Goal: Transaction & Acquisition: Purchase product/service

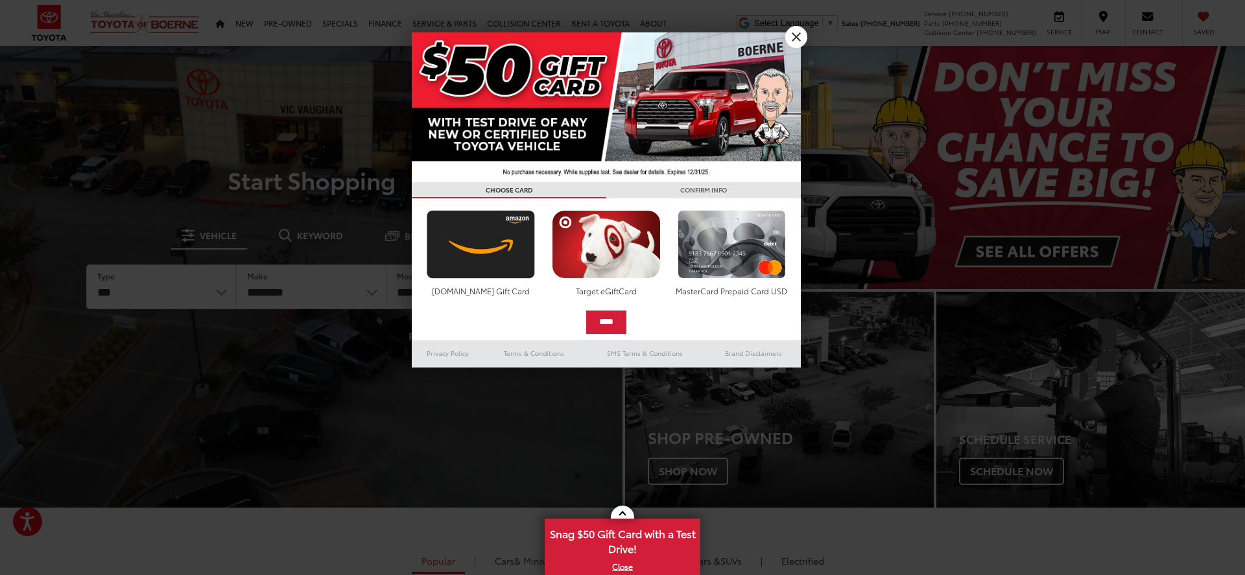
scroll to position [6, 0]
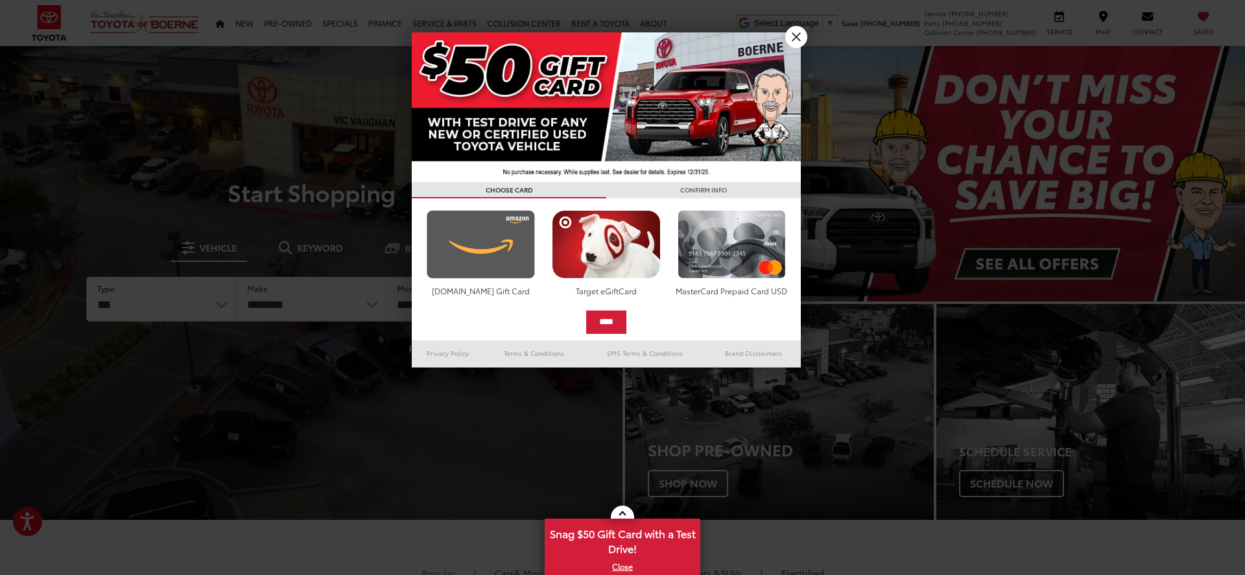
click at [483, 255] on img at bounding box center [481, 244] width 115 height 69
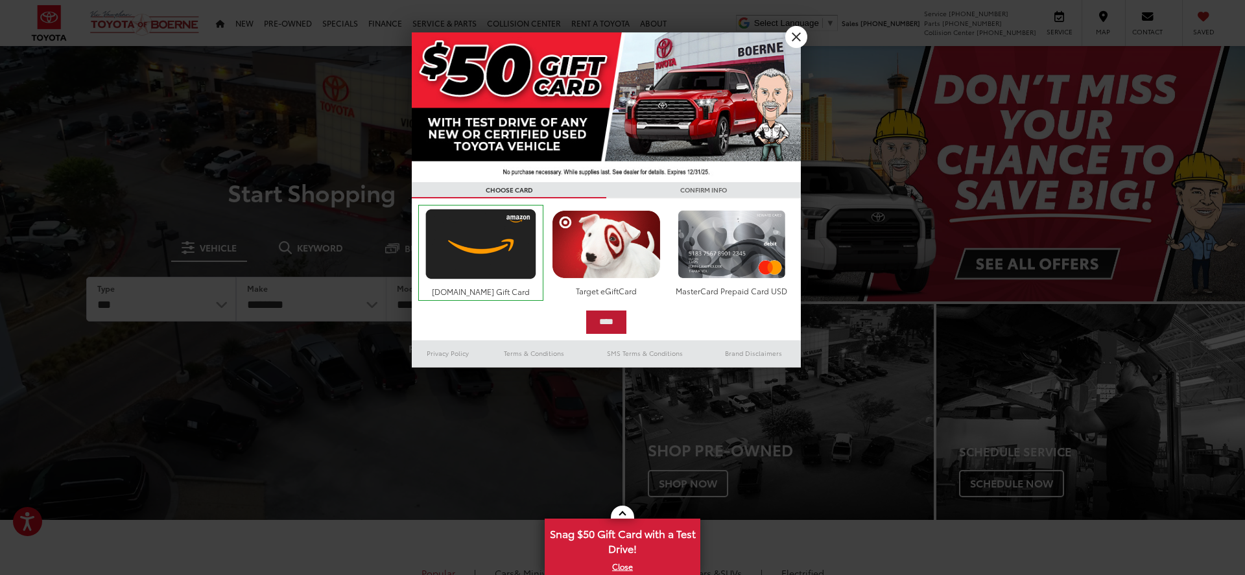
click at [608, 322] on input "****" at bounding box center [606, 322] width 40 height 23
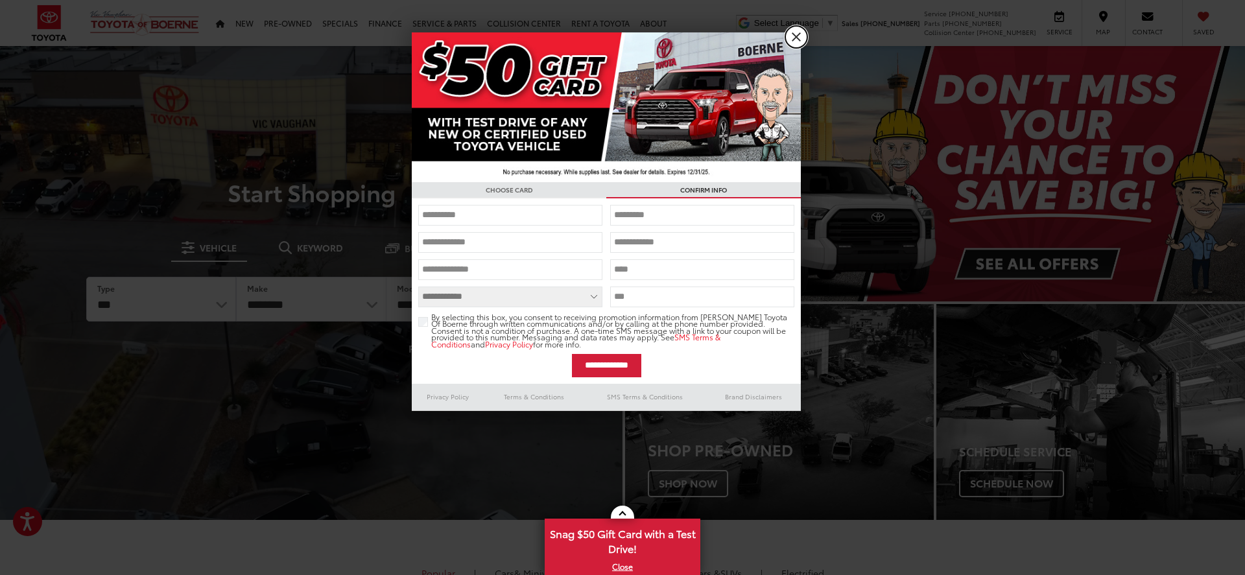
click at [798, 38] on link "X" at bounding box center [796, 37] width 22 height 22
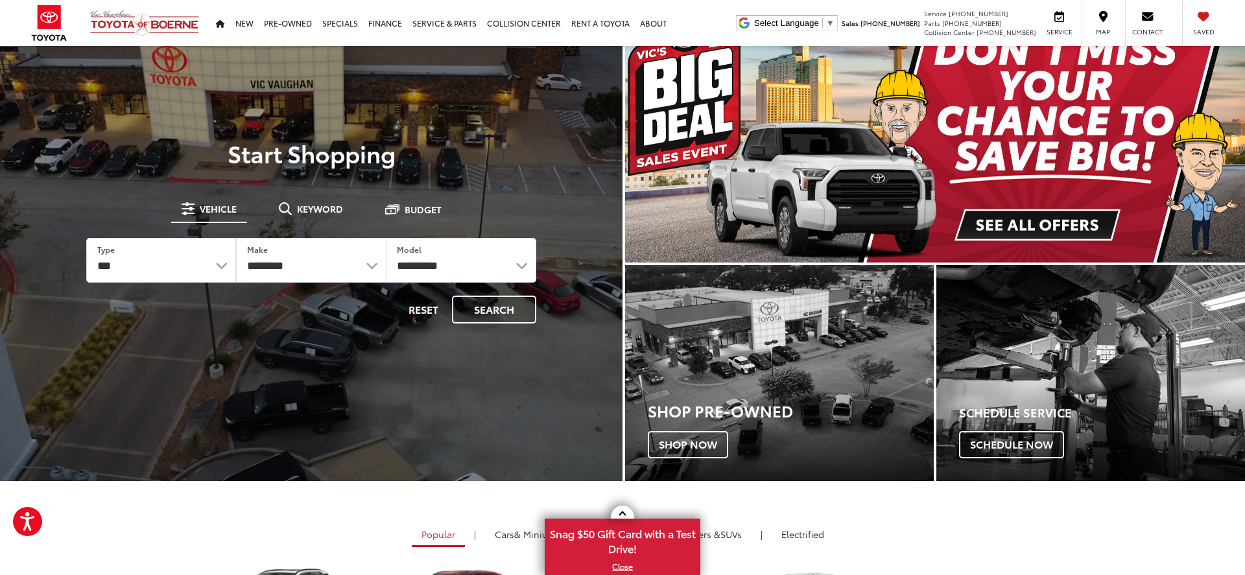
scroll to position [2, 0]
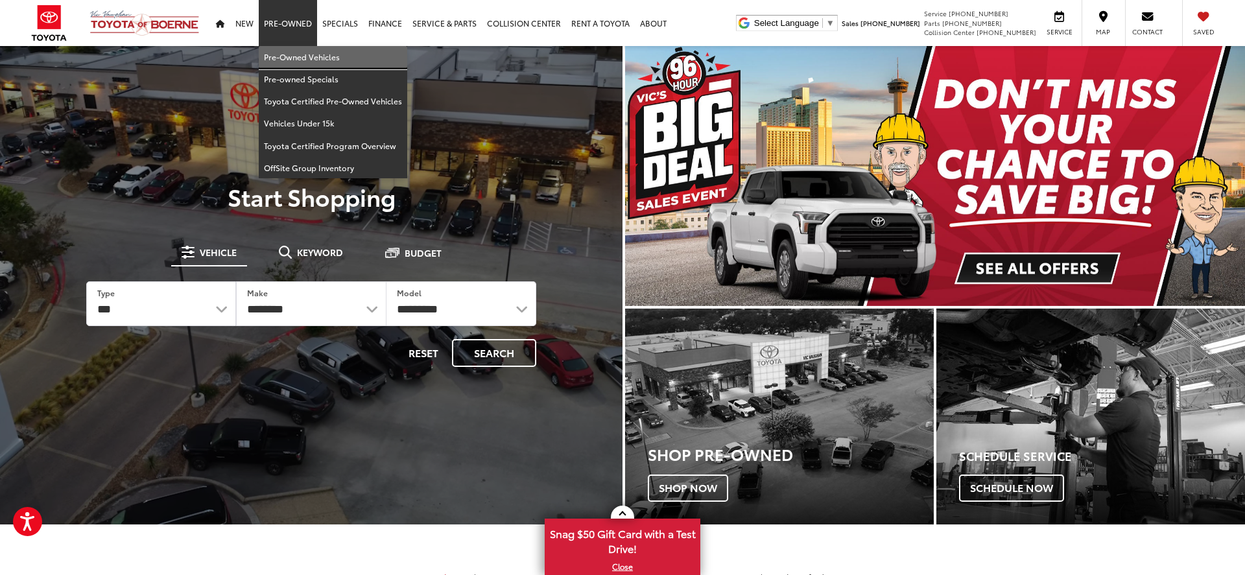
click at [296, 58] on link "Pre-Owned Vehicles" at bounding box center [333, 57] width 149 height 22
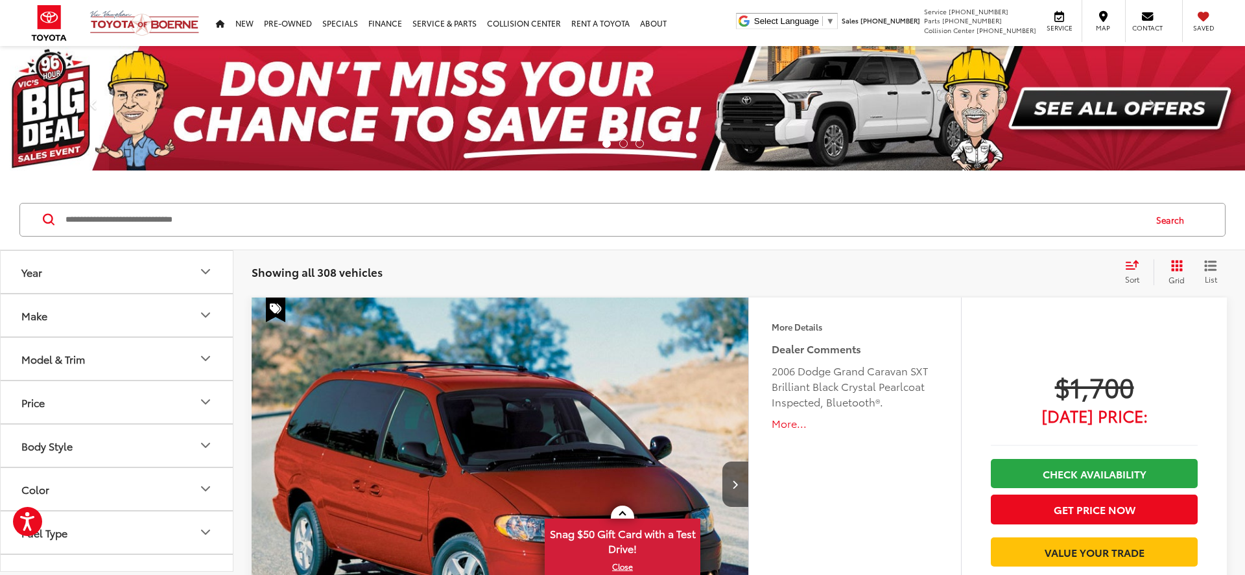
click at [144, 313] on button "Make" at bounding box center [117, 315] width 233 height 42
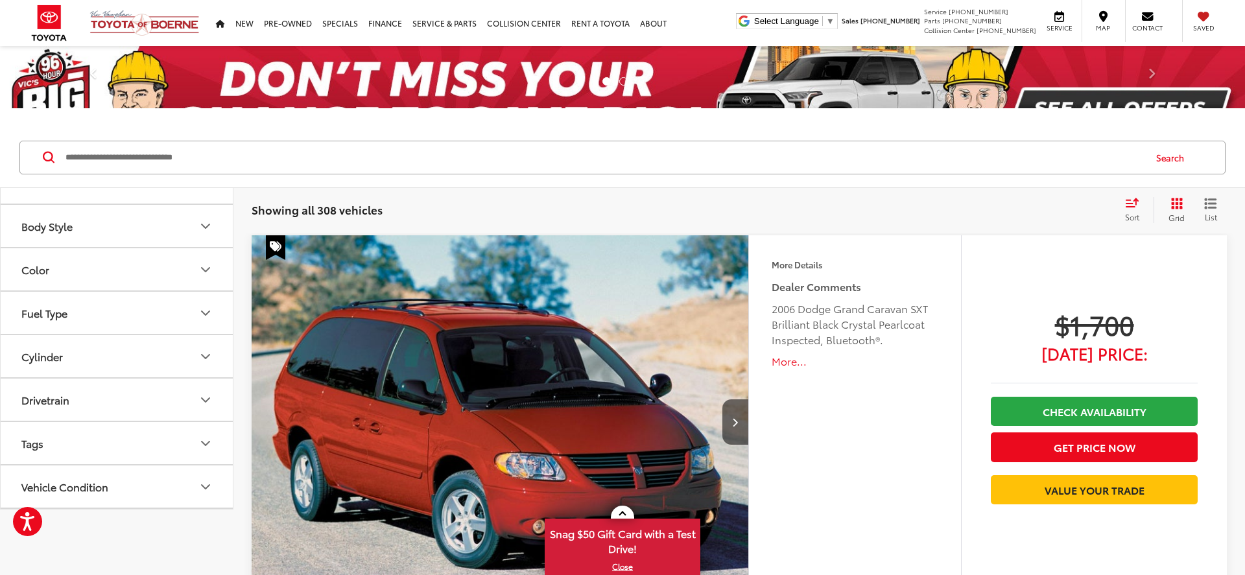
scroll to position [628, 0]
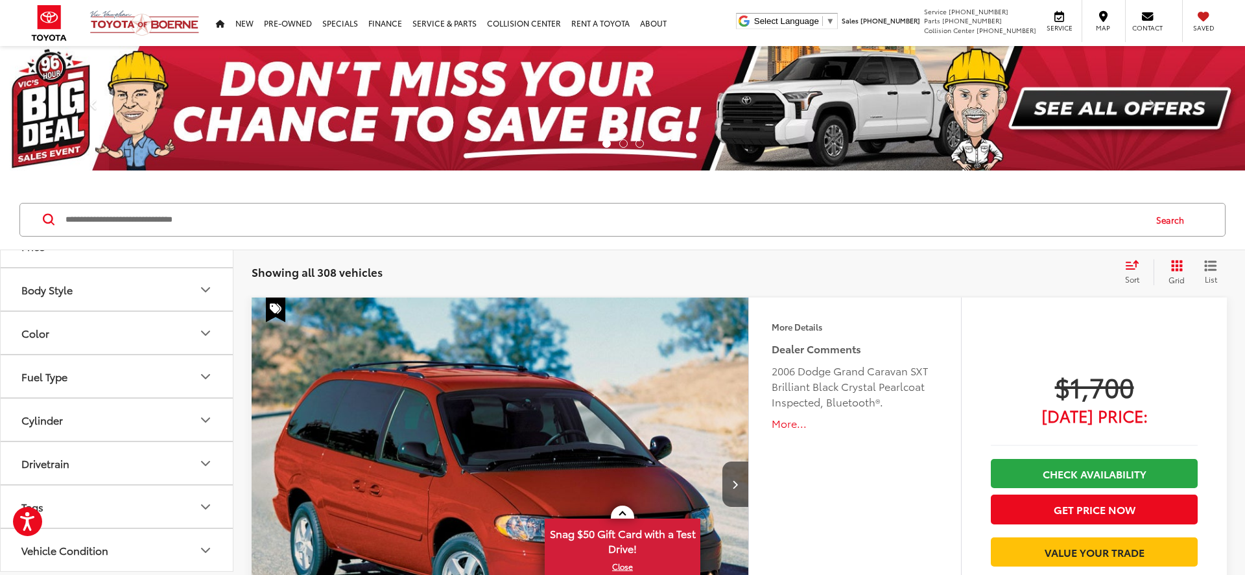
click at [175, 97] on img at bounding box center [175, 97] width 0 height 0
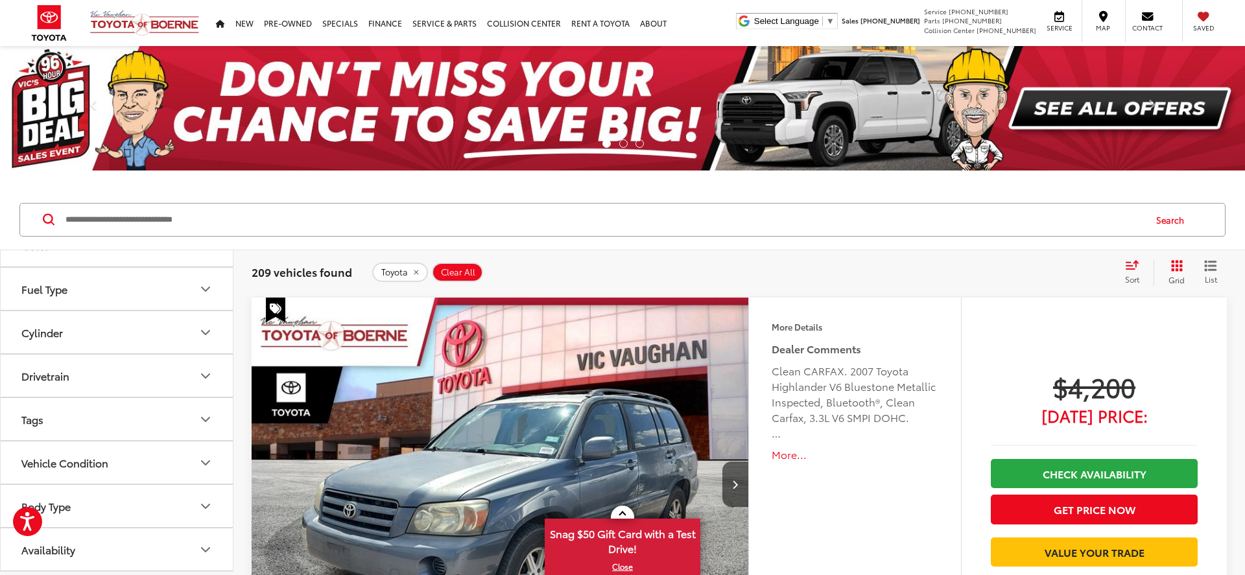
scroll to position [725, 0]
click at [190, 136] on button "Model & Trim" at bounding box center [117, 115] width 233 height 42
click at [35, 111] on label "Highlander Hybrid (2)" at bounding box center [116, 99] width 175 height 23
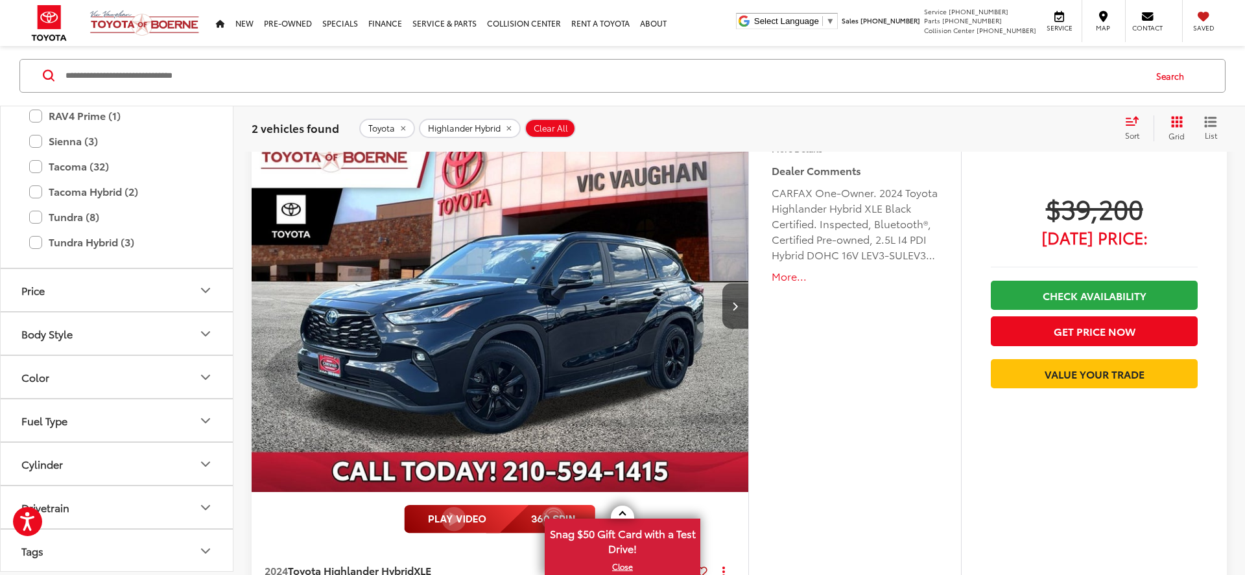
scroll to position [1106, 0]
click at [35, 99] on label "RAV4 Hybrid (4)" at bounding box center [116, 88] width 175 height 23
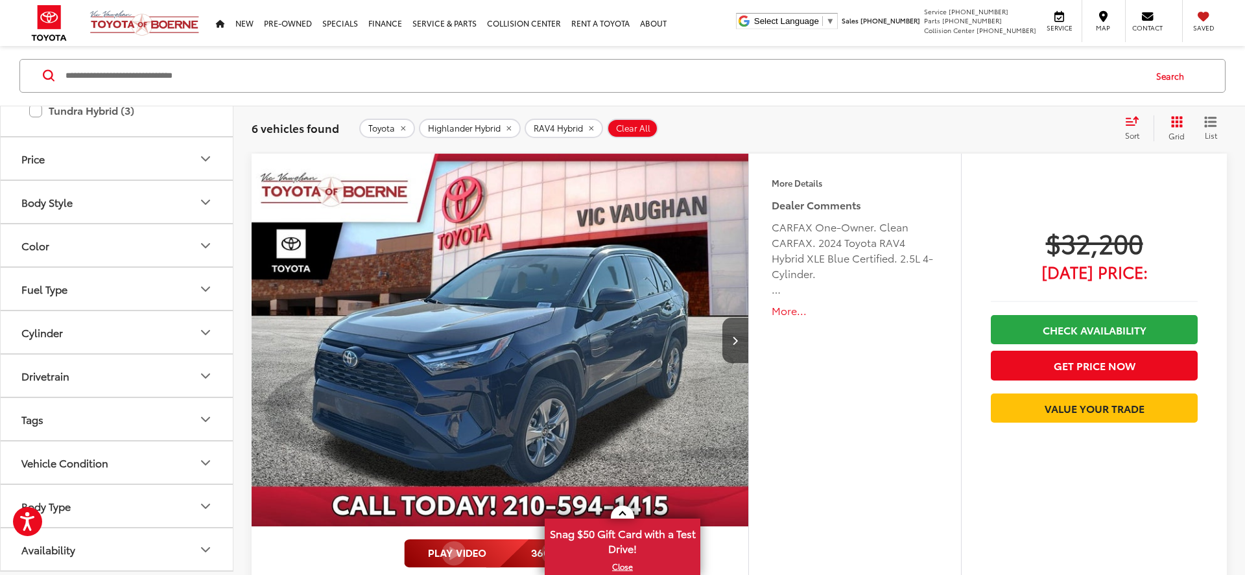
scroll to position [192, 0]
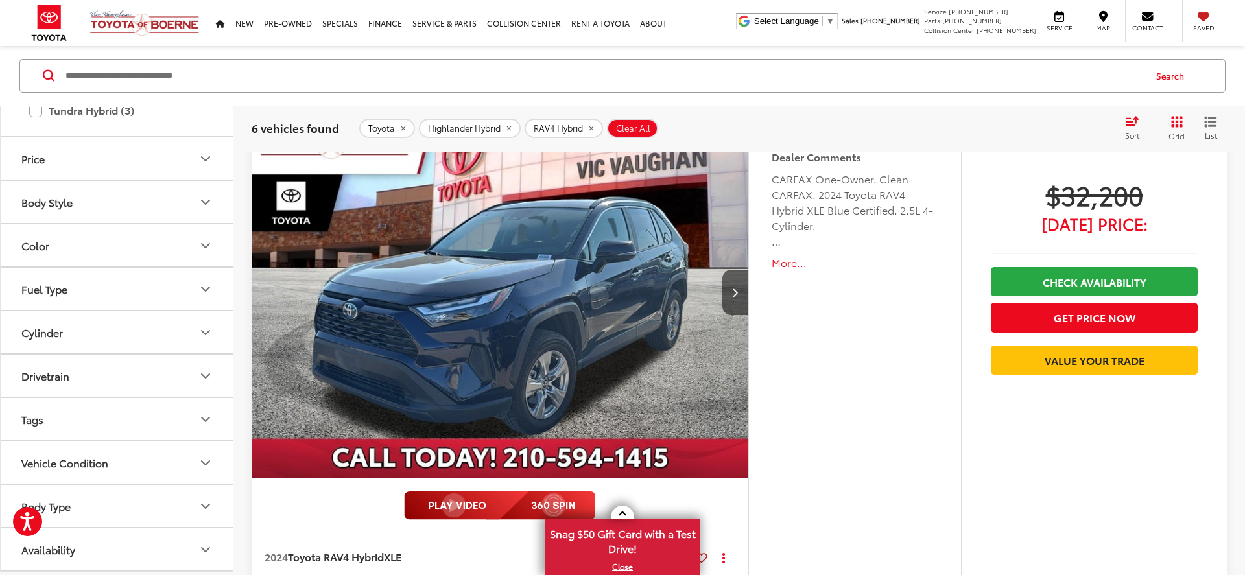
click at [778, 271] on div "Comments Dealer Comments CARFAX One-Owner. Clean CARFAX. 2024 Toyota RAV4 Hybri…" at bounding box center [855, 217] width 167 height 137
click at [784, 268] on button "More..." at bounding box center [855, 263] width 167 height 15
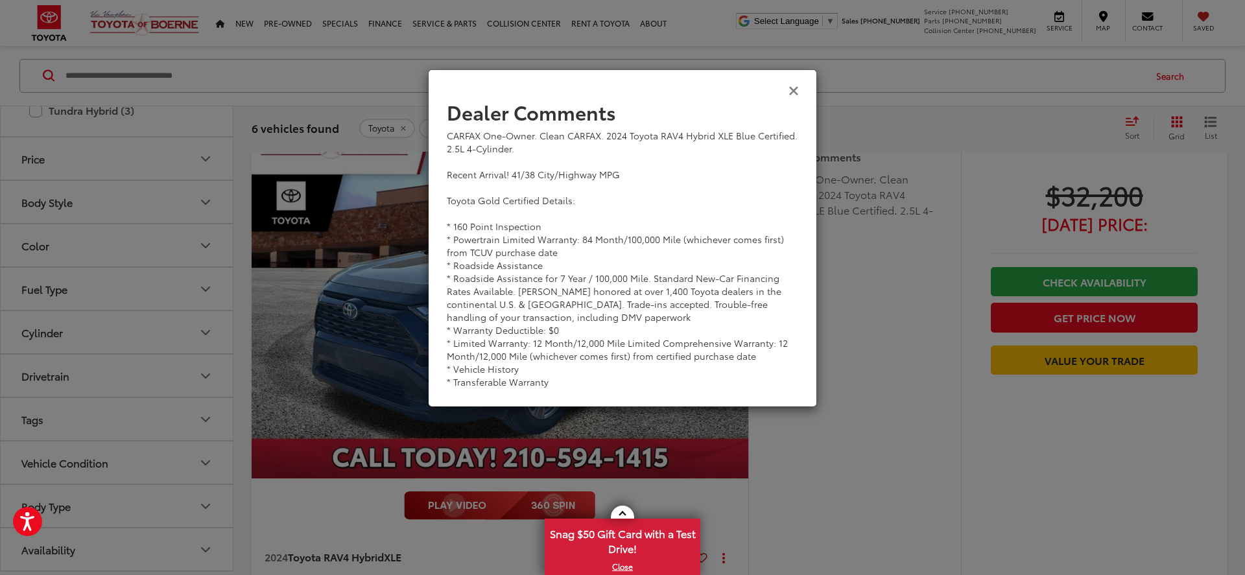
click at [794, 90] on icon "Close" at bounding box center [794, 90] width 10 height 14
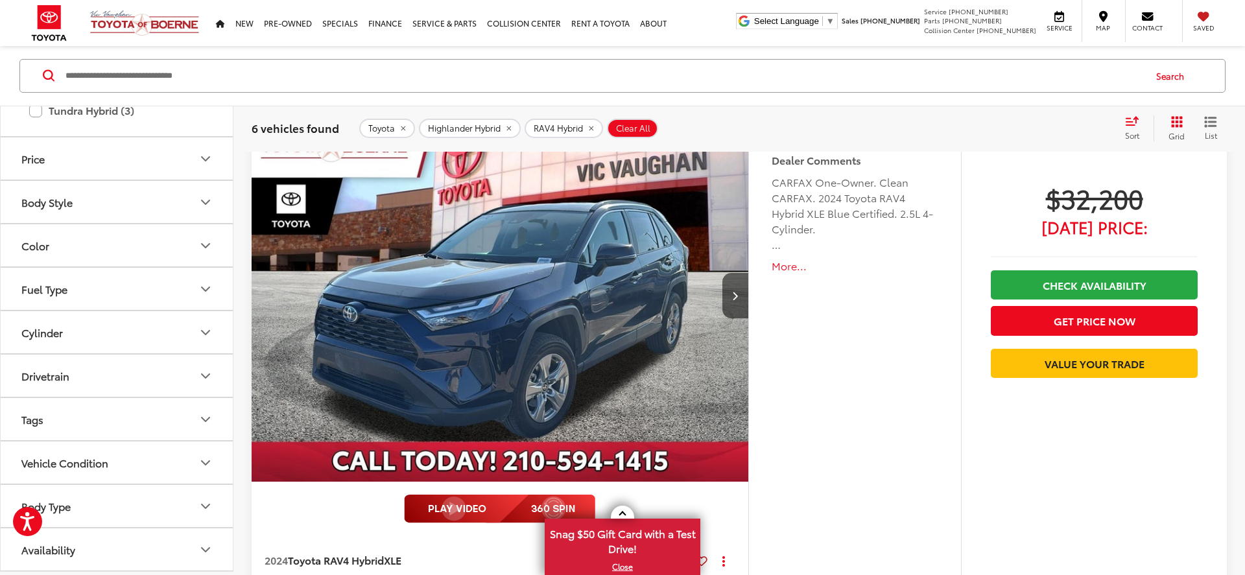
scroll to position [191, 0]
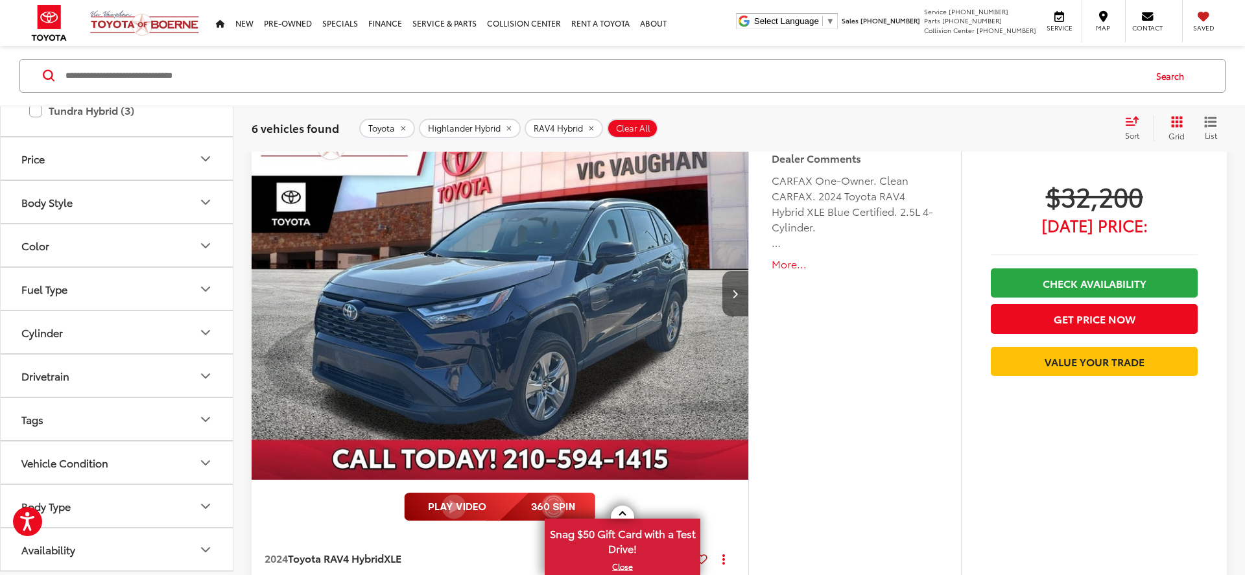
click at [733, 298] on button "Next image" at bounding box center [735, 293] width 26 height 45
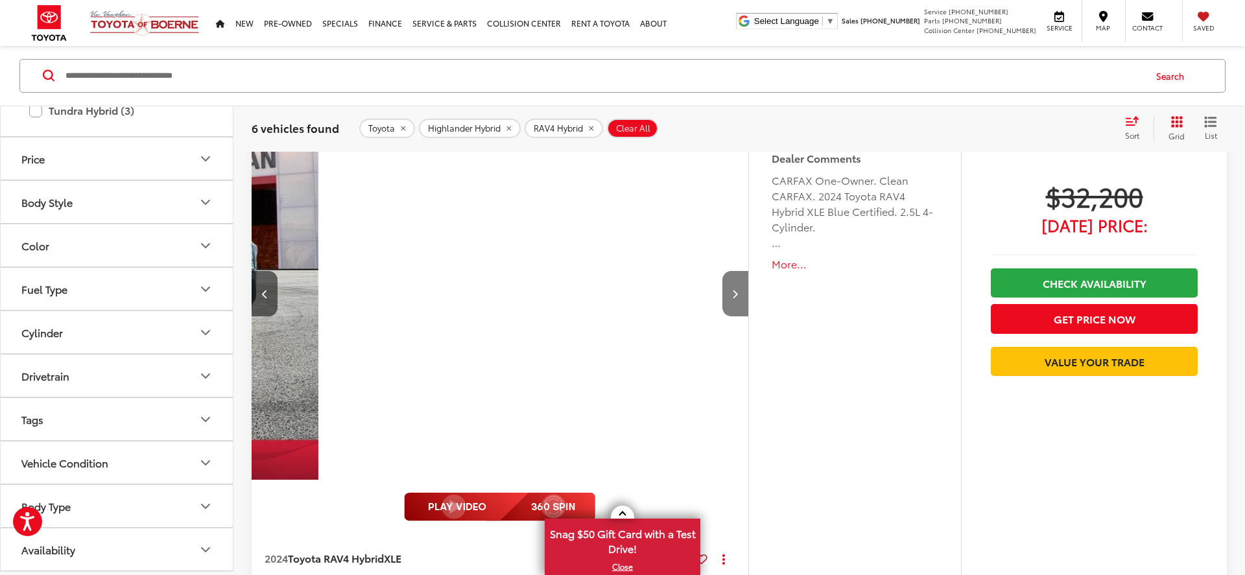
scroll to position [0, 499]
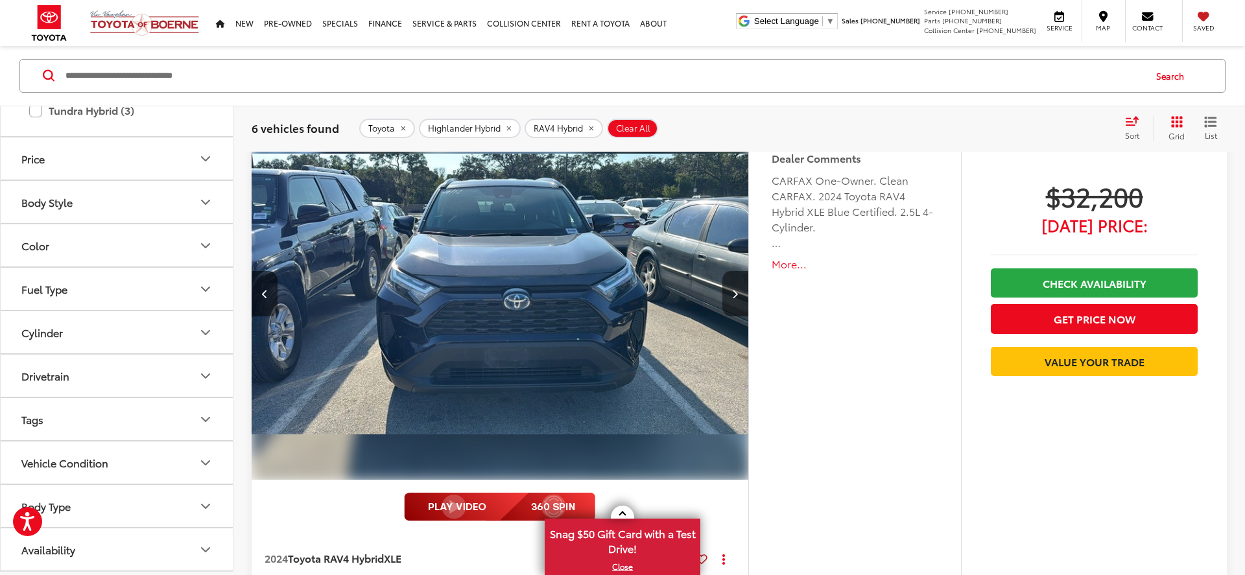
click at [733, 298] on button "Next image" at bounding box center [735, 293] width 26 height 45
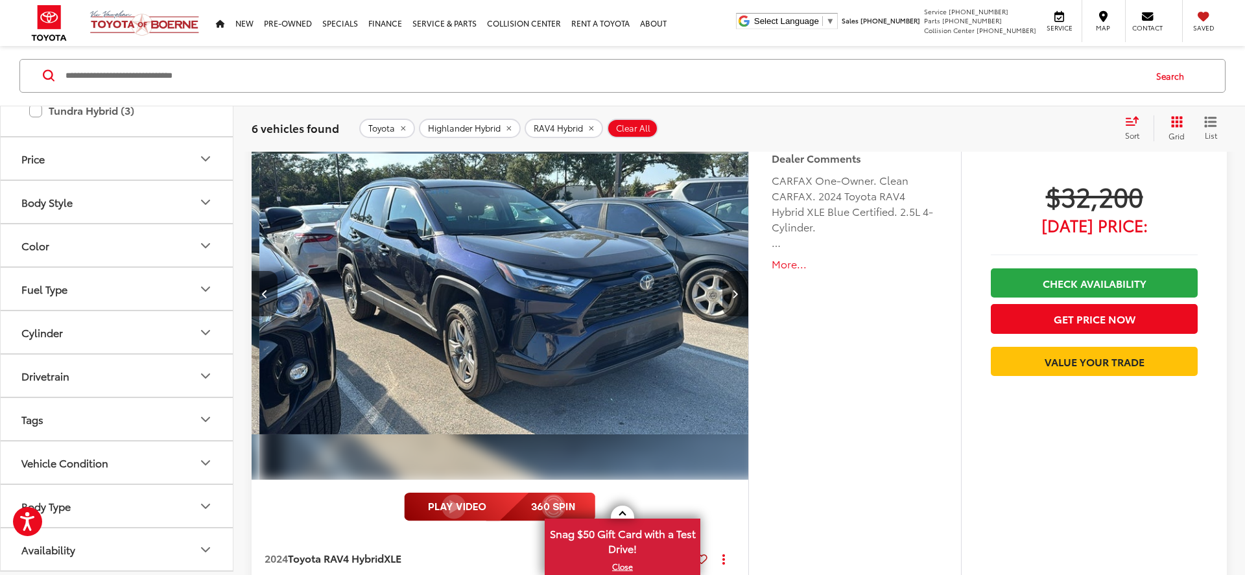
scroll to position [0, 997]
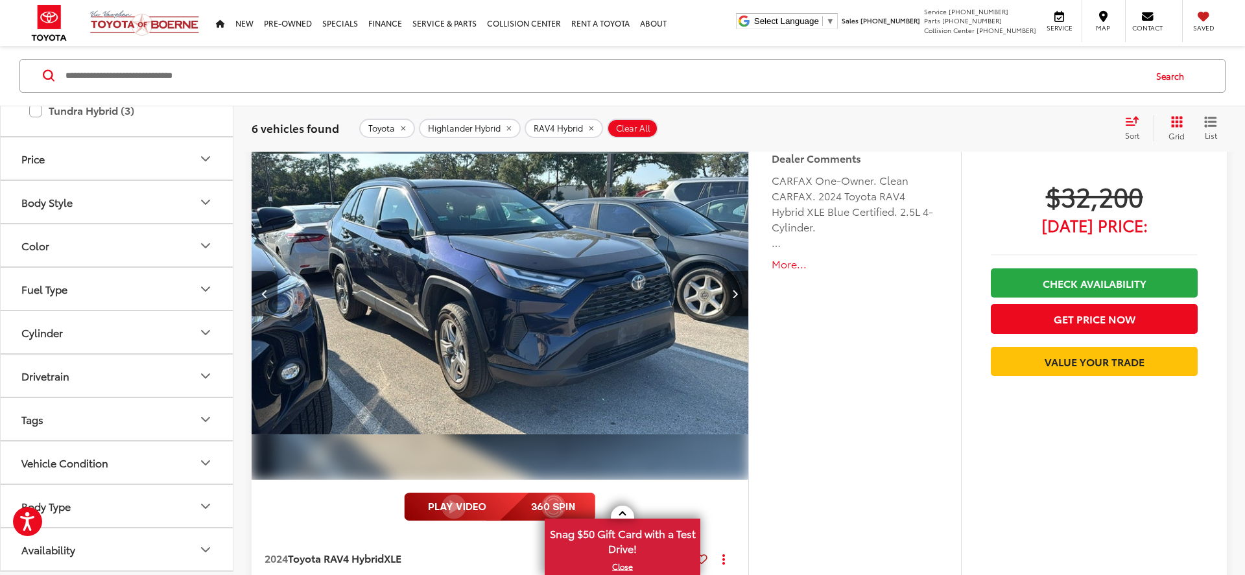
click at [733, 298] on button "Next image" at bounding box center [735, 293] width 26 height 45
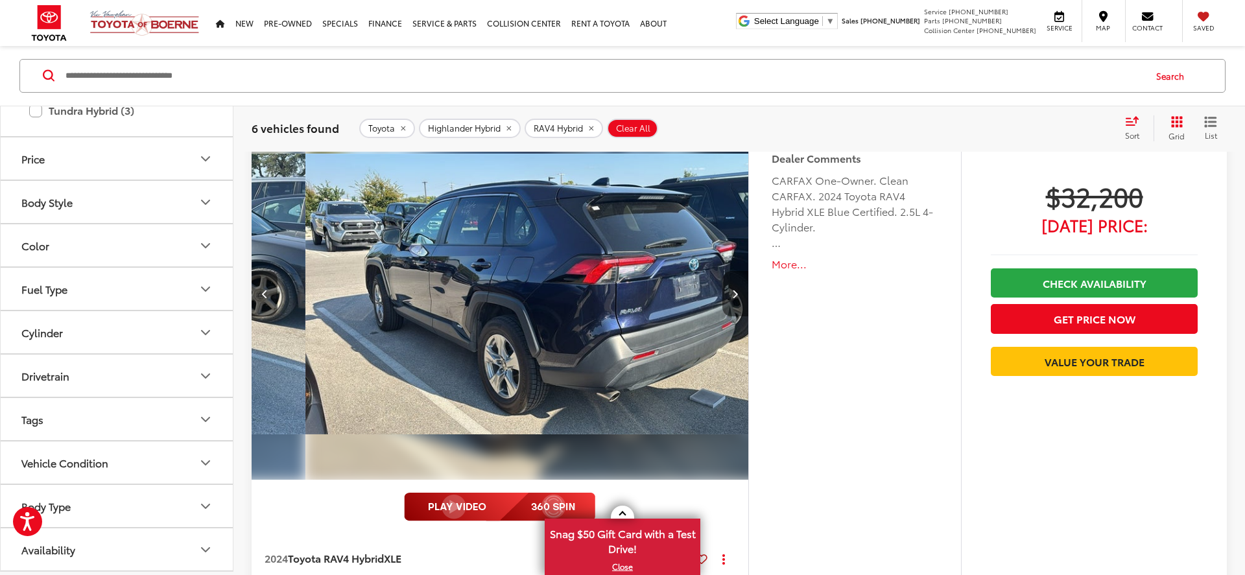
scroll to position [0, 1496]
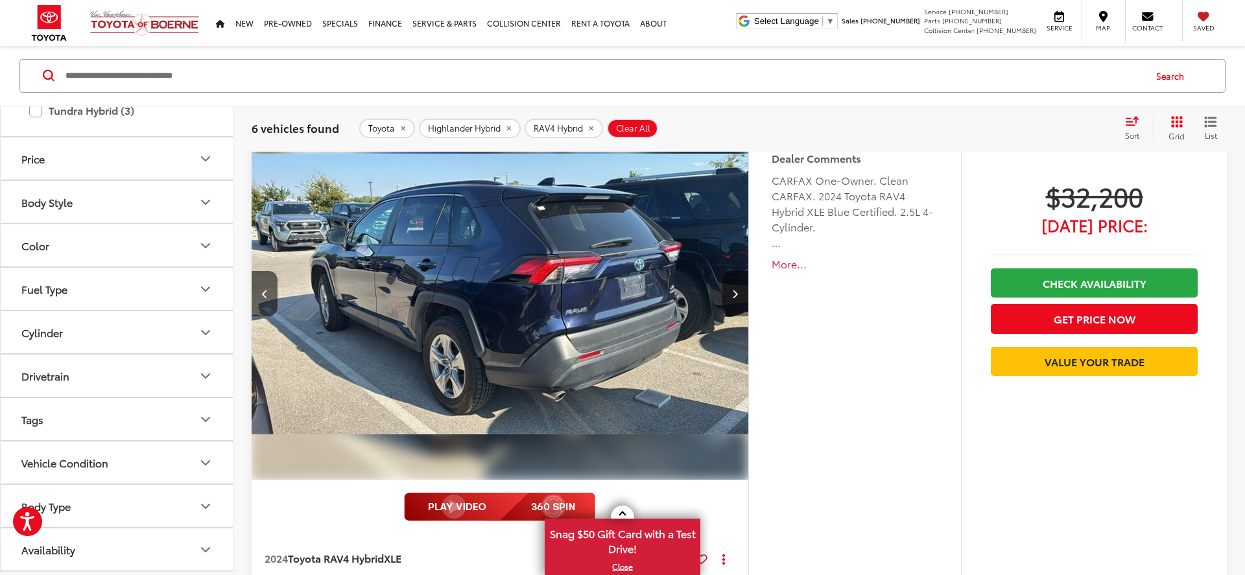
click at [736, 295] on icon "Next image" at bounding box center [735, 293] width 6 height 9
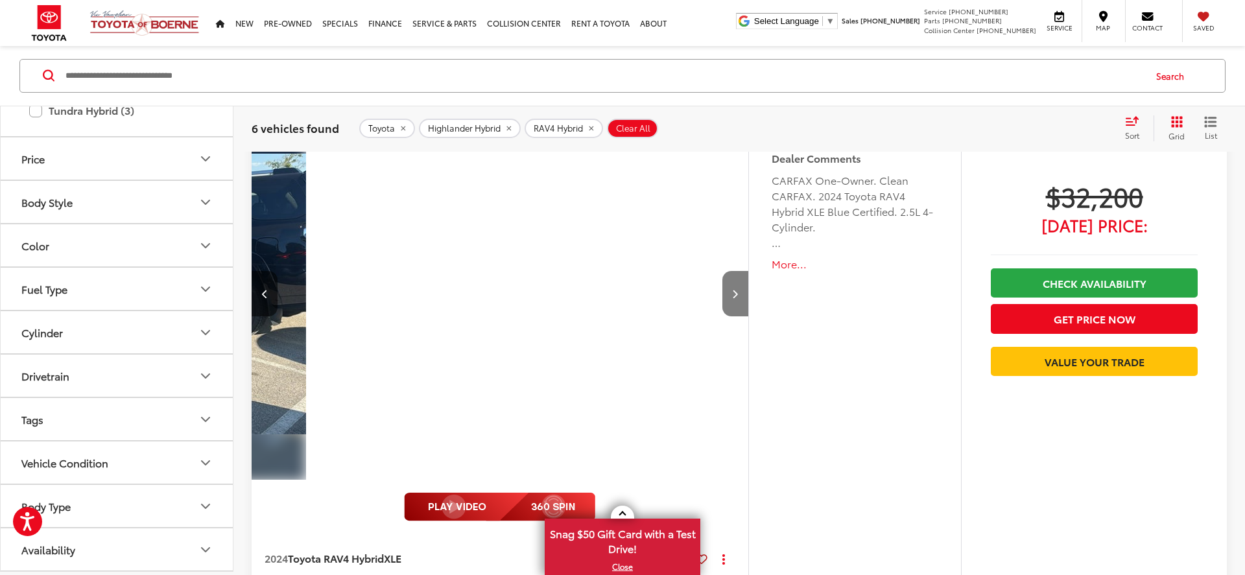
scroll to position [0, 1994]
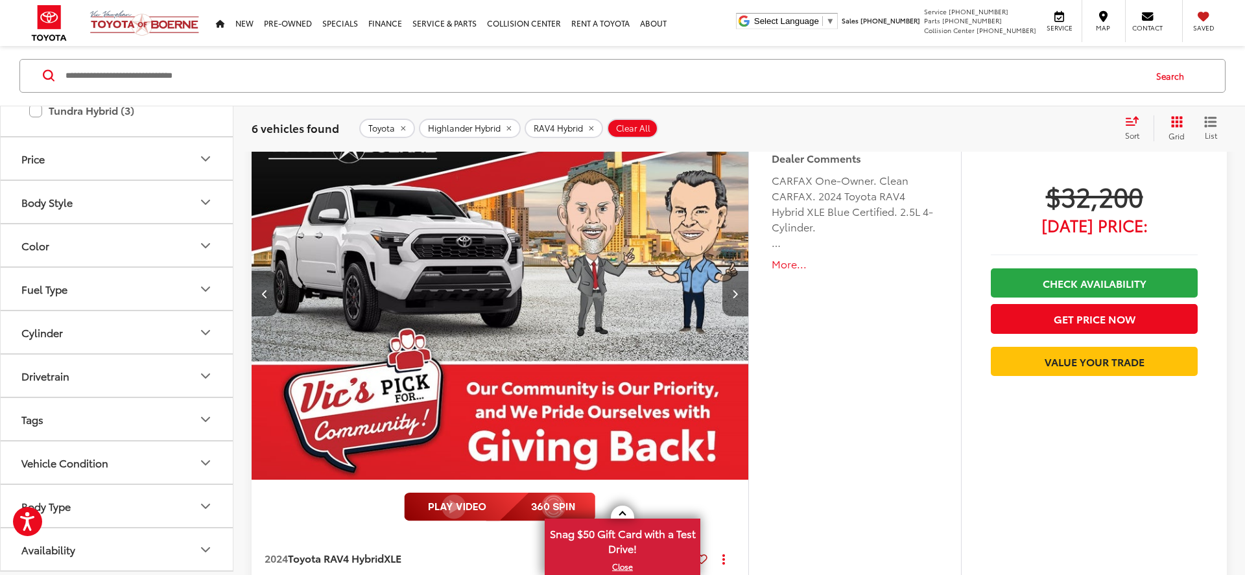
click at [736, 295] on icon "Next image" at bounding box center [735, 293] width 6 height 9
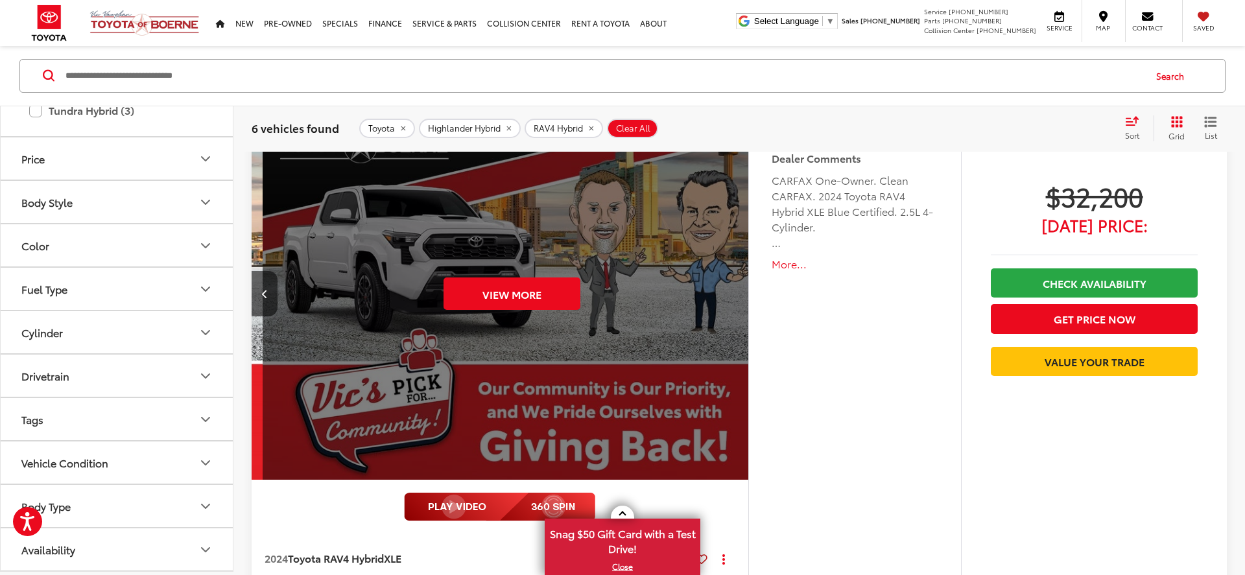
scroll to position [0, 2493]
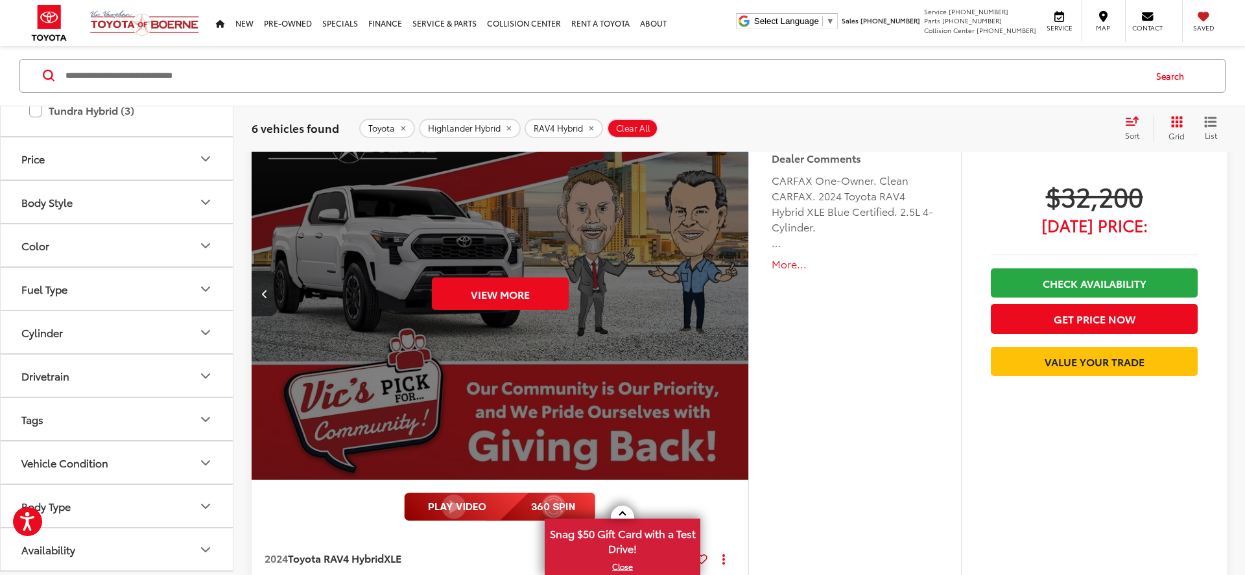
click at [736, 295] on div "View More" at bounding box center [500, 294] width 499 height 374
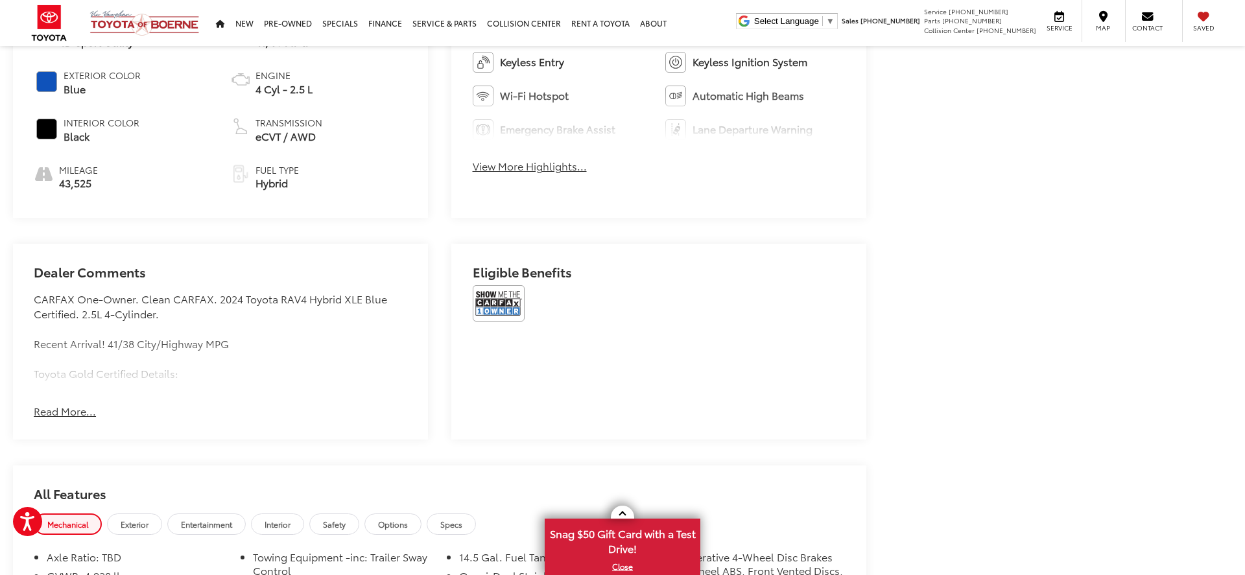
scroll to position [852, 0]
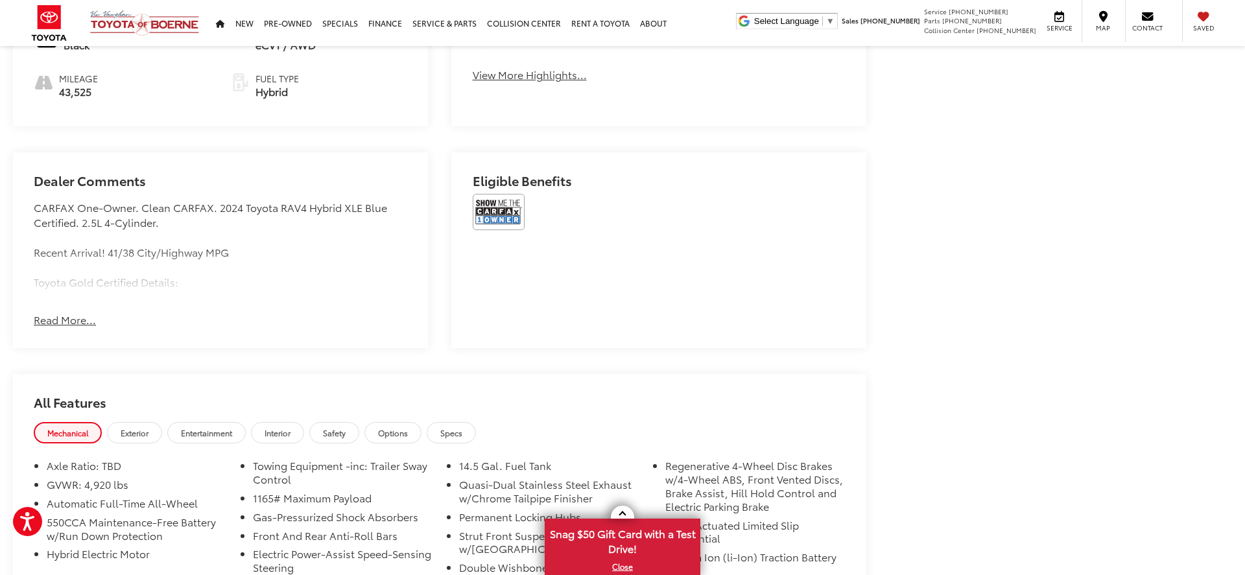
click at [58, 313] on button "Read More..." at bounding box center [65, 320] width 62 height 15
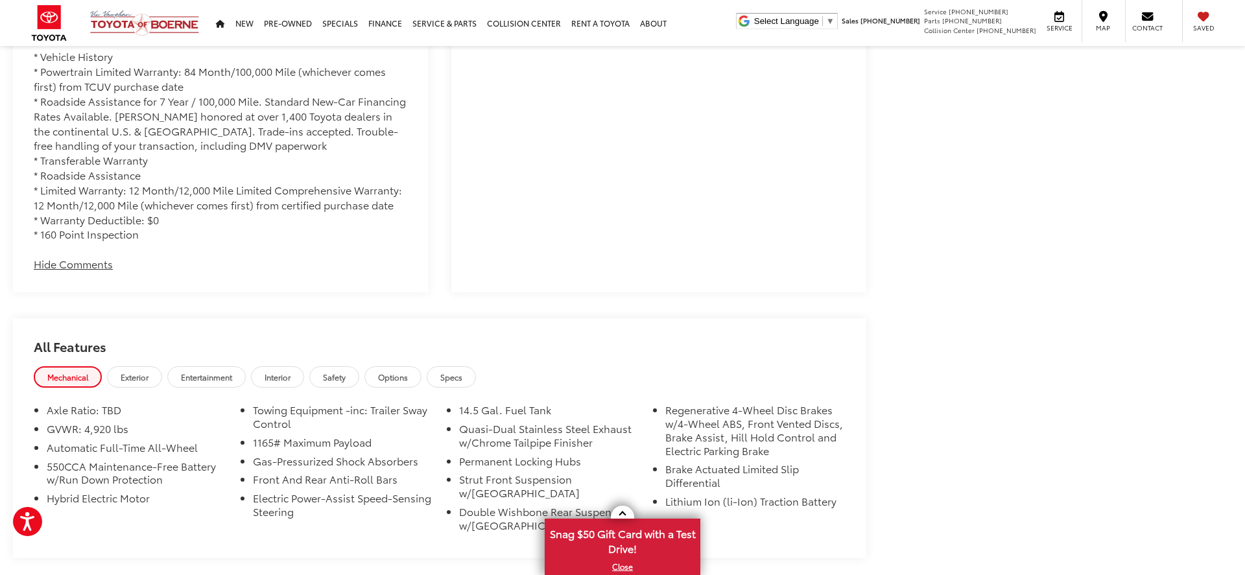
scroll to position [1130, 0]
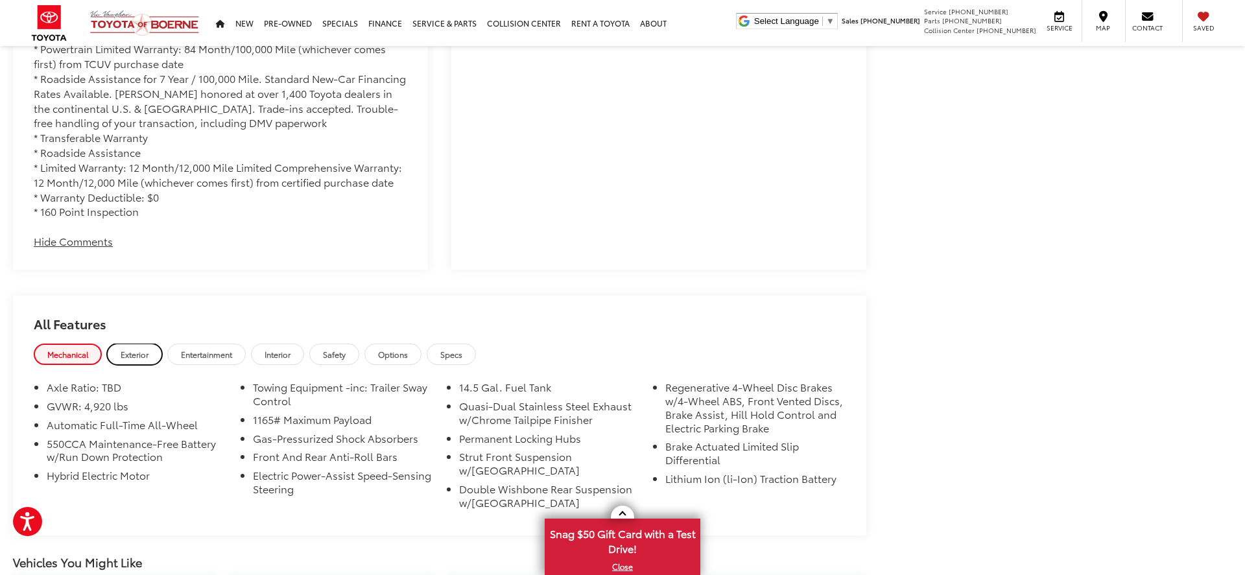
click at [129, 352] on span "Exterior" at bounding box center [135, 354] width 28 height 11
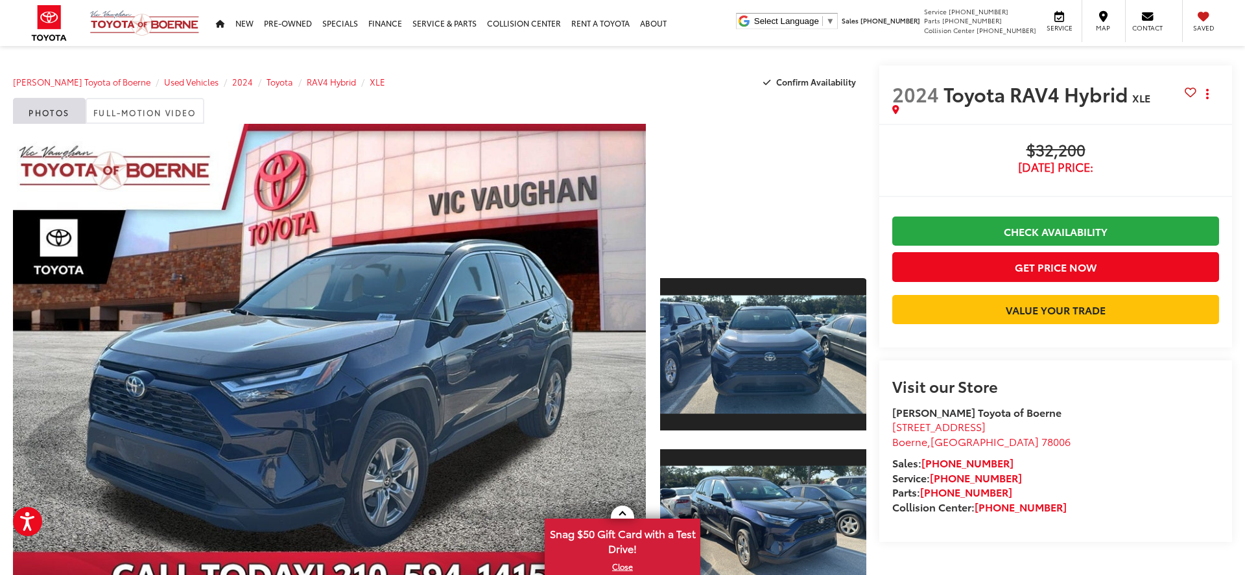
scroll to position [18, 0]
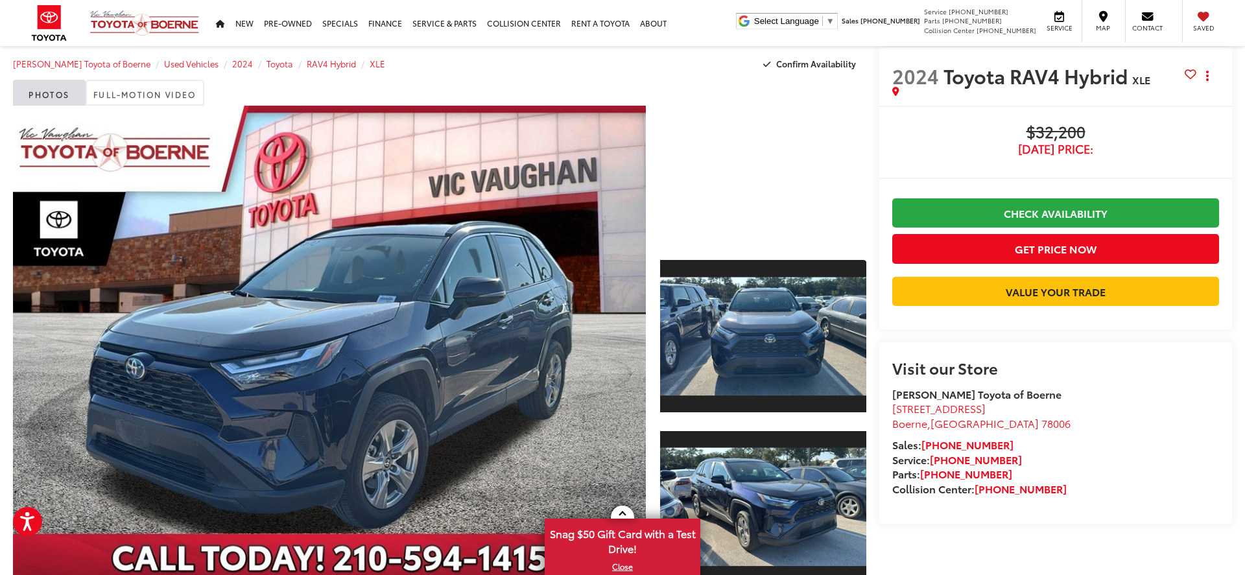
click at [761, 176] on div at bounding box center [763, 174] width 206 height 137
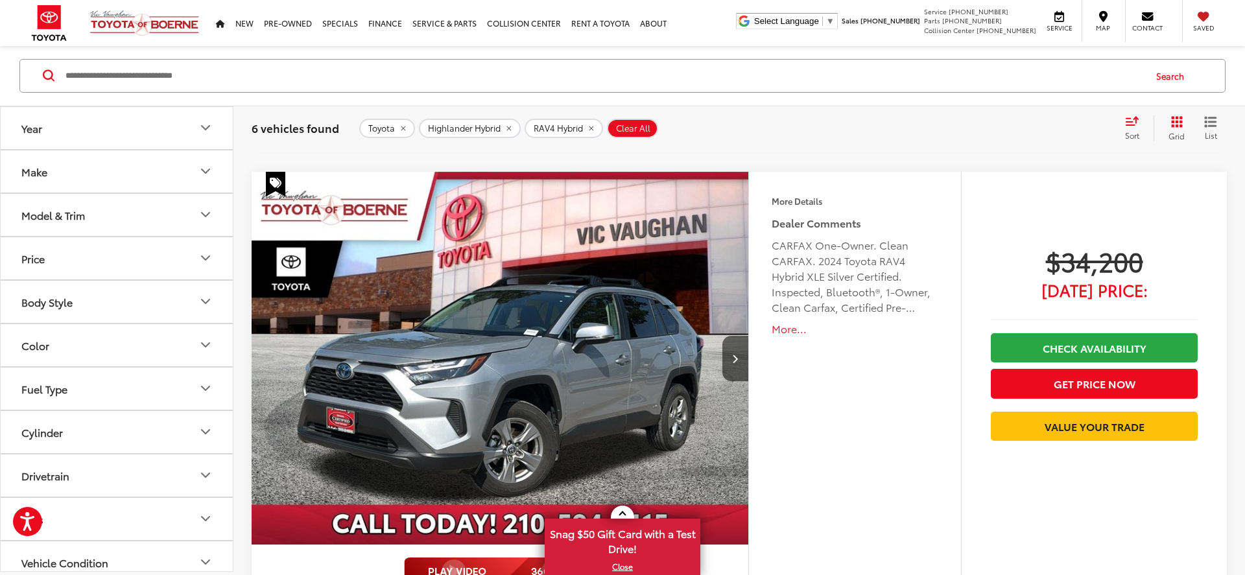
scroll to position [747, 0]
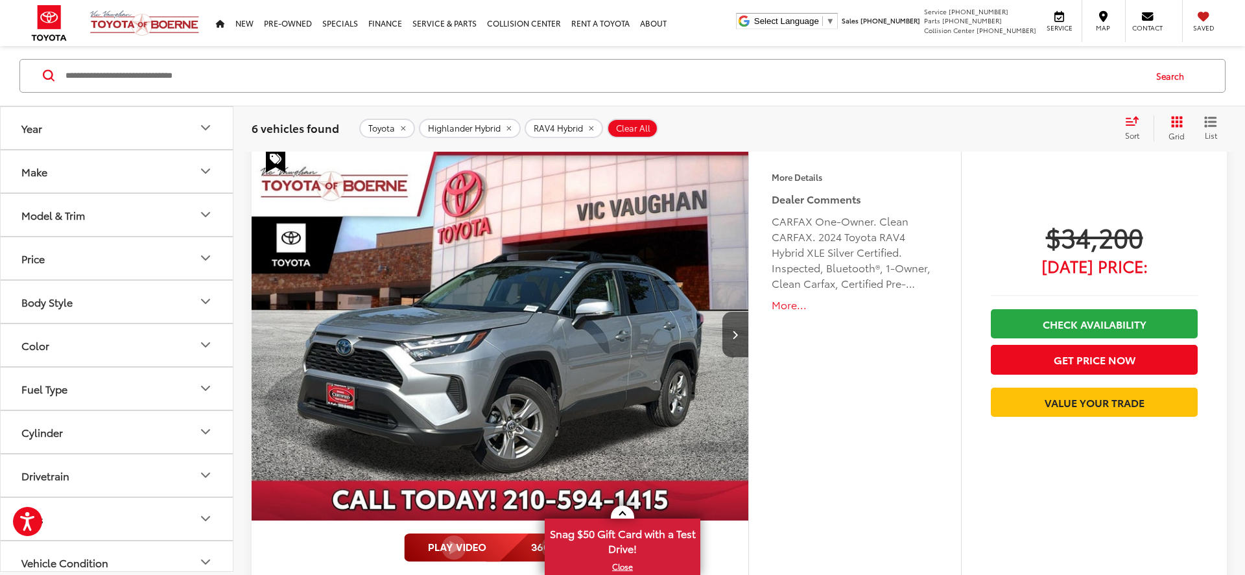
click at [547, 300] on img "2024 Toyota RAV4 Hybrid XLE 0" at bounding box center [500, 335] width 499 height 374
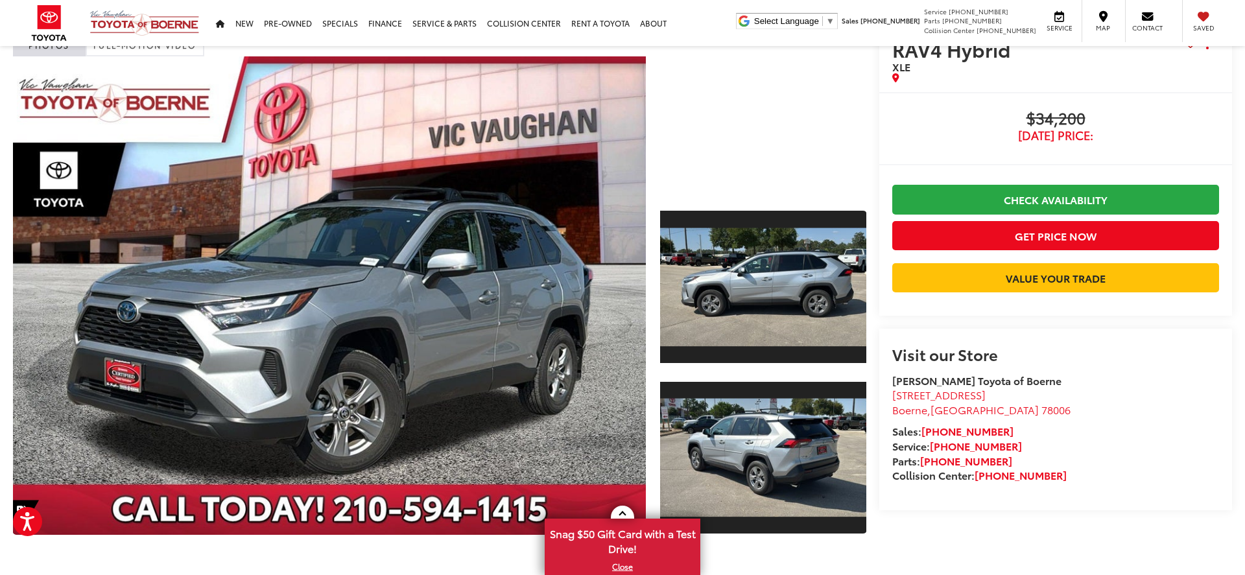
click at [764, 121] on div at bounding box center [763, 124] width 206 height 137
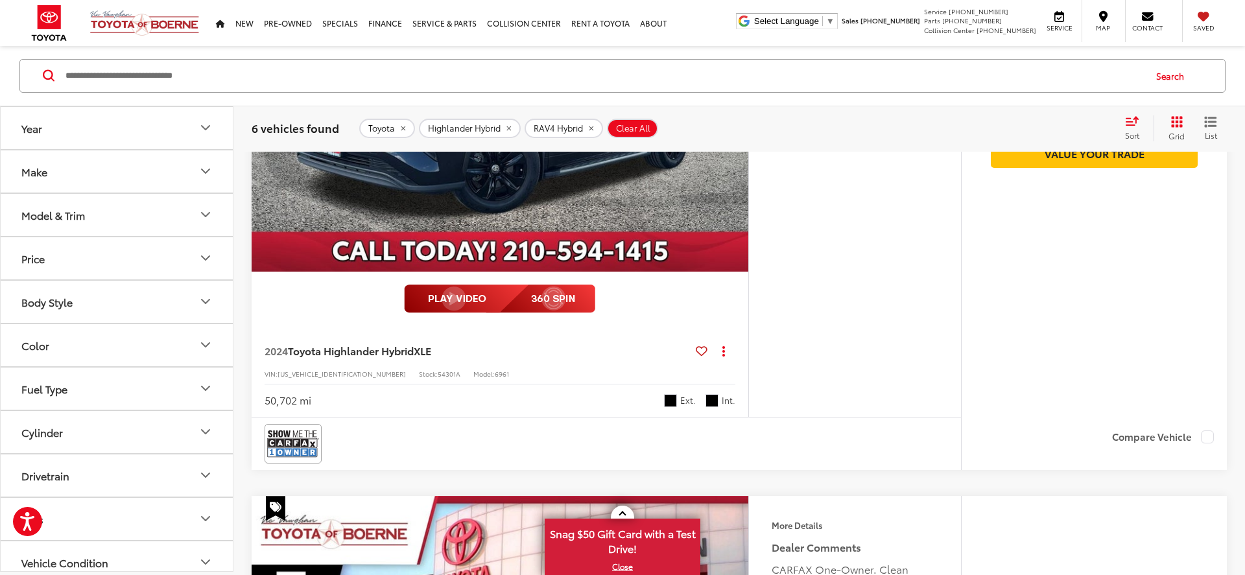
scroll to position [2213, 0]
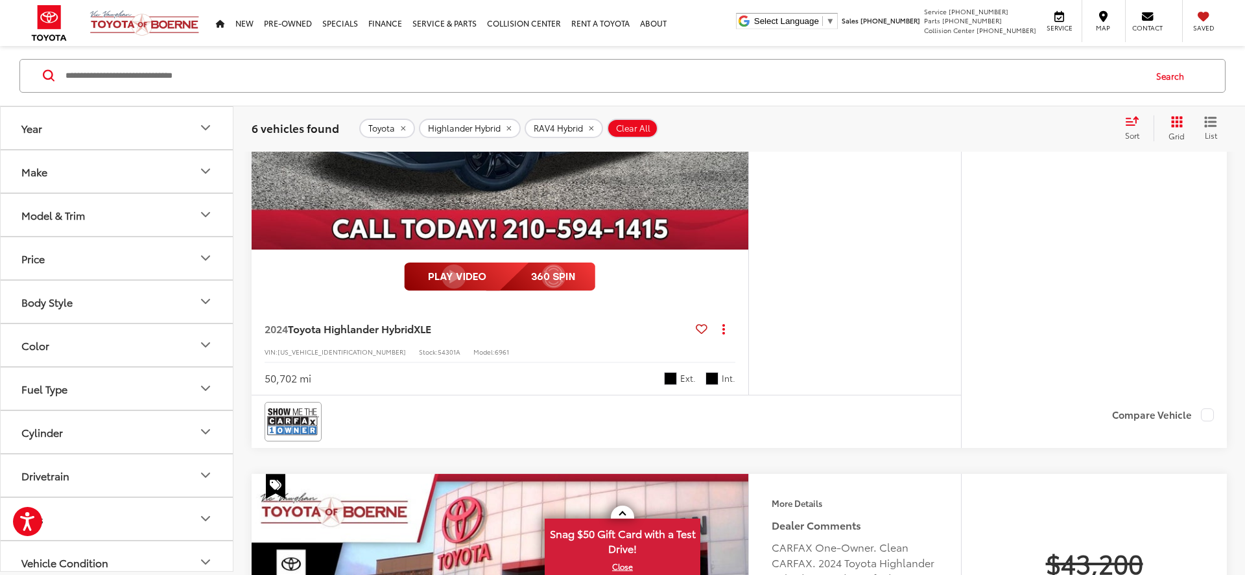
click at [486, 280] on img at bounding box center [499, 277] width 191 height 29
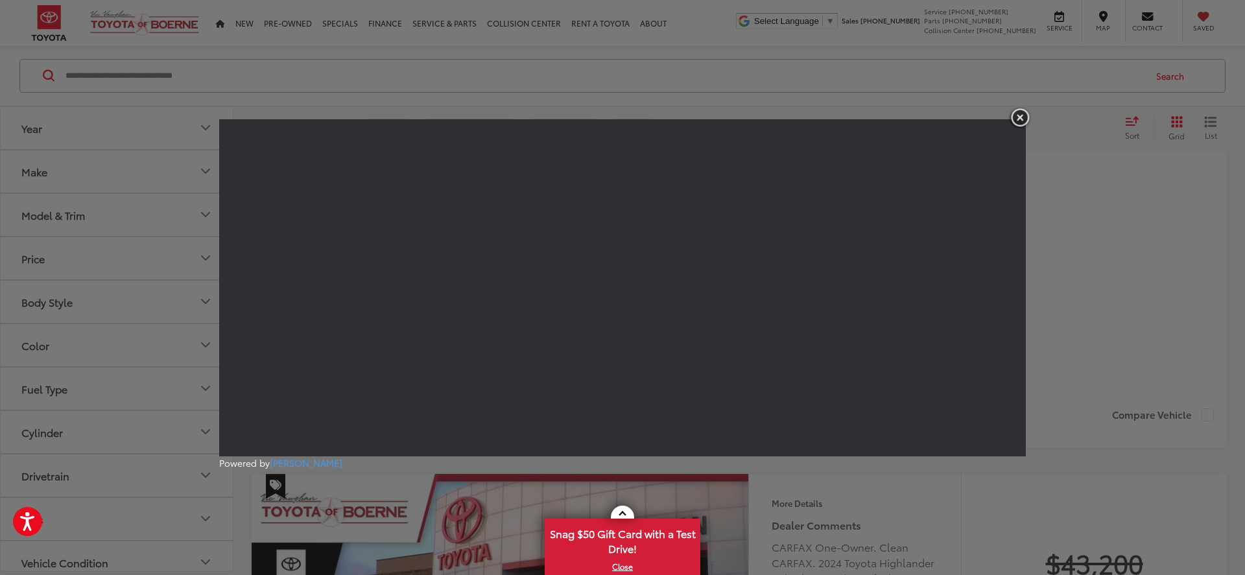
click at [1016, 124] on img "button" at bounding box center [1019, 117] width 23 height 21
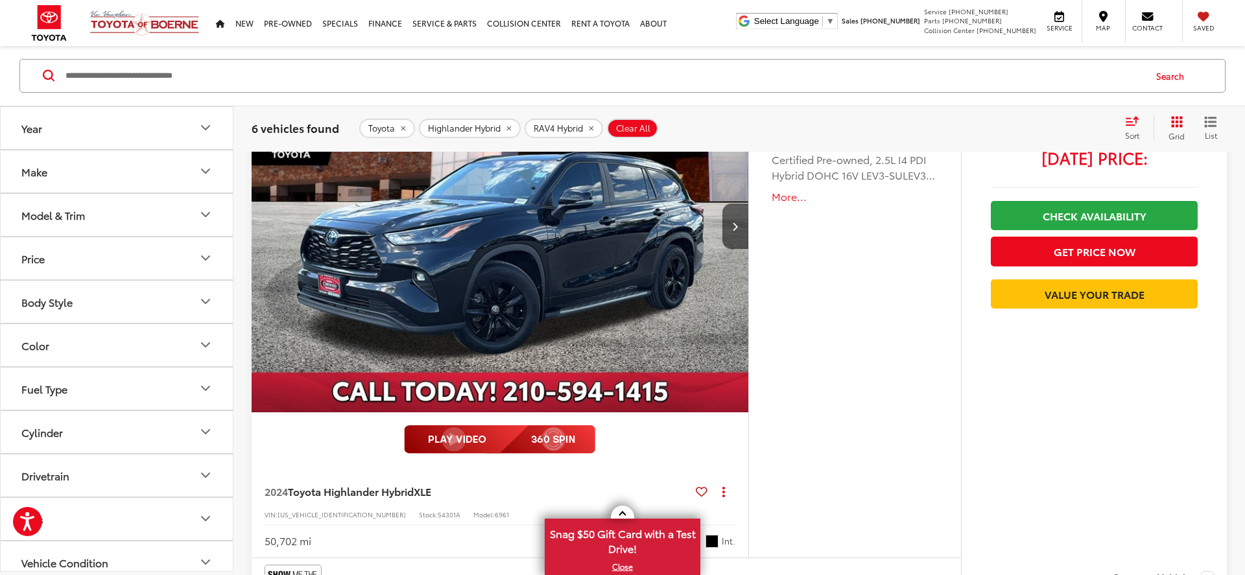
scroll to position [2037, 0]
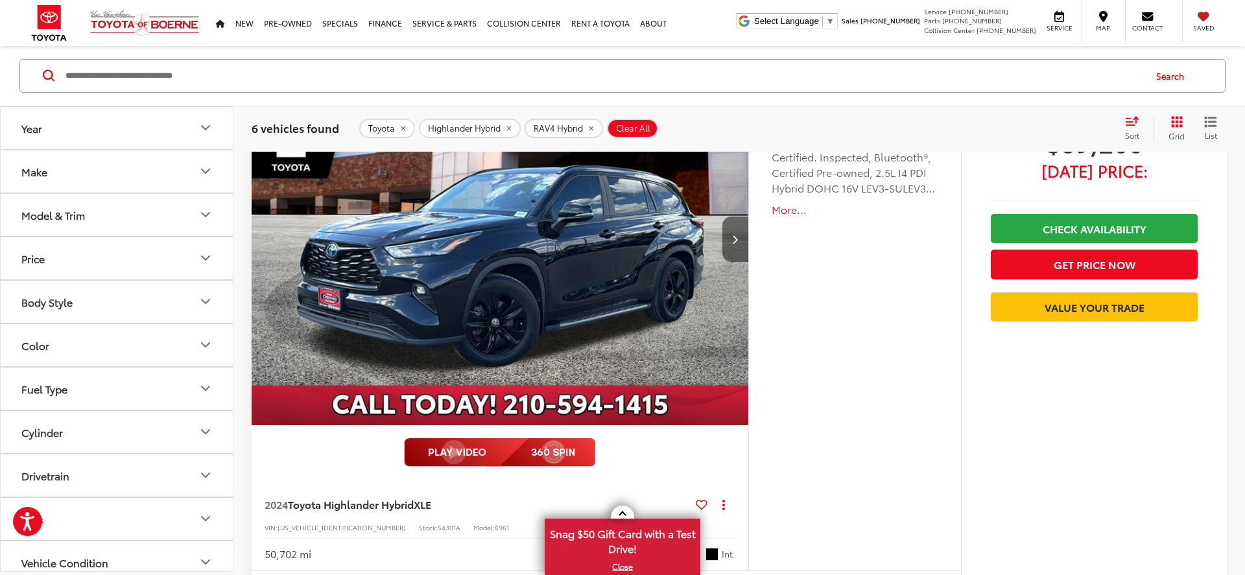
click at [741, 234] on button "Next image" at bounding box center [735, 239] width 26 height 45
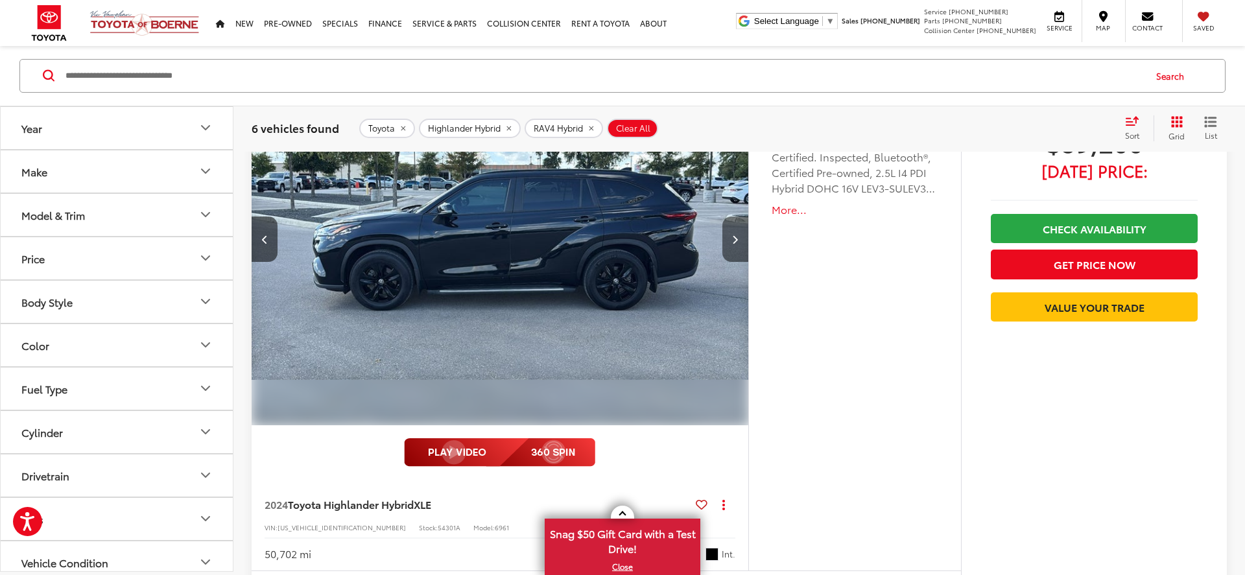
click at [741, 234] on button "Next image" at bounding box center [735, 239] width 26 height 45
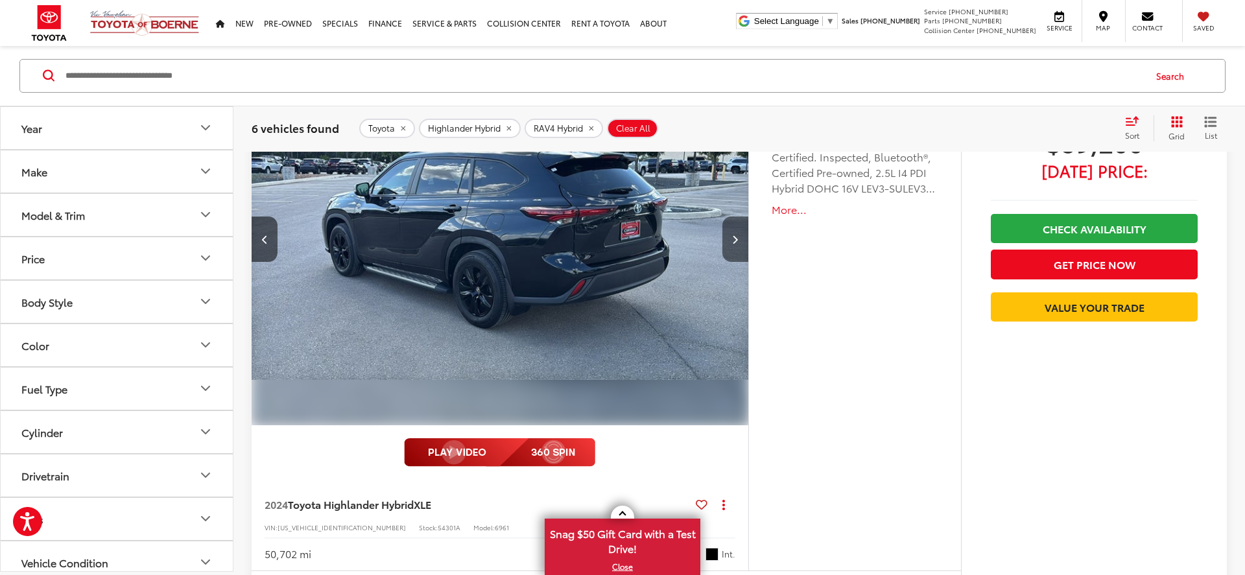
click at [741, 234] on button "Next image" at bounding box center [735, 239] width 26 height 45
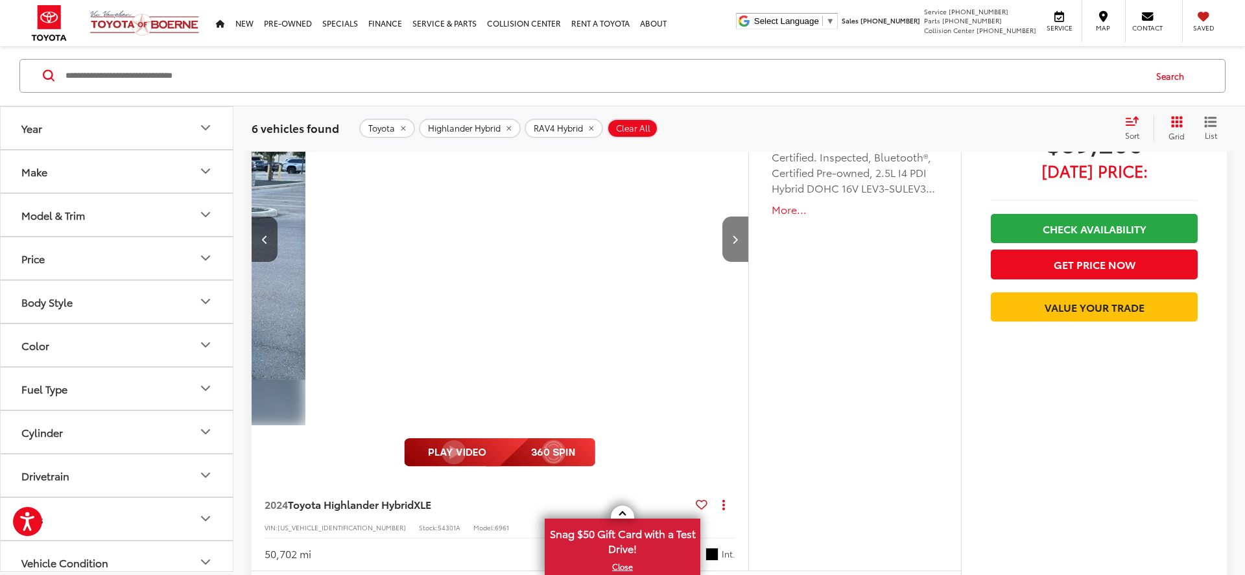
scroll to position [0, 1496]
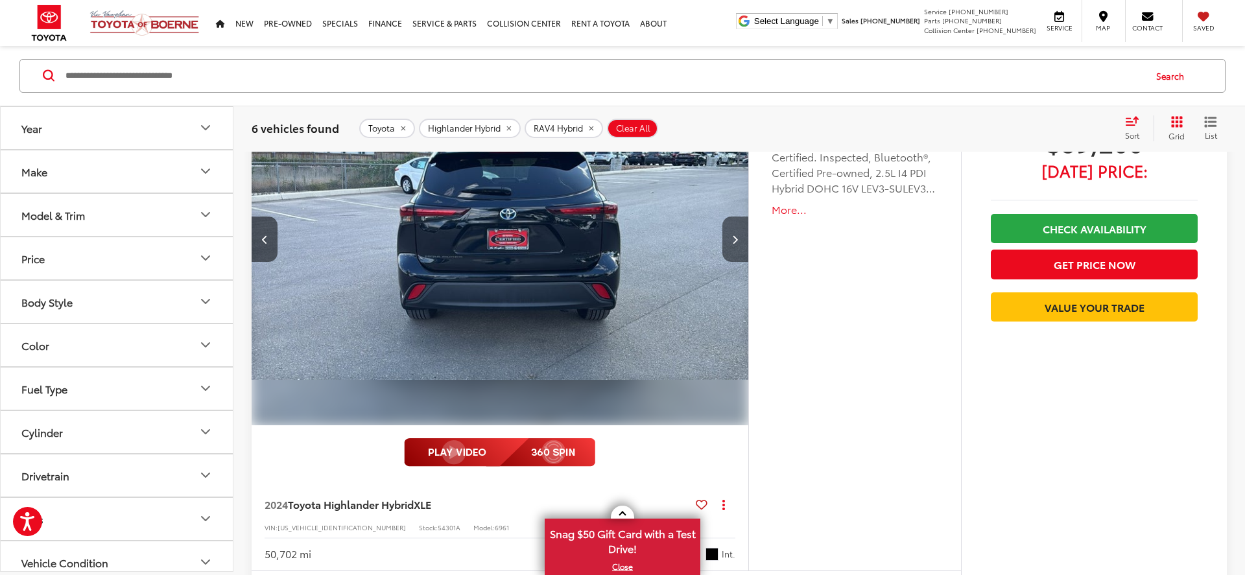
click at [741, 234] on button "Next image" at bounding box center [735, 239] width 26 height 45
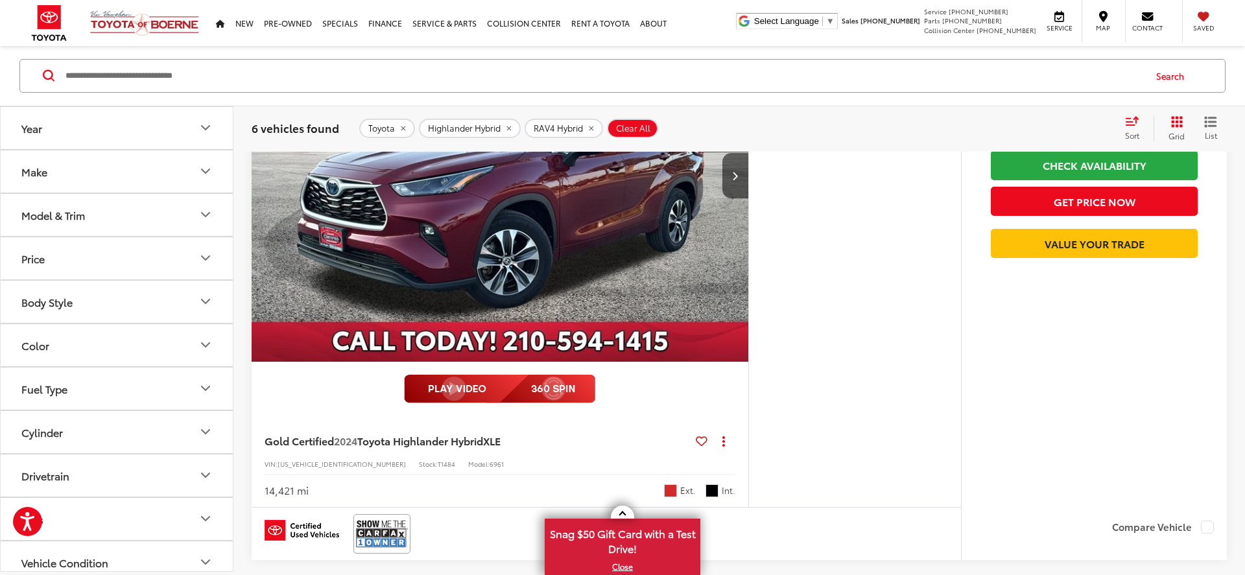
scroll to position [2636, 0]
click at [511, 387] on img at bounding box center [499, 389] width 191 height 29
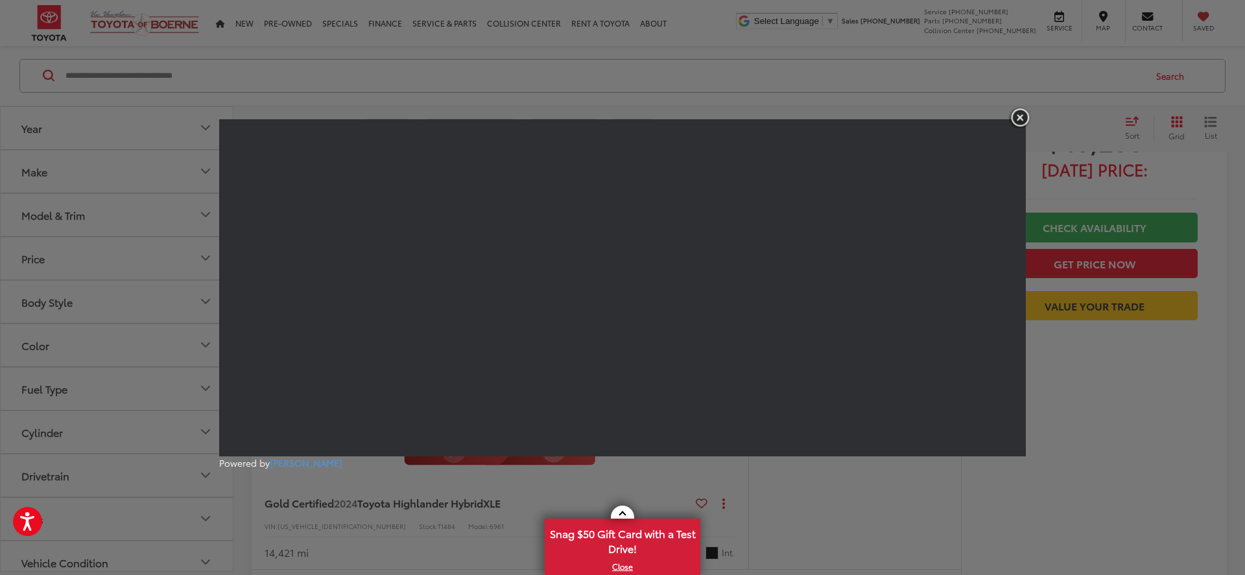
scroll to position [2698, 0]
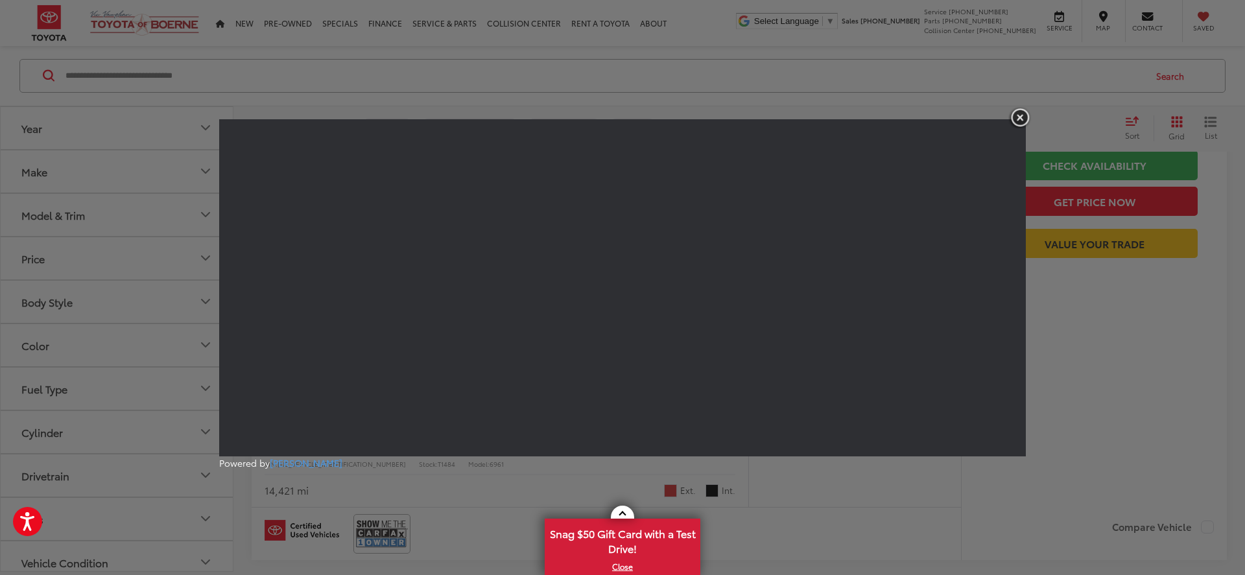
click at [1018, 118] on img "button" at bounding box center [1019, 117] width 23 height 21
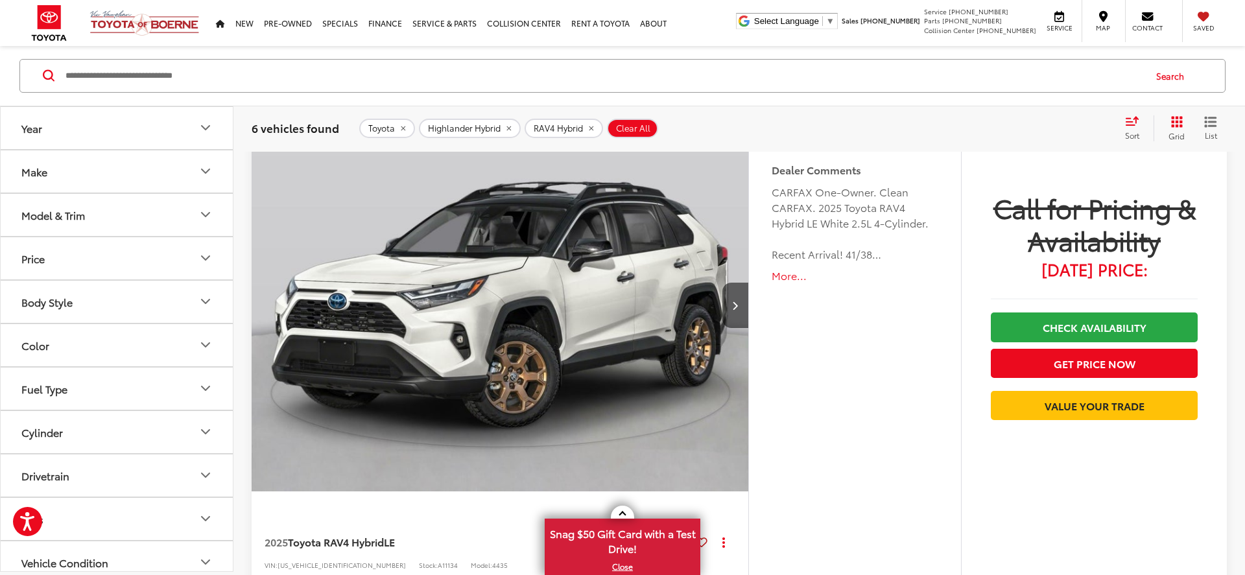
scroll to position [3162, 0]
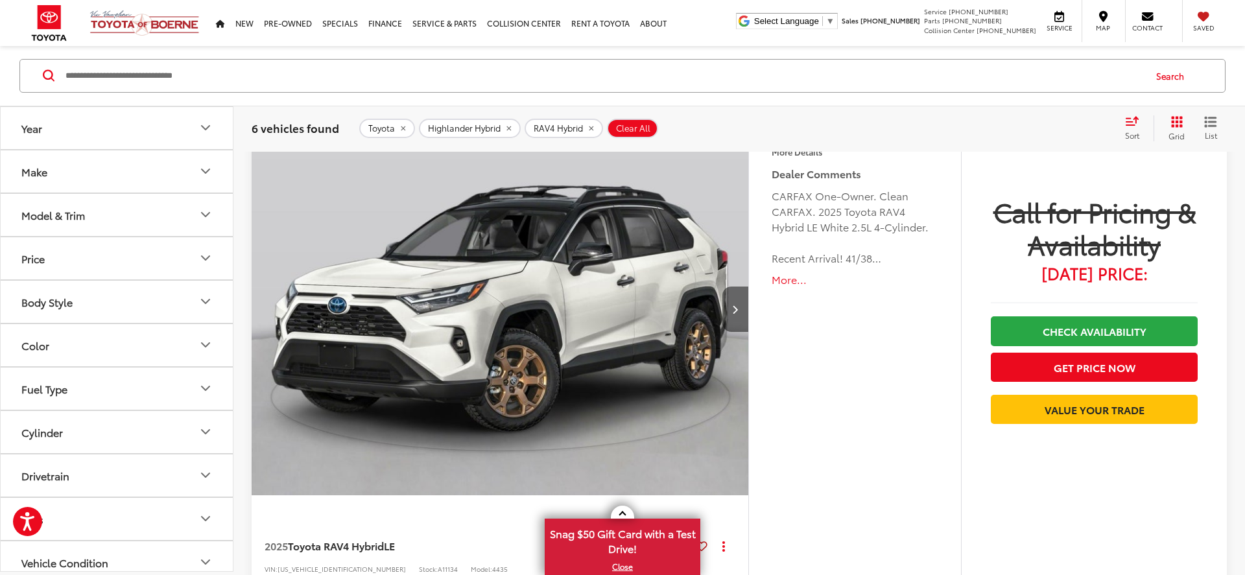
click at [730, 314] on button "Next image" at bounding box center [735, 309] width 26 height 45
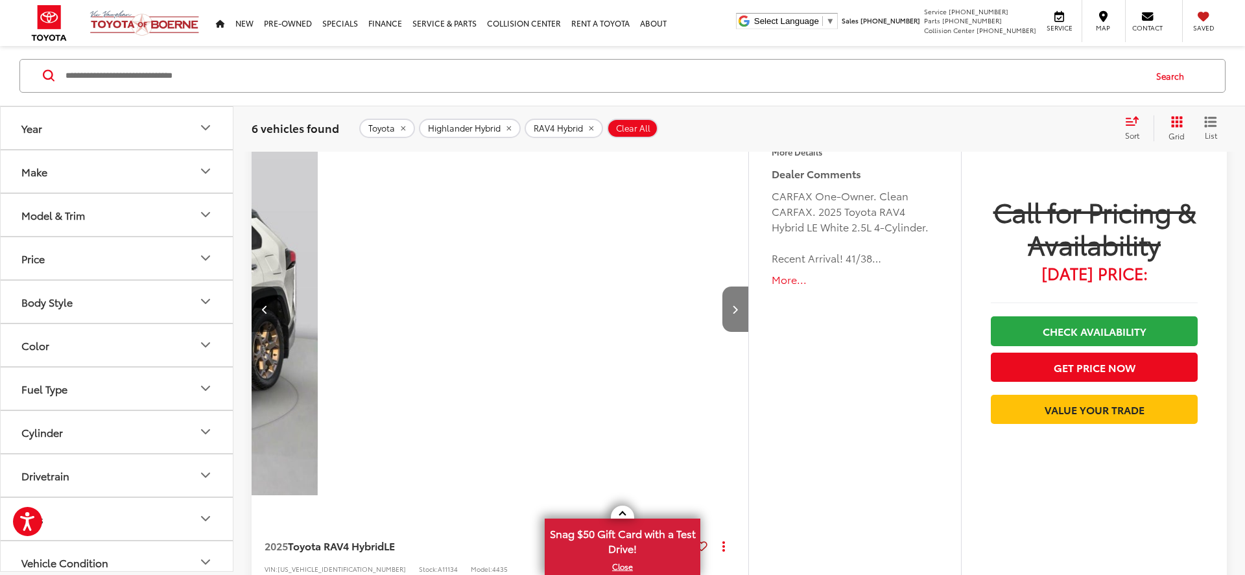
scroll to position [0, 499]
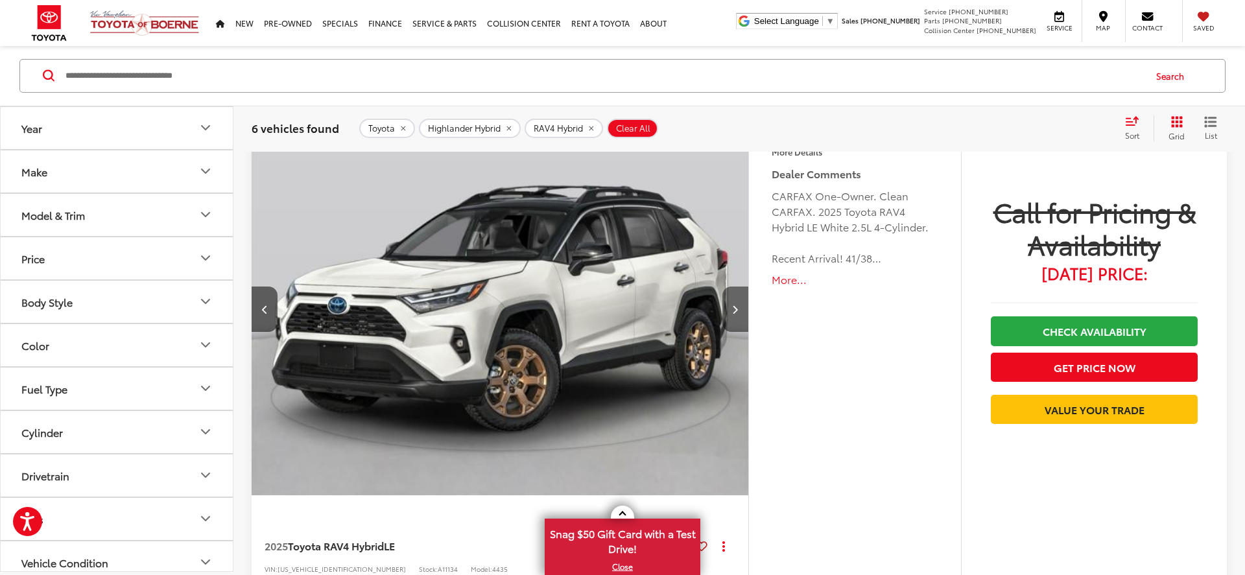
click at [730, 314] on button "Next image" at bounding box center [735, 309] width 26 height 45
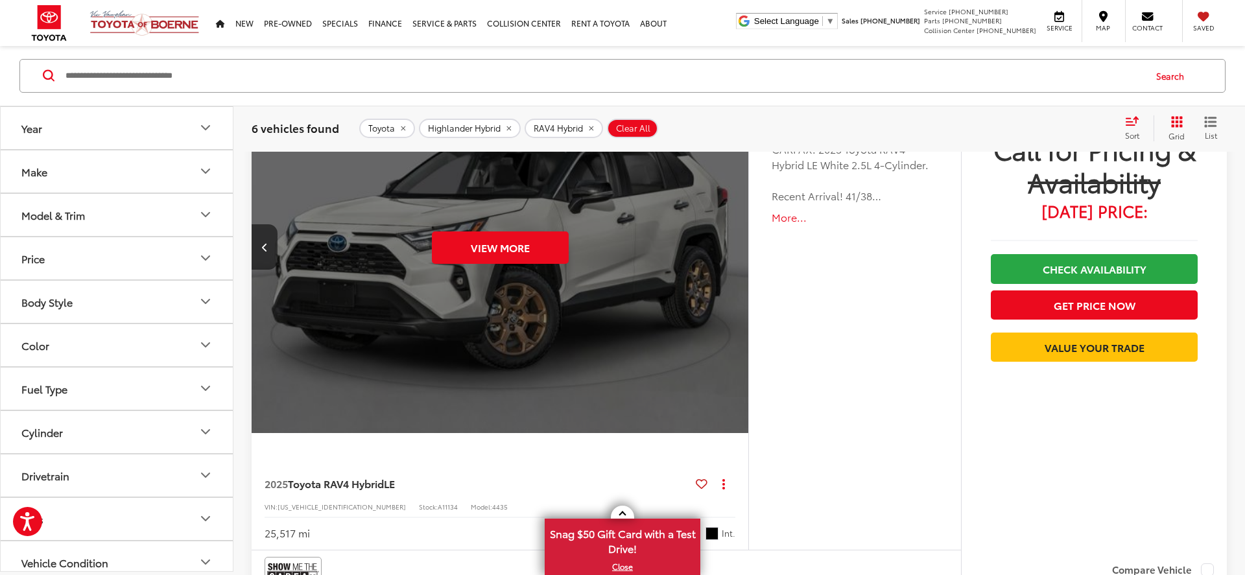
scroll to position [3099, 0]
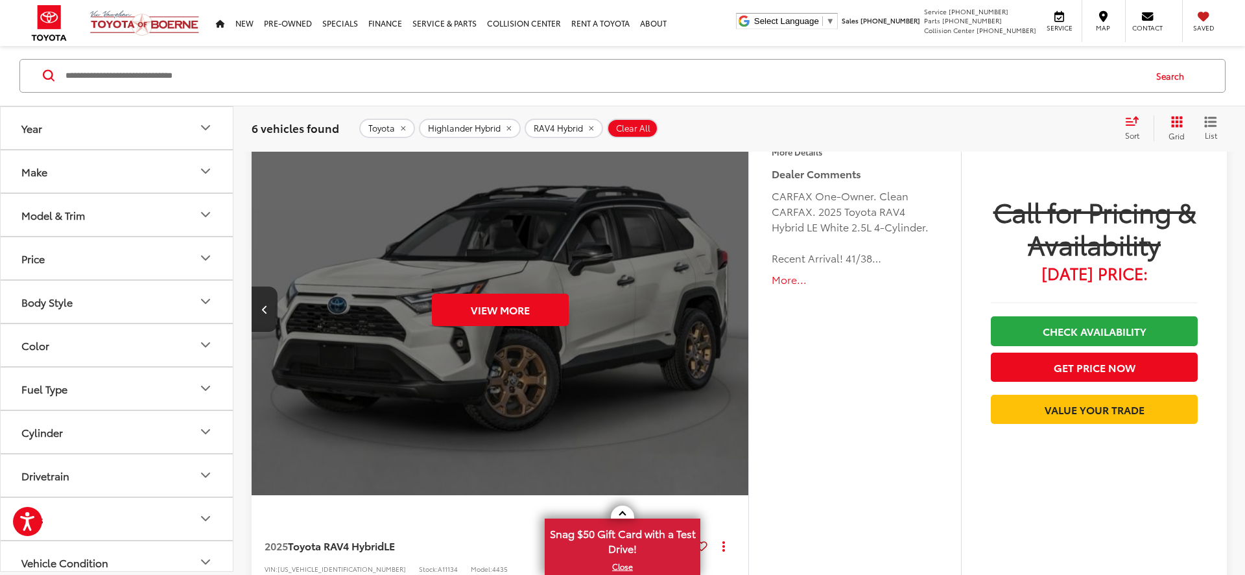
click at [730, 314] on div "View More" at bounding box center [500, 310] width 499 height 374
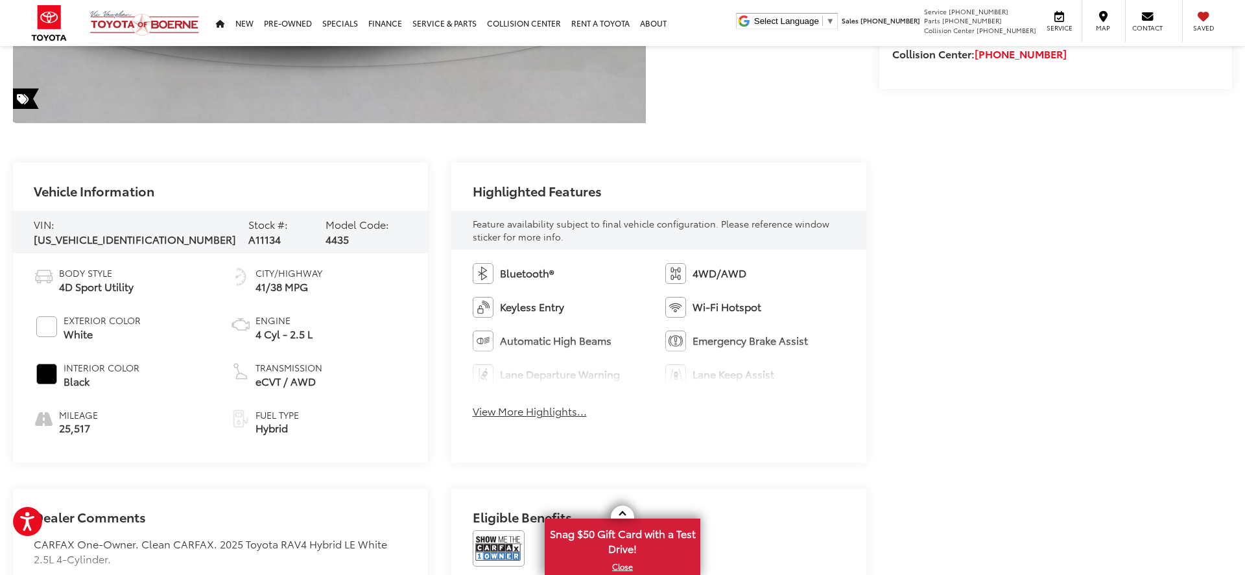
scroll to position [455, 0]
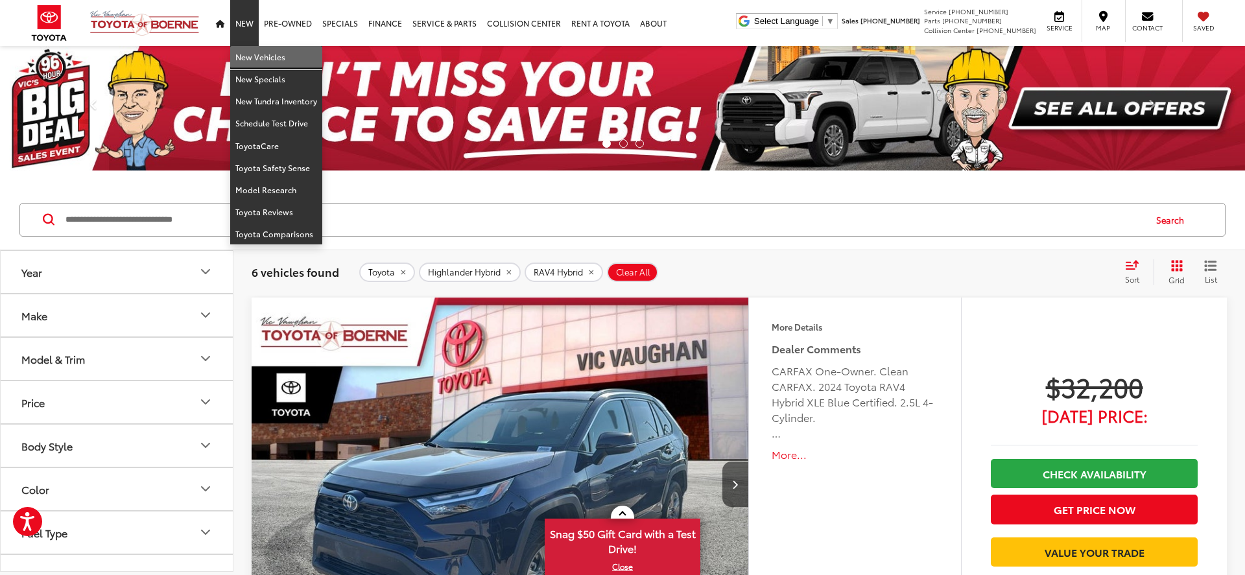
click at [262, 53] on link "New Vehicles" at bounding box center [276, 57] width 92 height 22
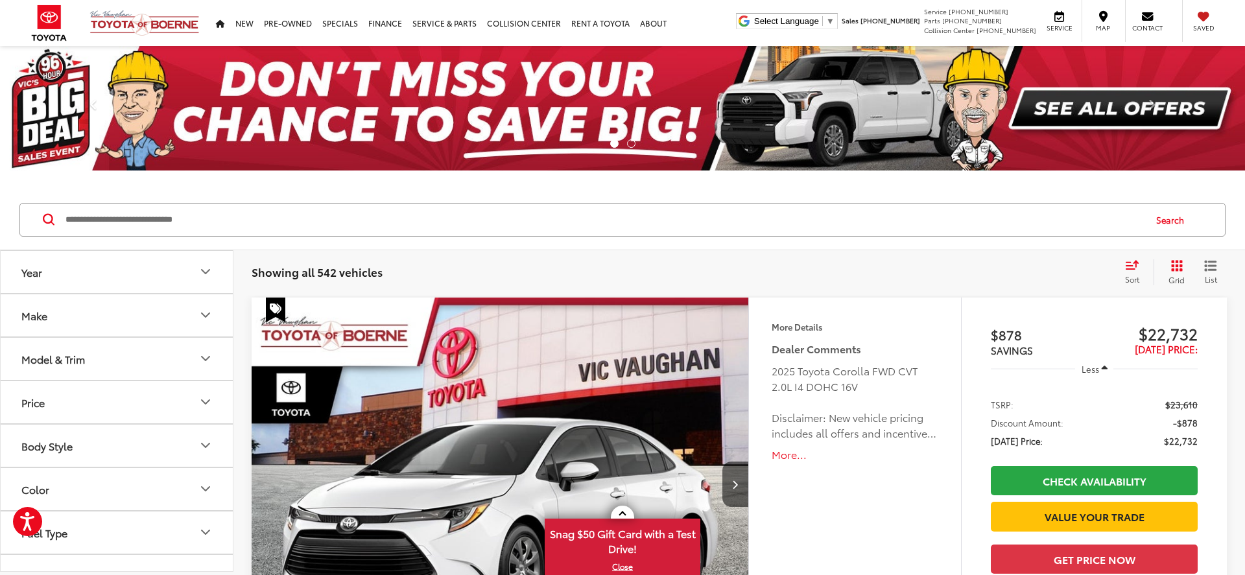
click at [115, 319] on button "Make" at bounding box center [117, 315] width 233 height 42
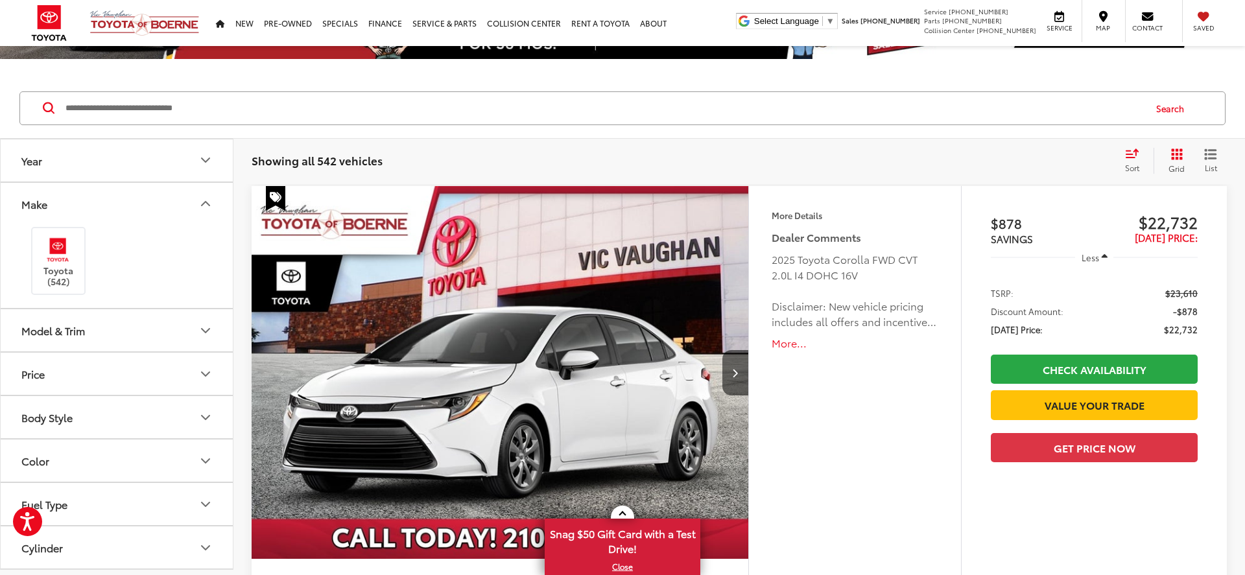
scroll to position [113, 0]
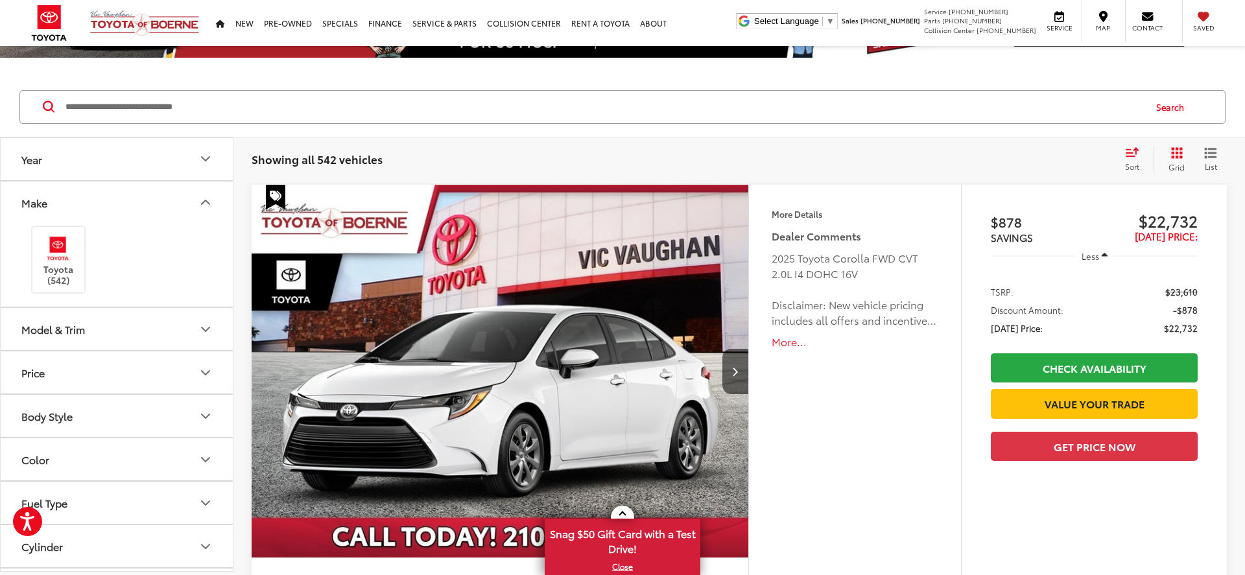
click at [184, 322] on button "Model & Trim" at bounding box center [117, 329] width 233 height 42
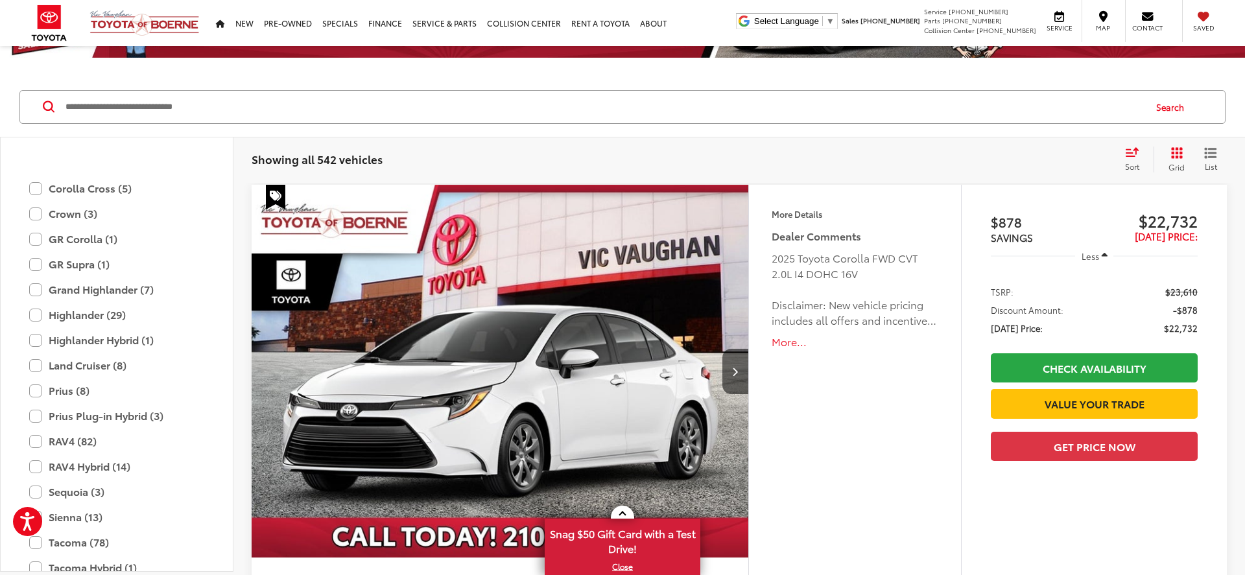
scroll to position [372, 0]
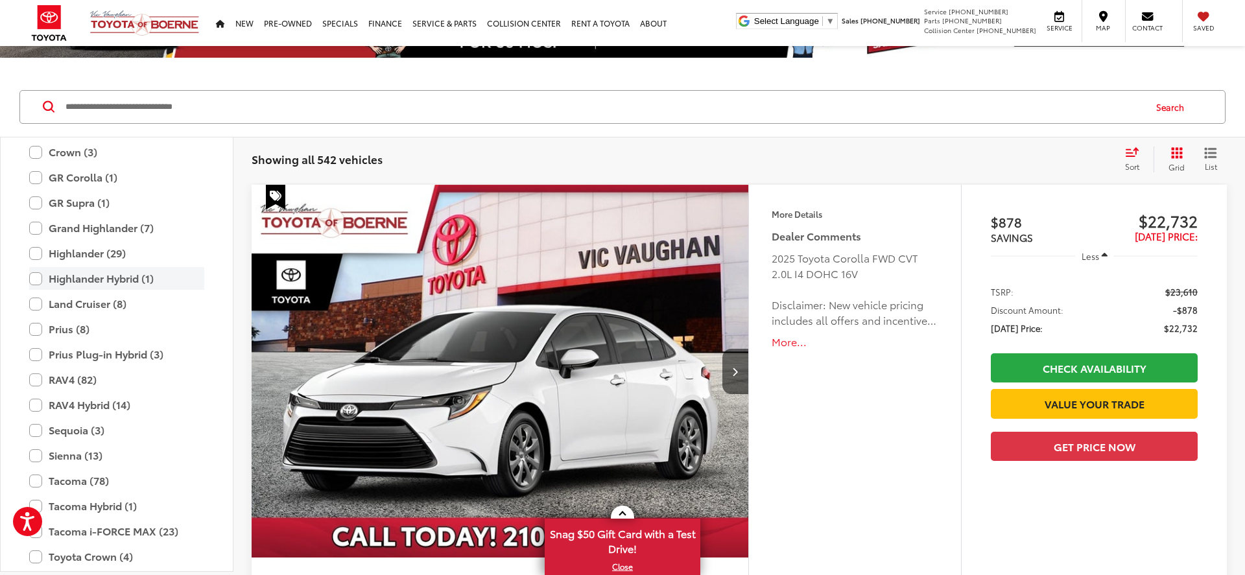
click at [34, 281] on label "Highlander Hybrid (1)" at bounding box center [116, 278] width 175 height 23
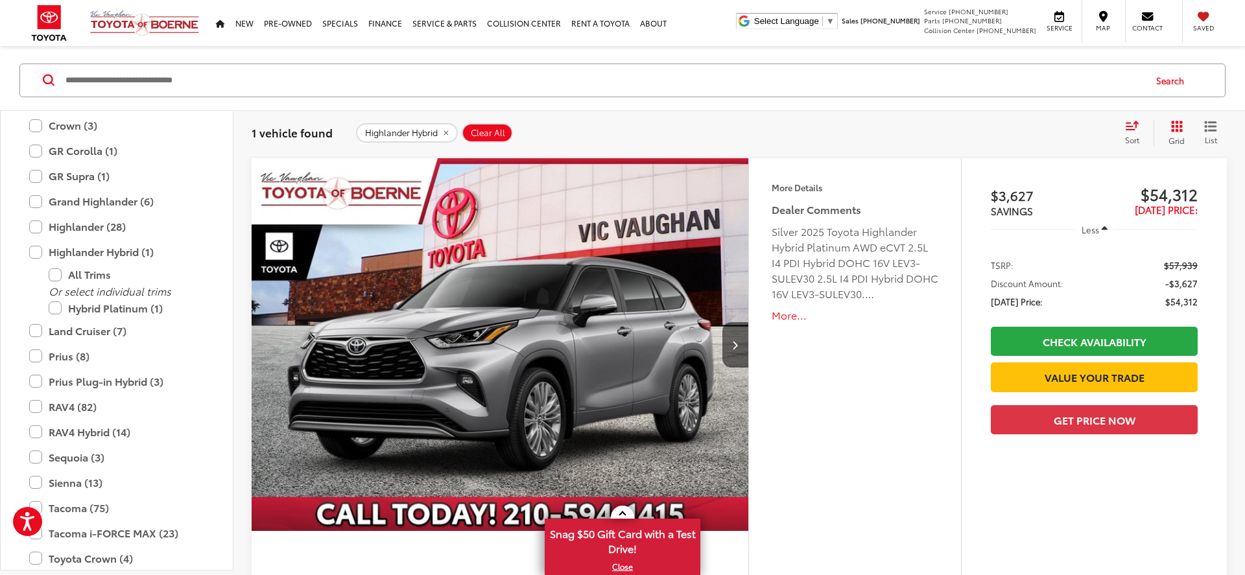
scroll to position [136, 0]
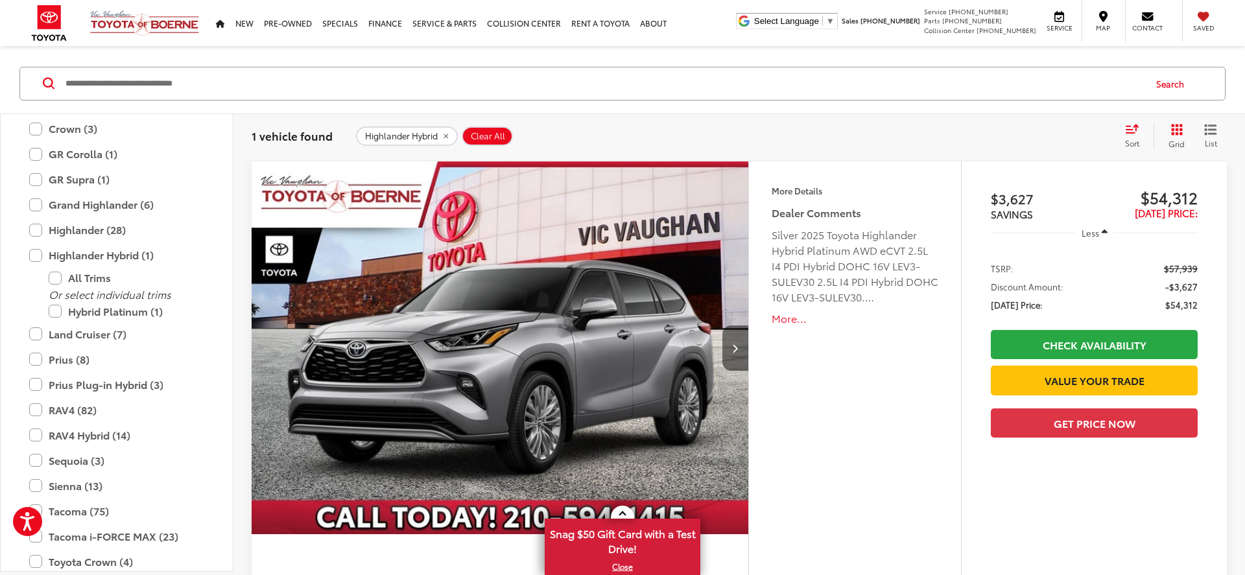
click at [739, 339] on button "Next image" at bounding box center [735, 348] width 26 height 45
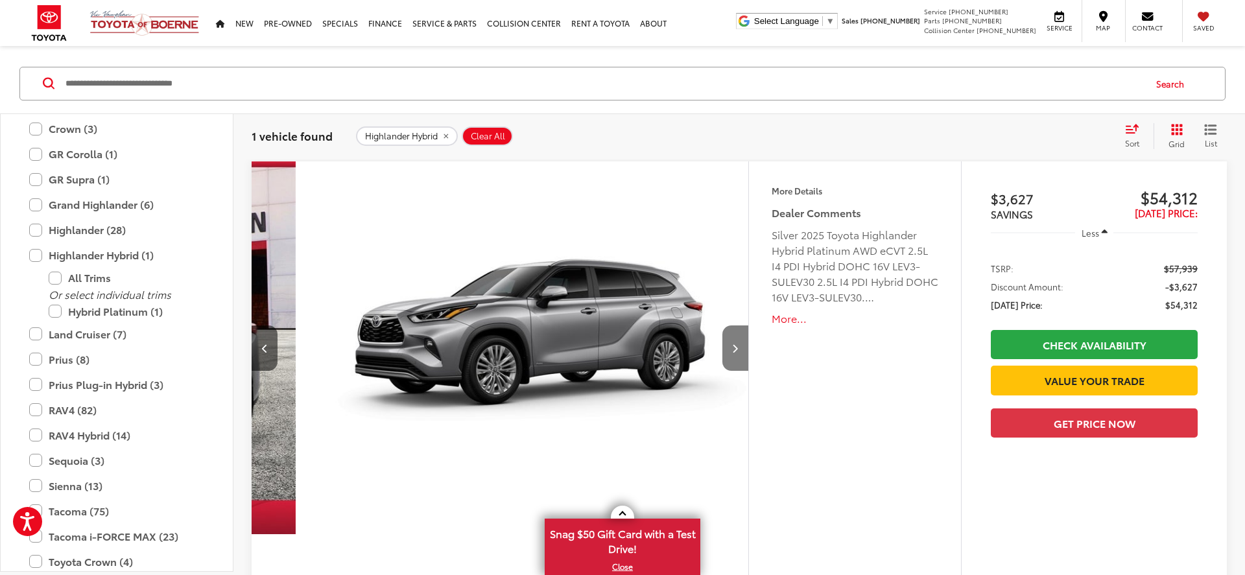
scroll to position [0, 499]
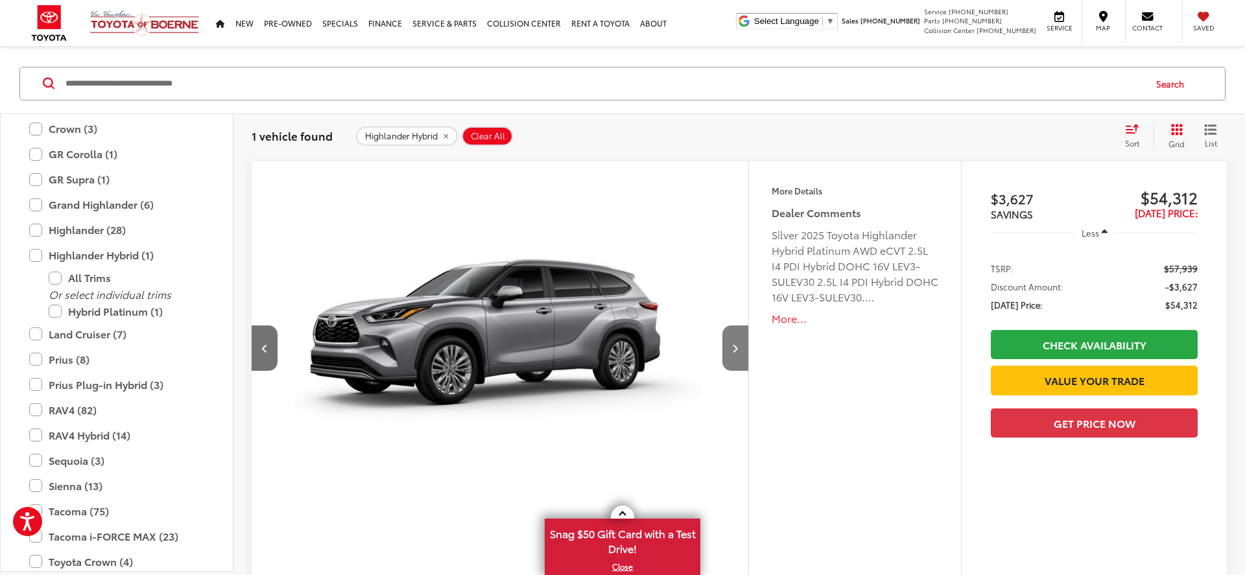
click at [739, 339] on button "Next image" at bounding box center [735, 348] width 26 height 45
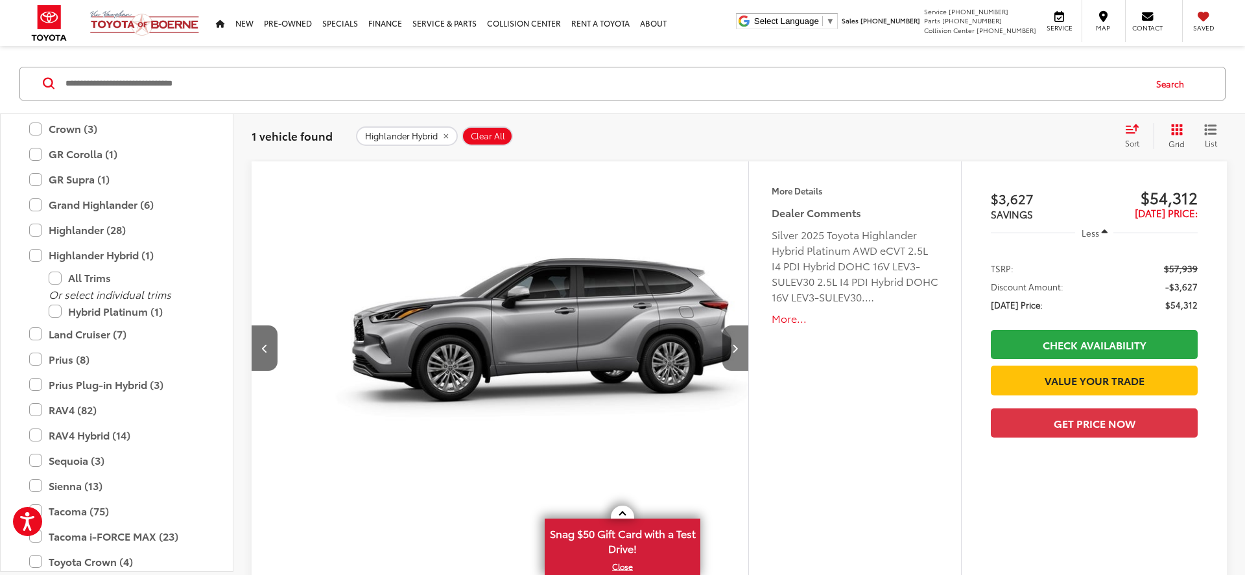
scroll to position [0, 997]
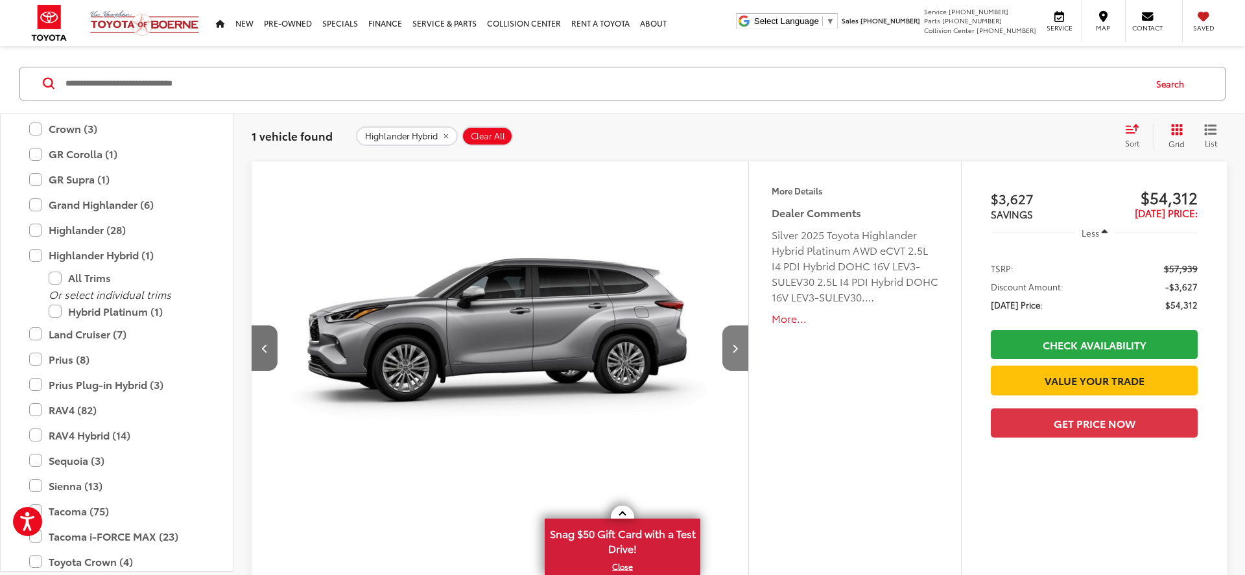
click at [739, 339] on button "Next image" at bounding box center [735, 348] width 26 height 45
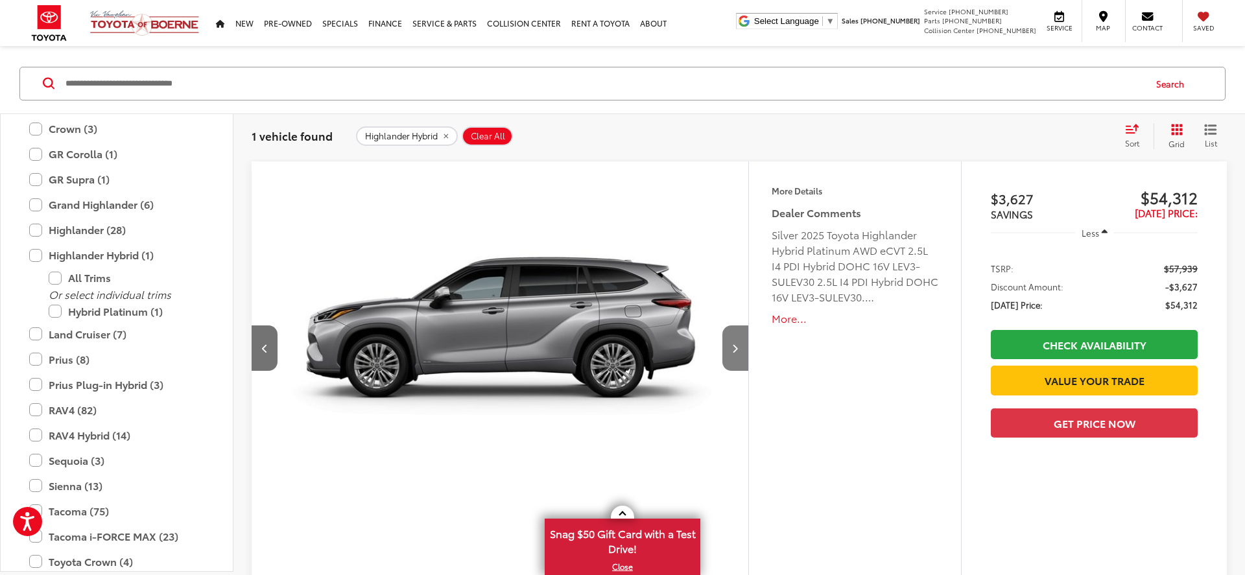
click at [739, 339] on button "Next image" at bounding box center [735, 348] width 26 height 45
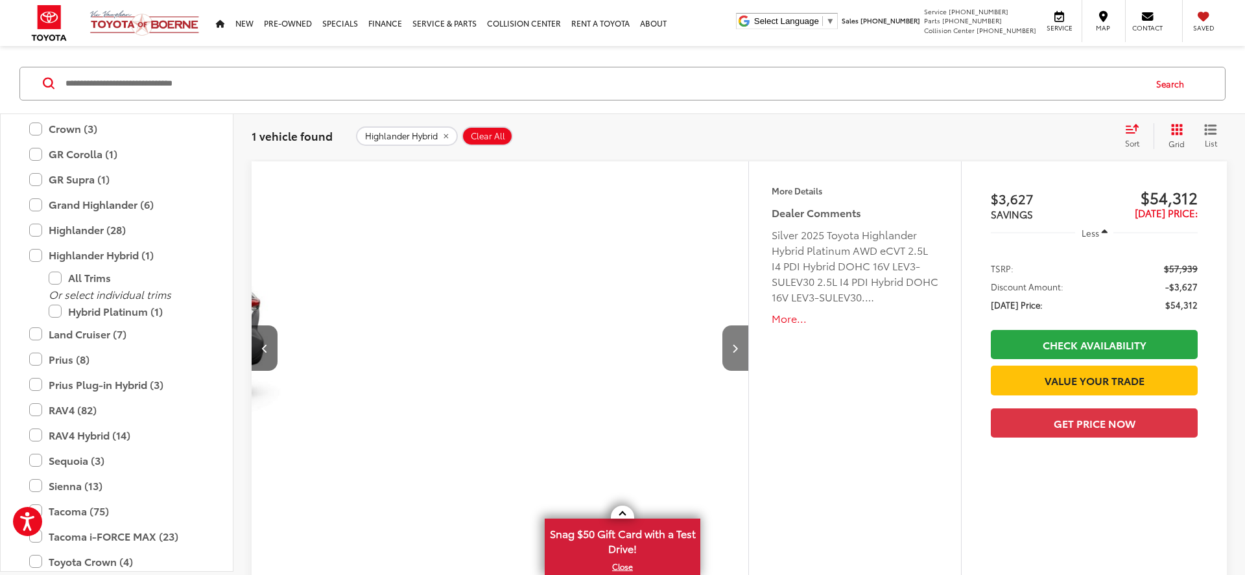
scroll to position [0, 1994]
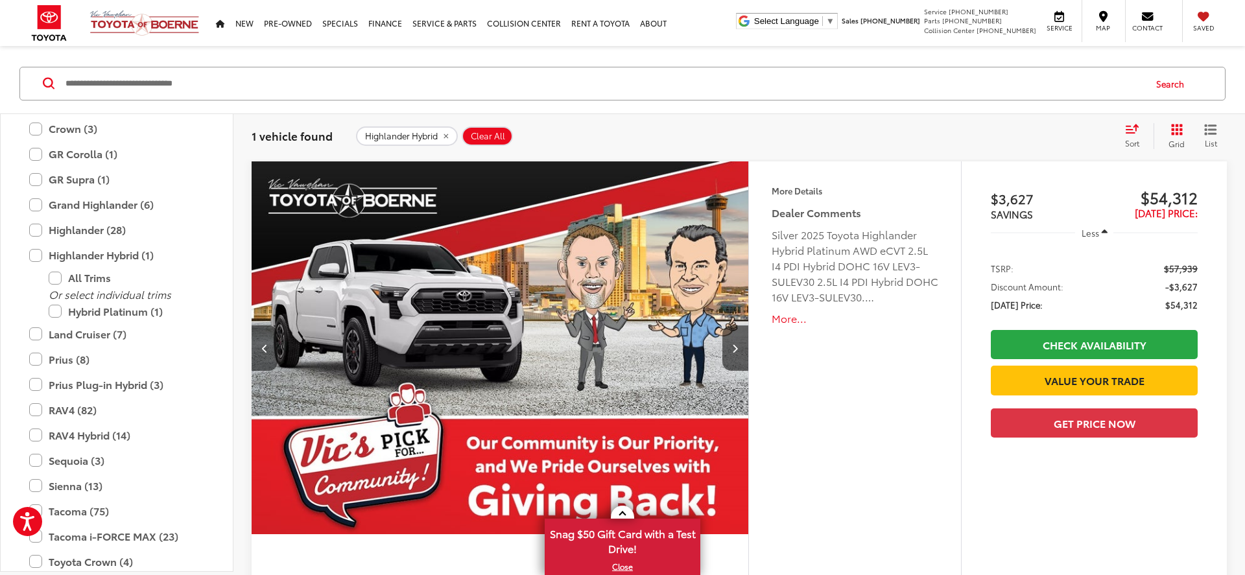
click at [263, 347] on icon "Previous image" at bounding box center [265, 348] width 6 height 9
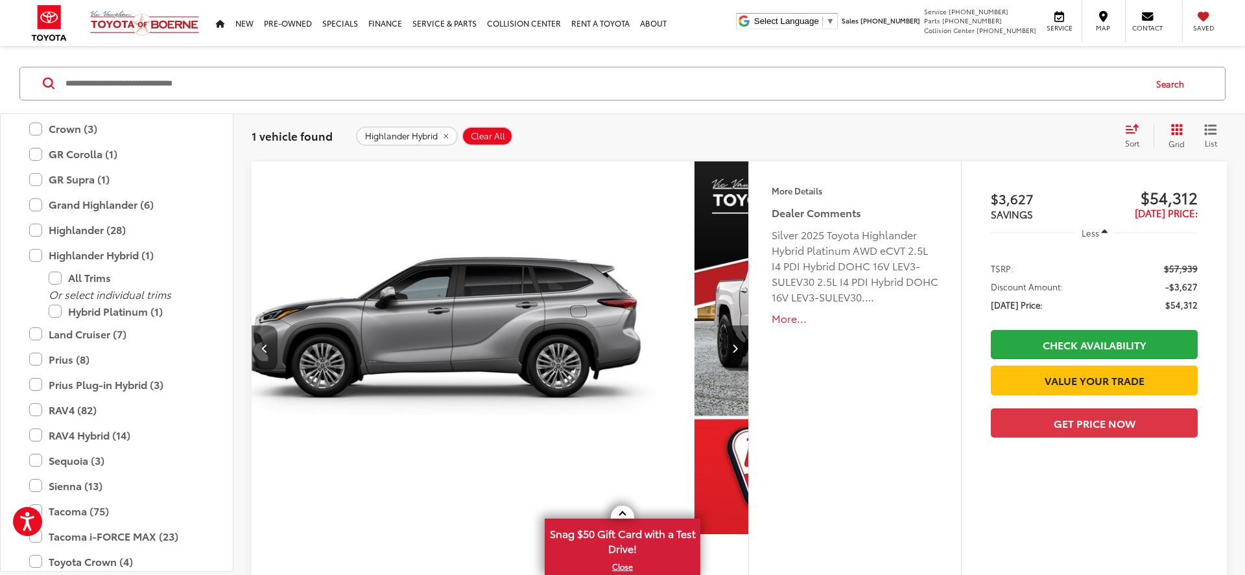
scroll to position [0, 1496]
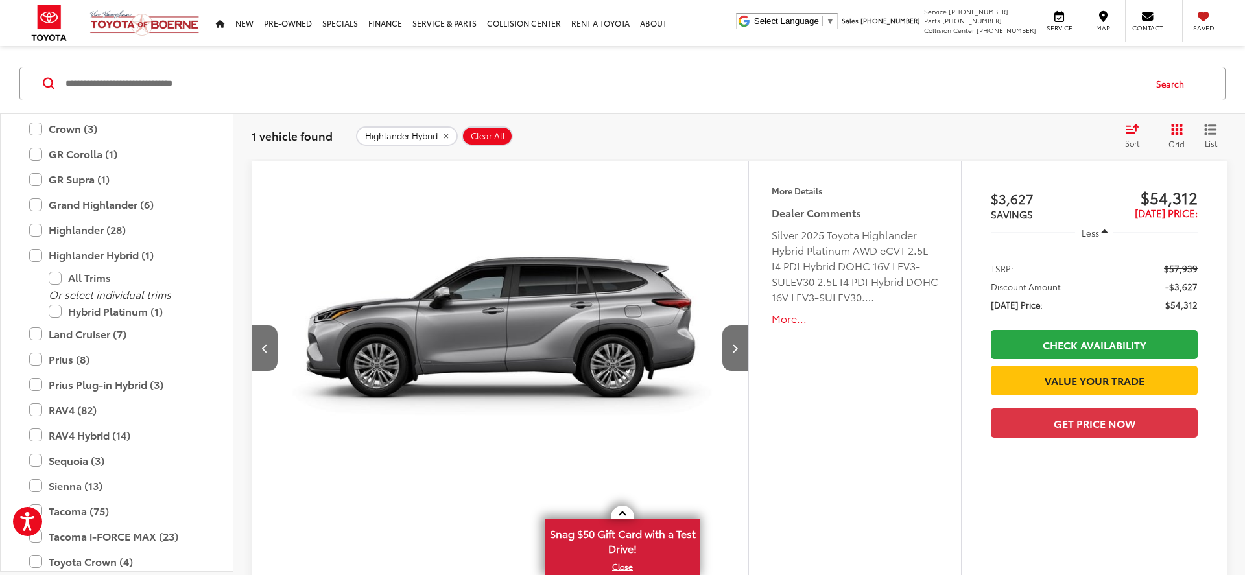
click at [779, 316] on button "More..." at bounding box center [855, 318] width 167 height 15
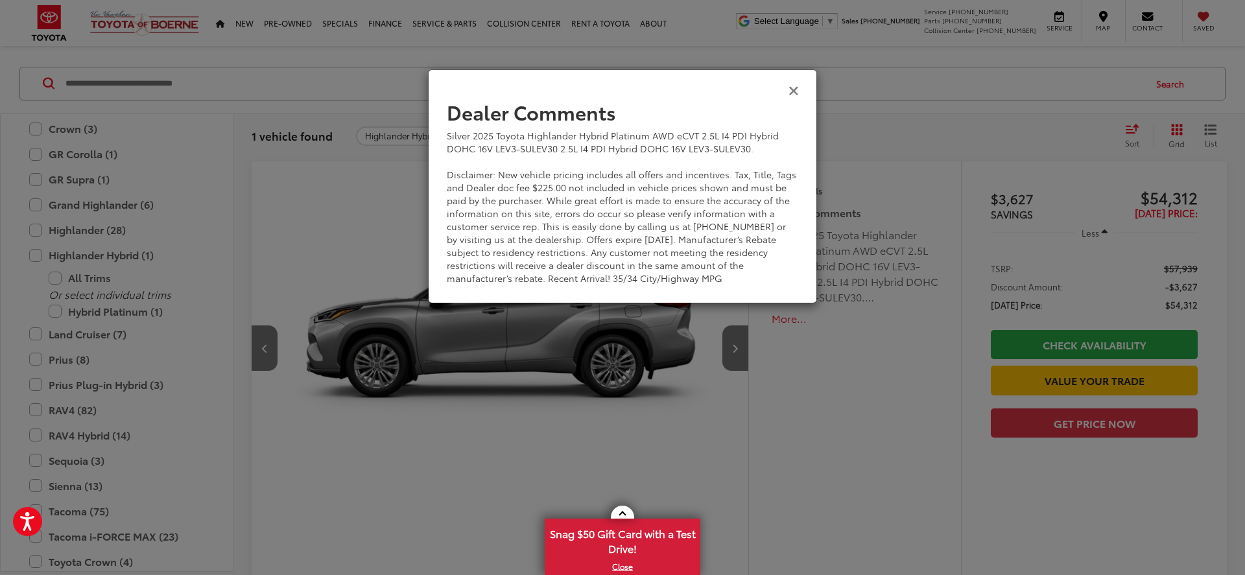
click at [793, 91] on icon "Close" at bounding box center [794, 90] width 10 height 14
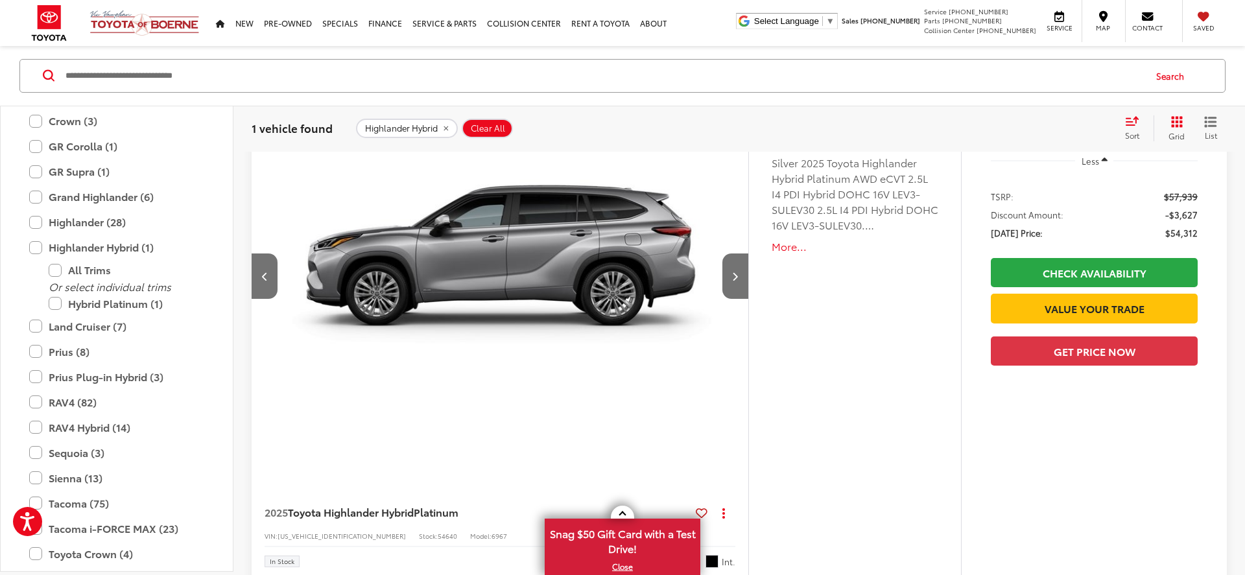
scroll to position [204, 0]
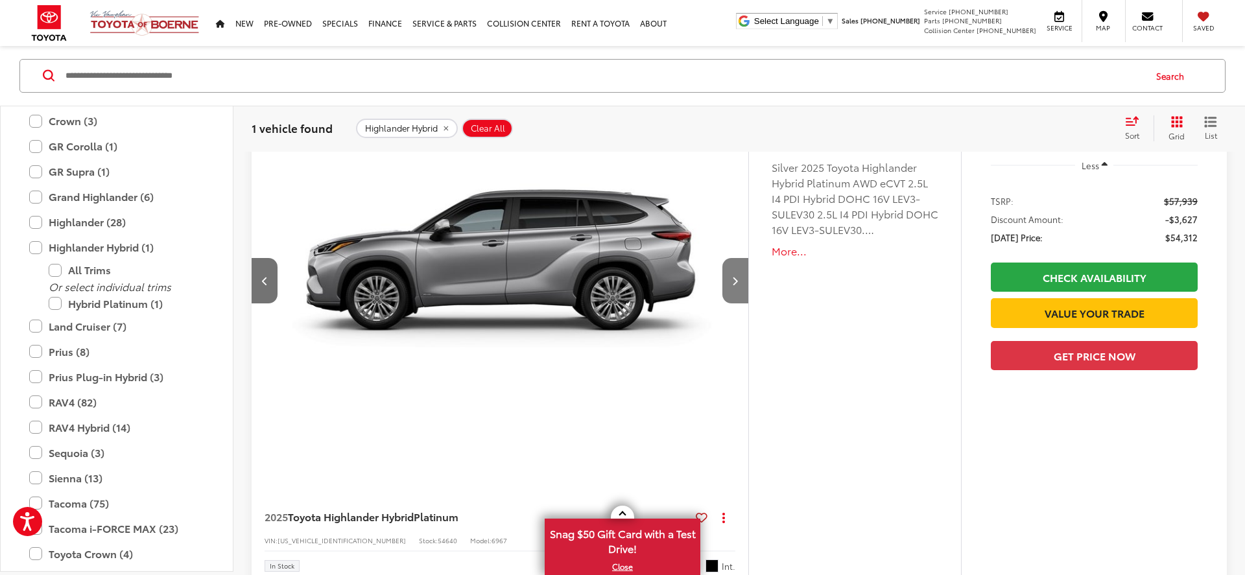
click at [742, 277] on button "Next image" at bounding box center [735, 280] width 26 height 45
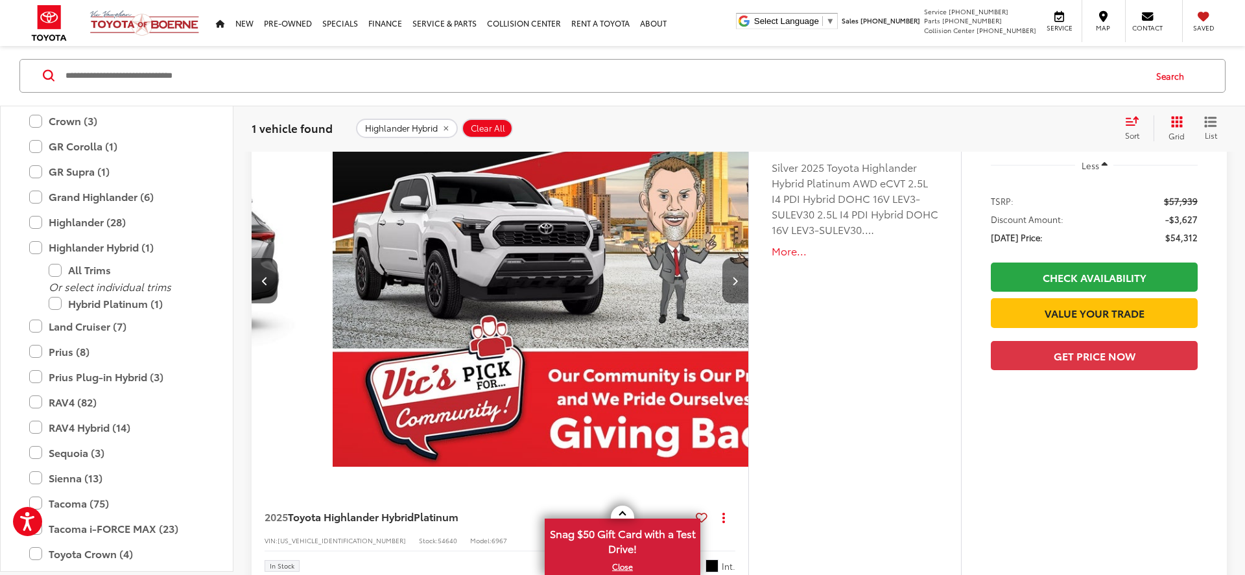
scroll to position [0, 1994]
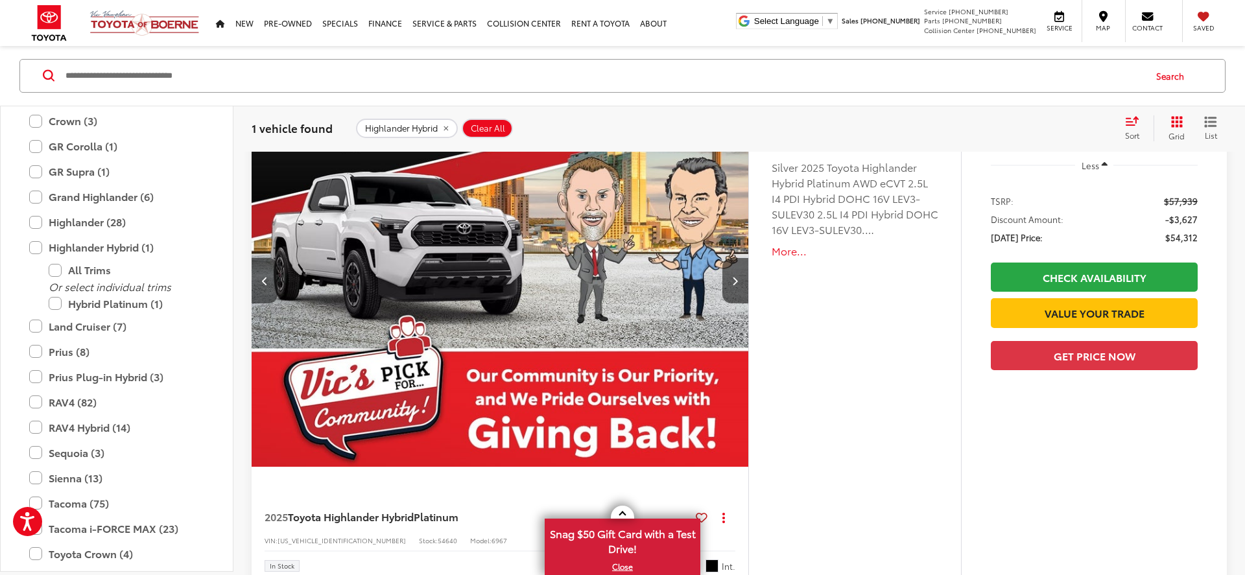
click at [259, 286] on button "Previous image" at bounding box center [265, 280] width 26 height 45
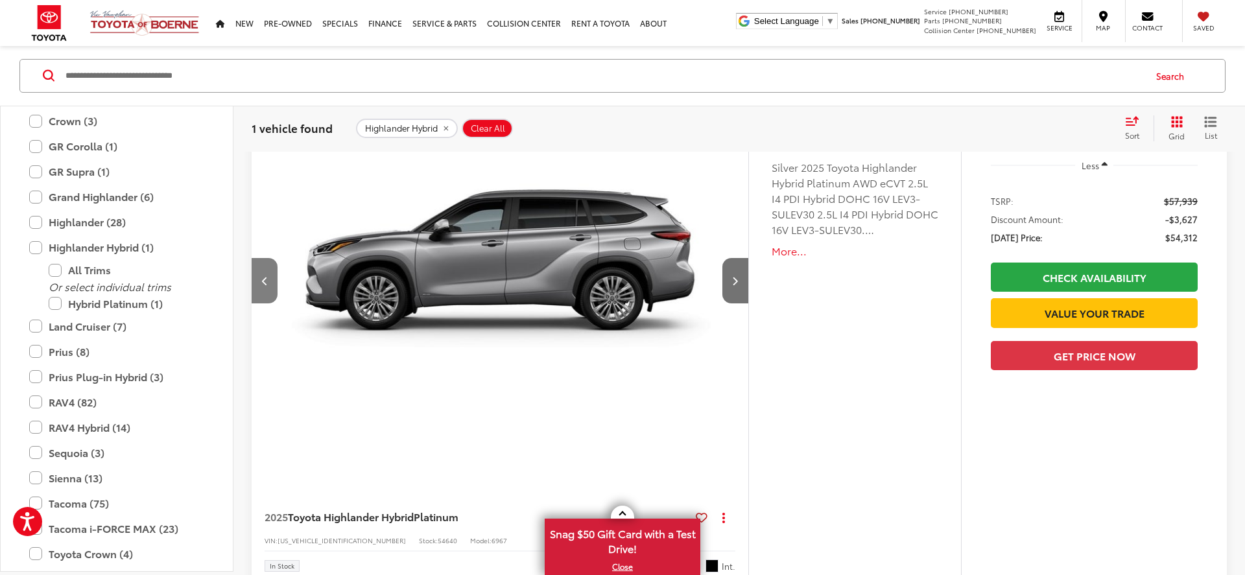
scroll to position [0, 1496]
click at [259, 287] on button "Previous image" at bounding box center [265, 280] width 26 height 45
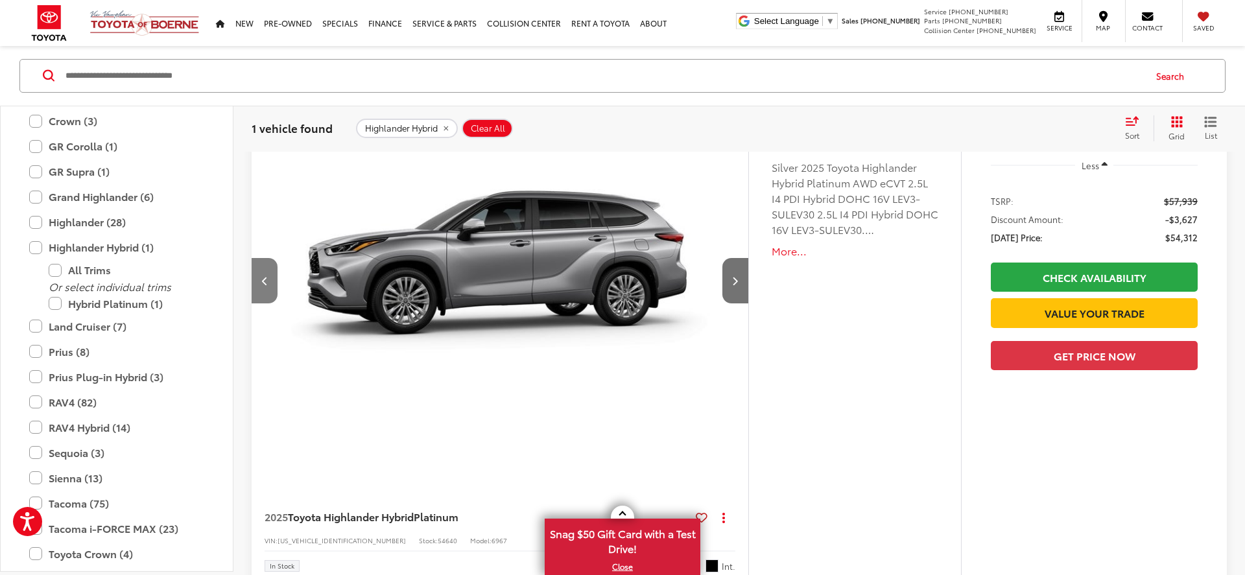
click at [259, 287] on button "Previous image" at bounding box center [265, 280] width 26 height 45
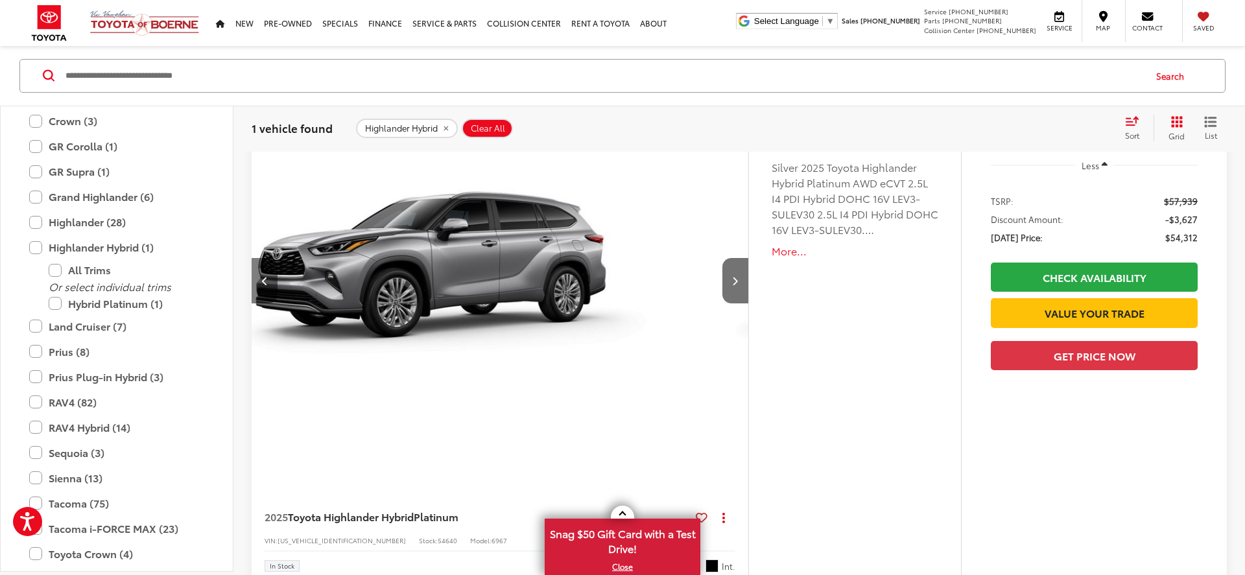
scroll to position [0, 499]
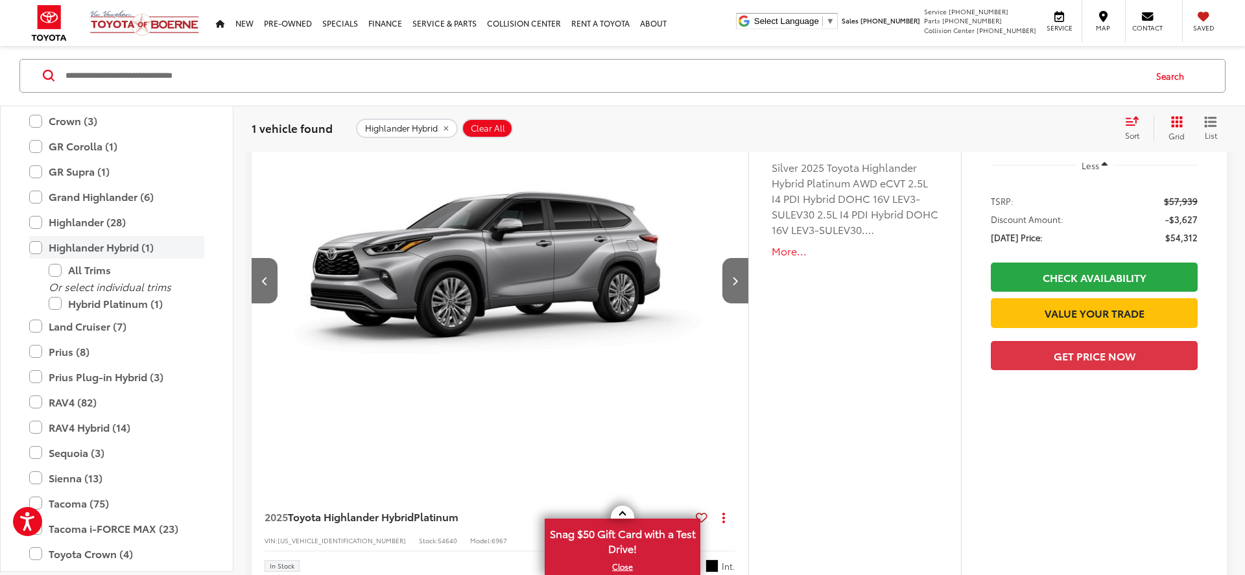
click at [40, 249] on label "Highlander Hybrid (1)" at bounding box center [116, 247] width 175 height 23
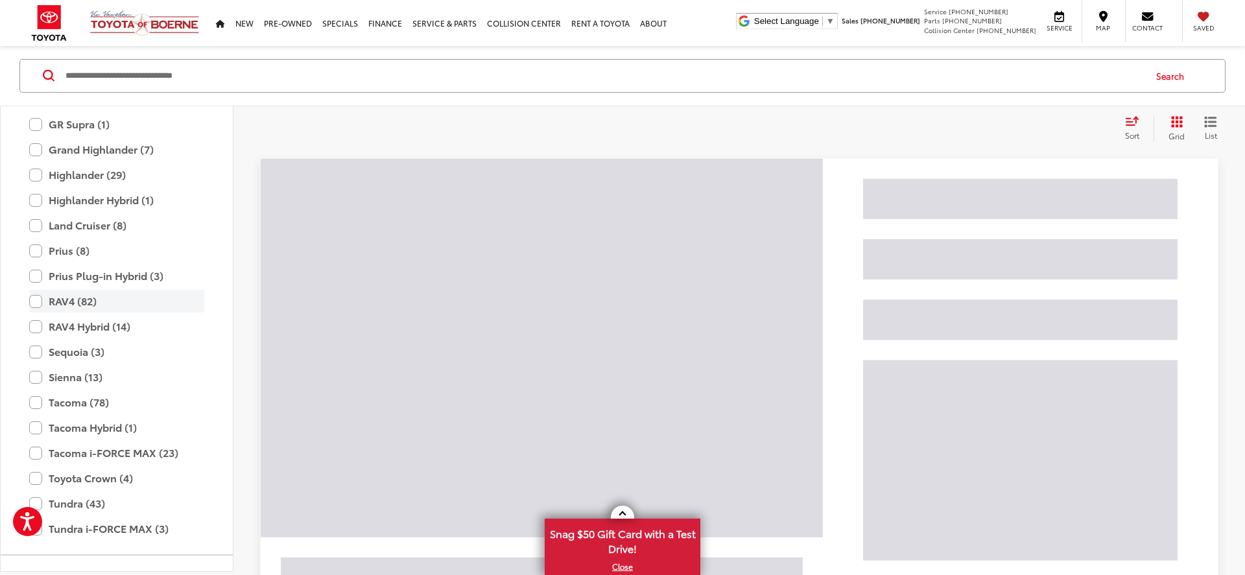
scroll to position [449, 0]
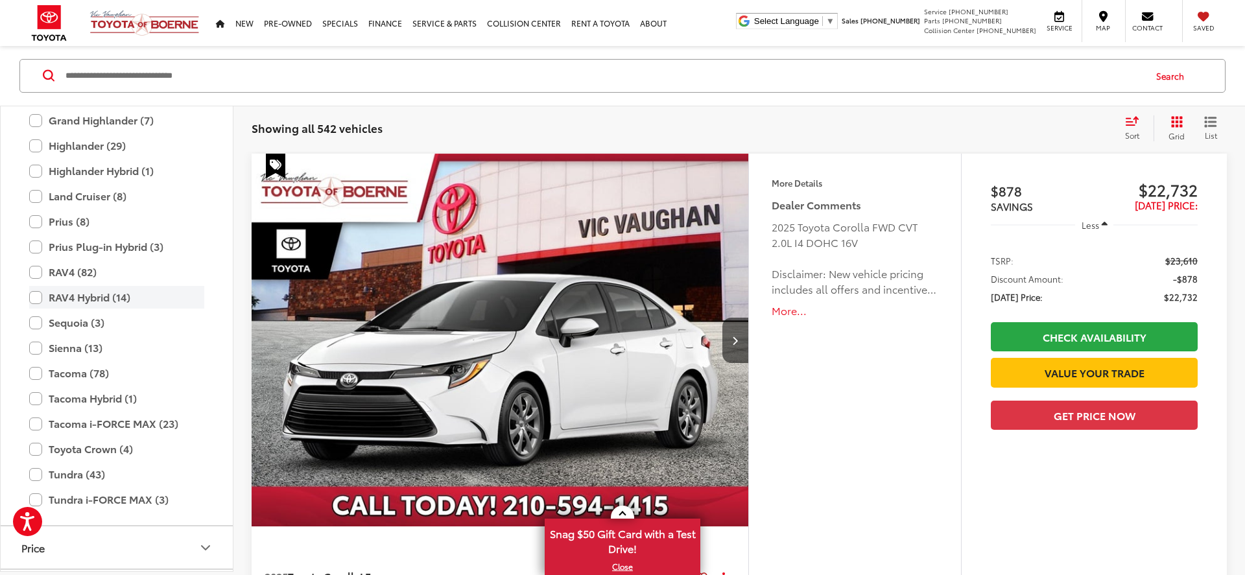
click at [38, 298] on label "RAV4 Hybrid (14)" at bounding box center [116, 297] width 175 height 23
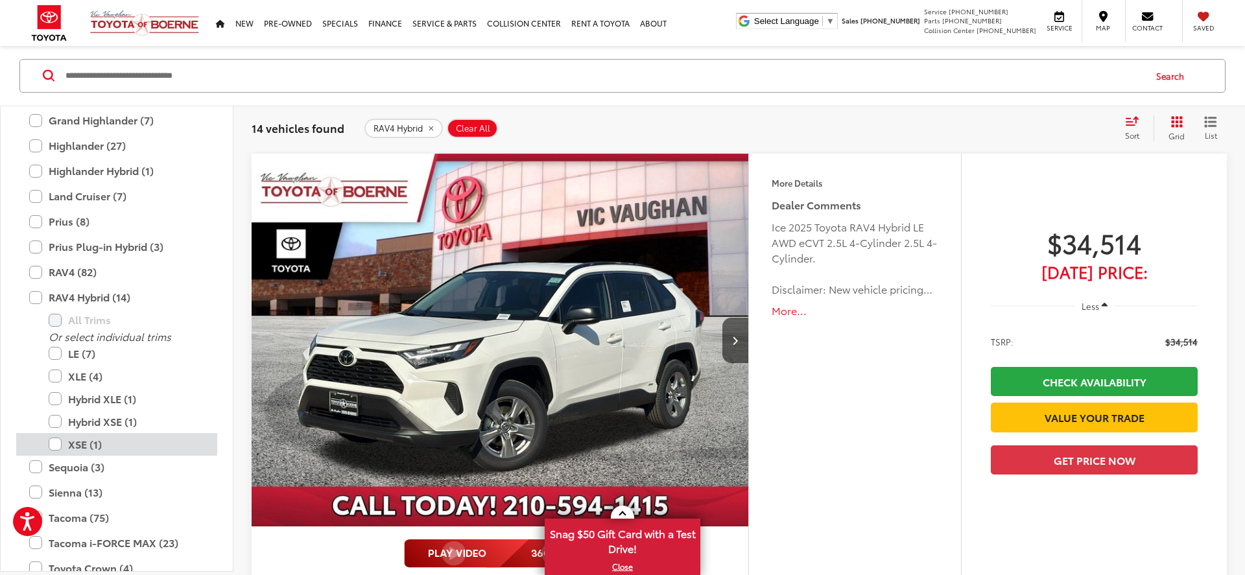
click at [57, 443] on label "XSE (1)" at bounding box center [127, 444] width 156 height 23
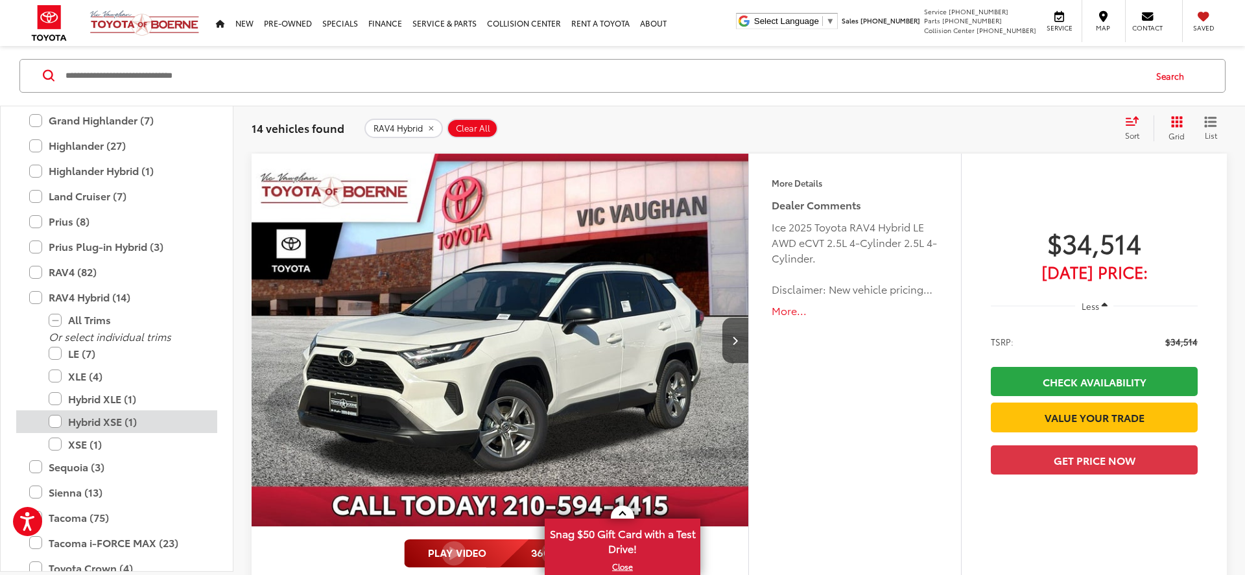
click at [57, 419] on label "Hybrid XSE (1)" at bounding box center [127, 422] width 156 height 23
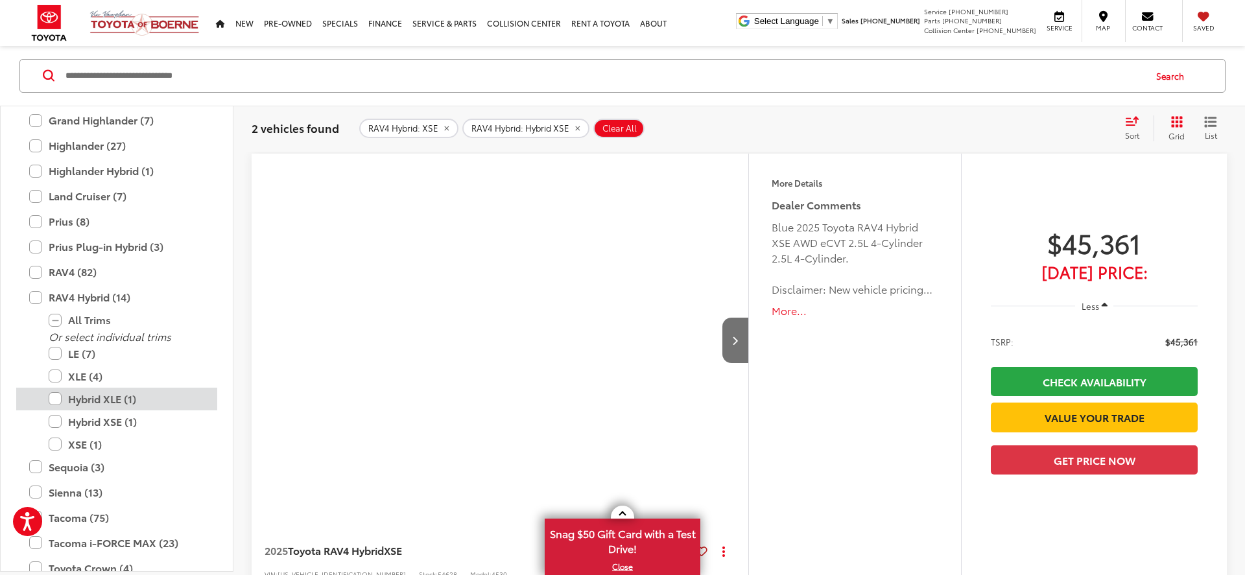
click at [56, 400] on label "Hybrid XLE (1)" at bounding box center [127, 399] width 156 height 23
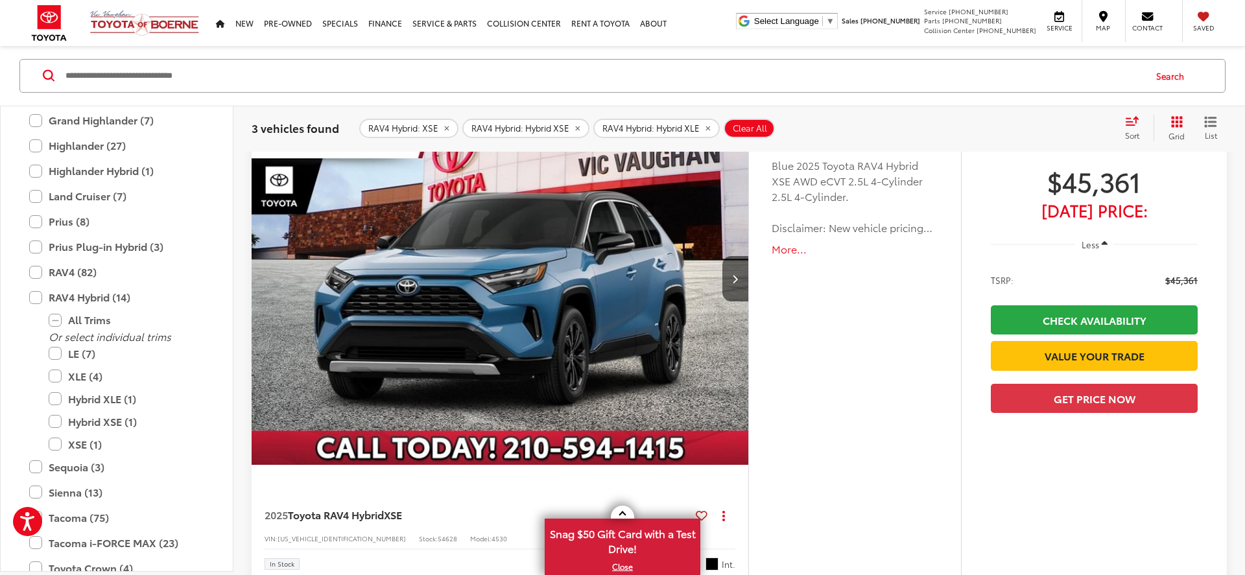
scroll to position [770, 0]
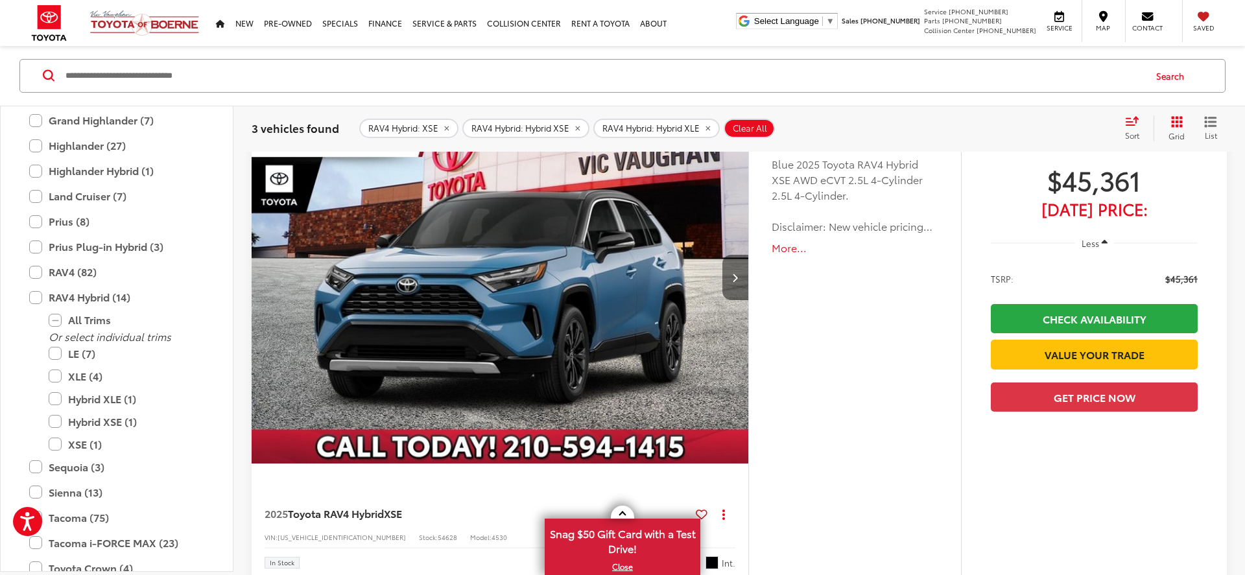
click at [731, 280] on button "Next image" at bounding box center [735, 277] width 26 height 45
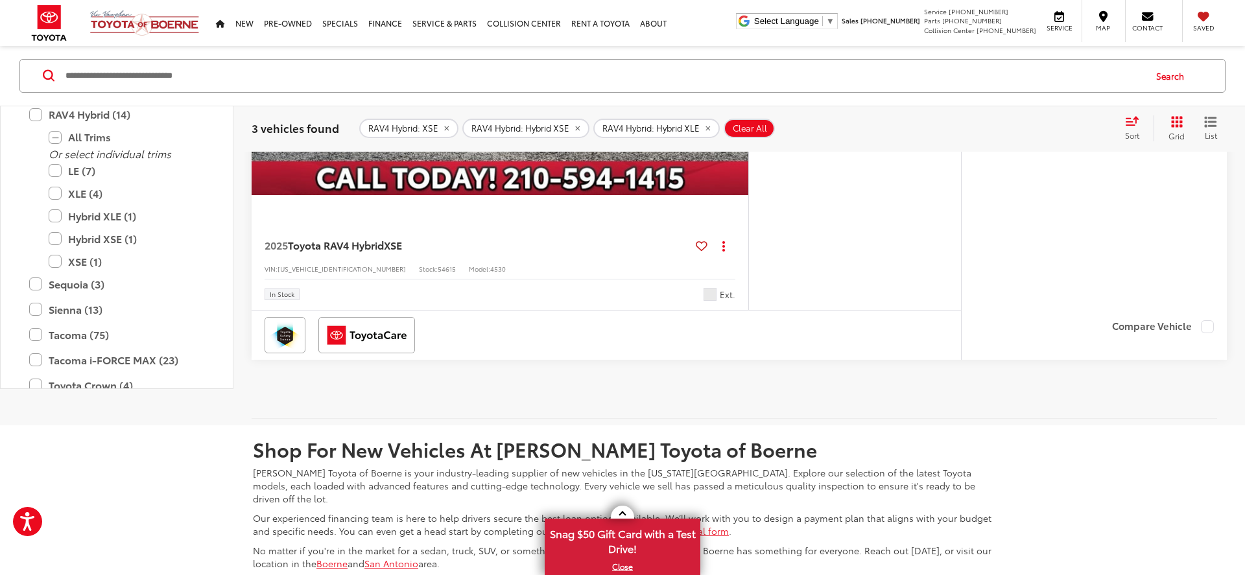
scroll to position [1288, 0]
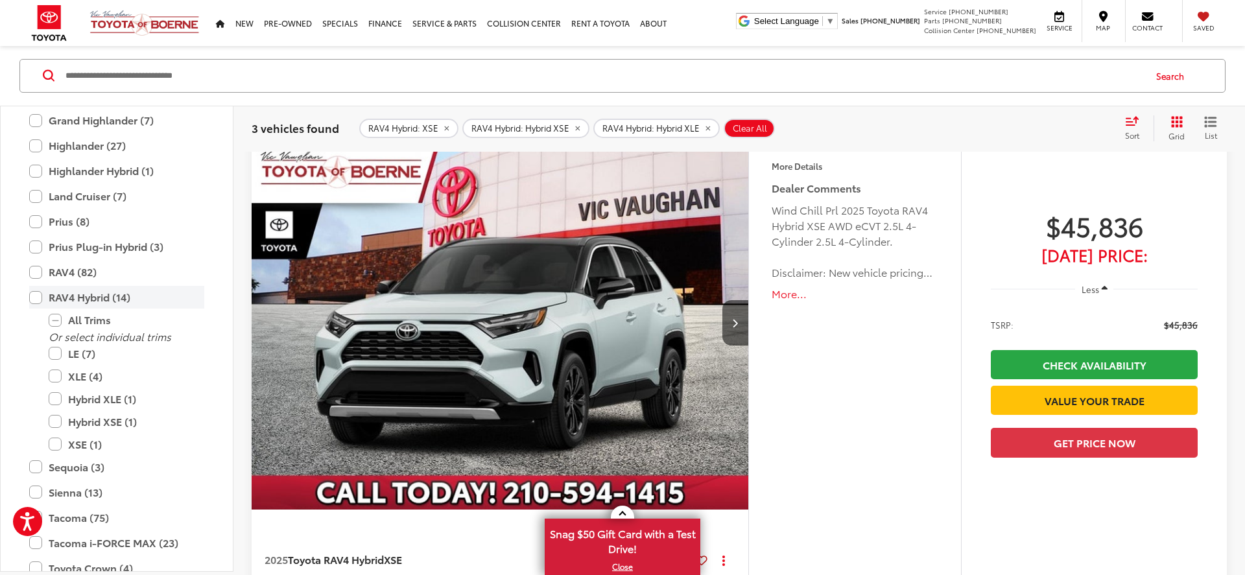
click at [35, 296] on label "RAV4 Hybrid (14)" at bounding box center [116, 297] width 175 height 23
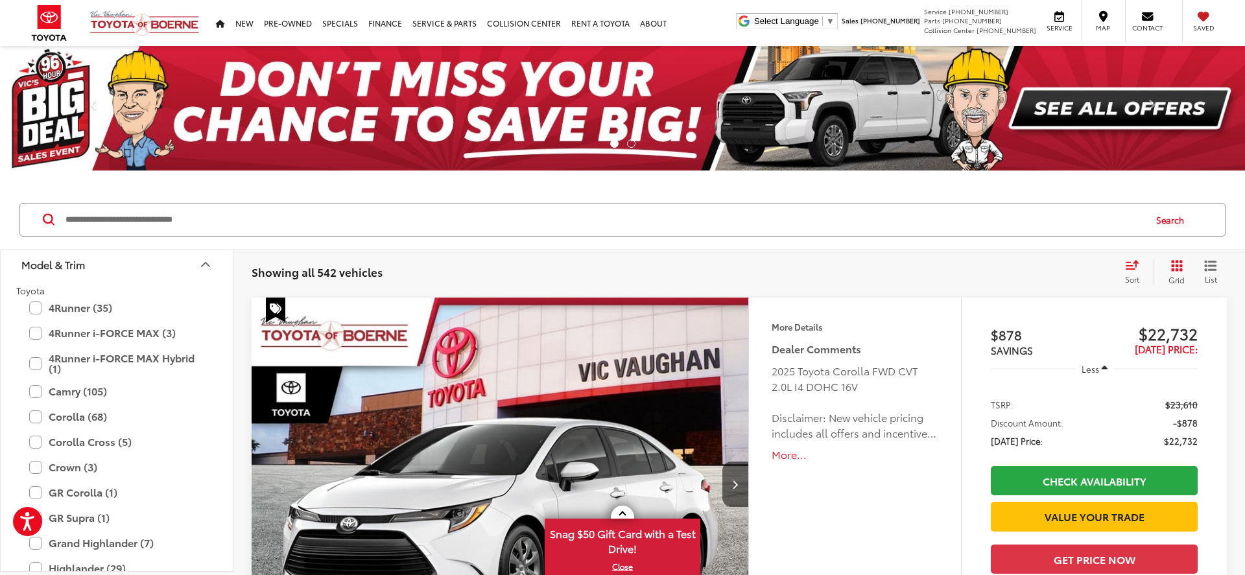
scroll to position [176, 0]
click at [29, 365] on label "4Runner i-FORCE MAX Hybrid (1)" at bounding box center [116, 365] width 175 height 33
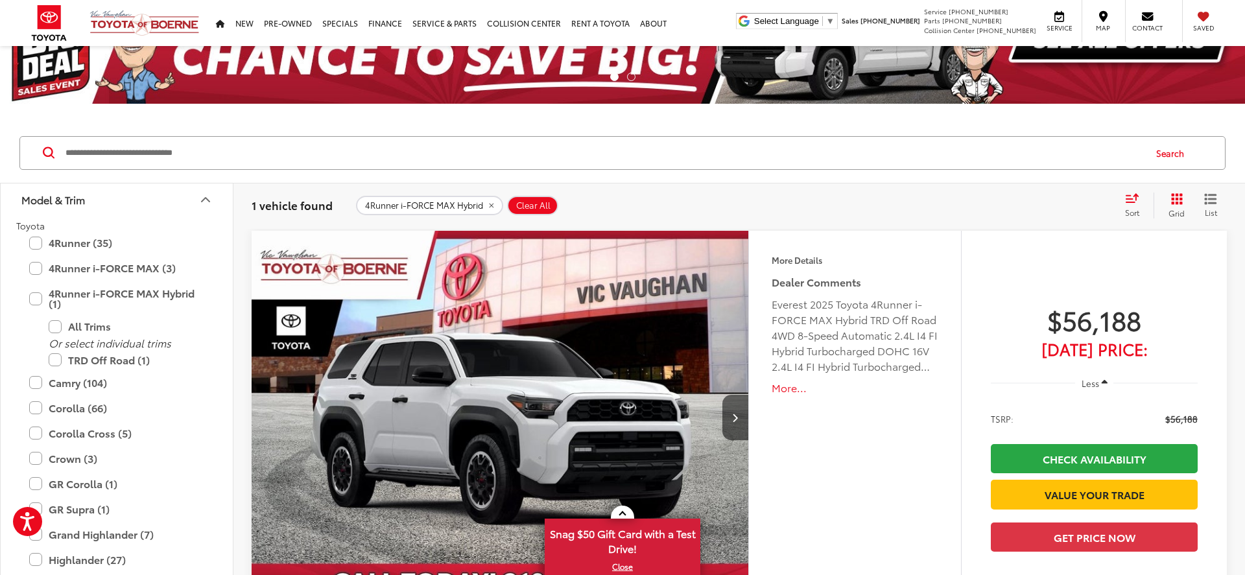
scroll to position [105, 0]
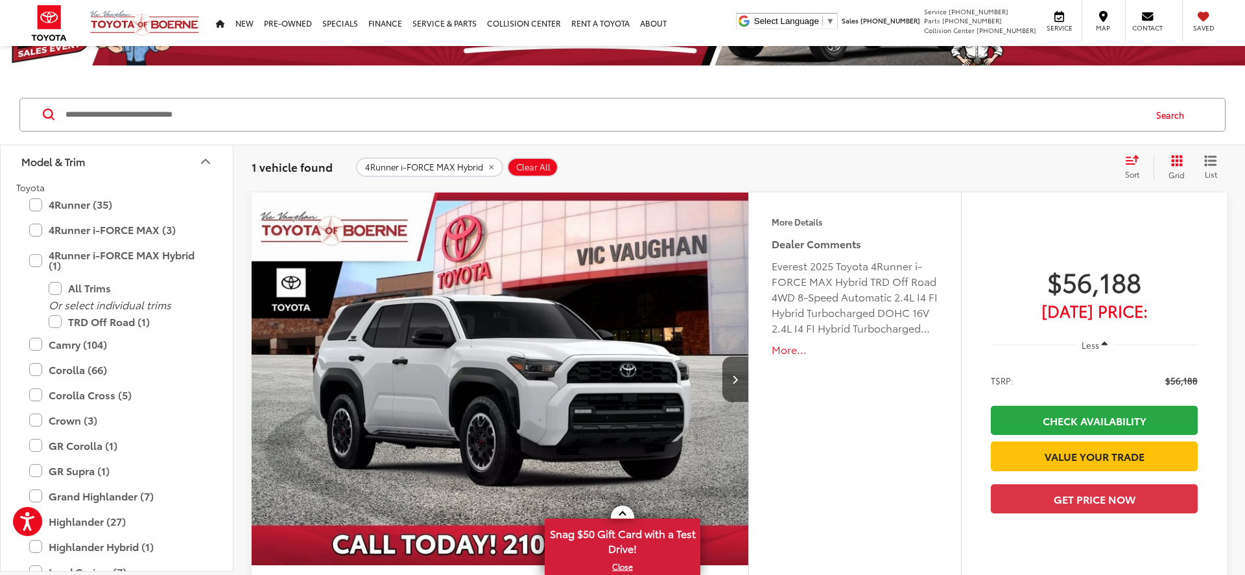
click at [789, 350] on button "More..." at bounding box center [855, 349] width 167 height 15
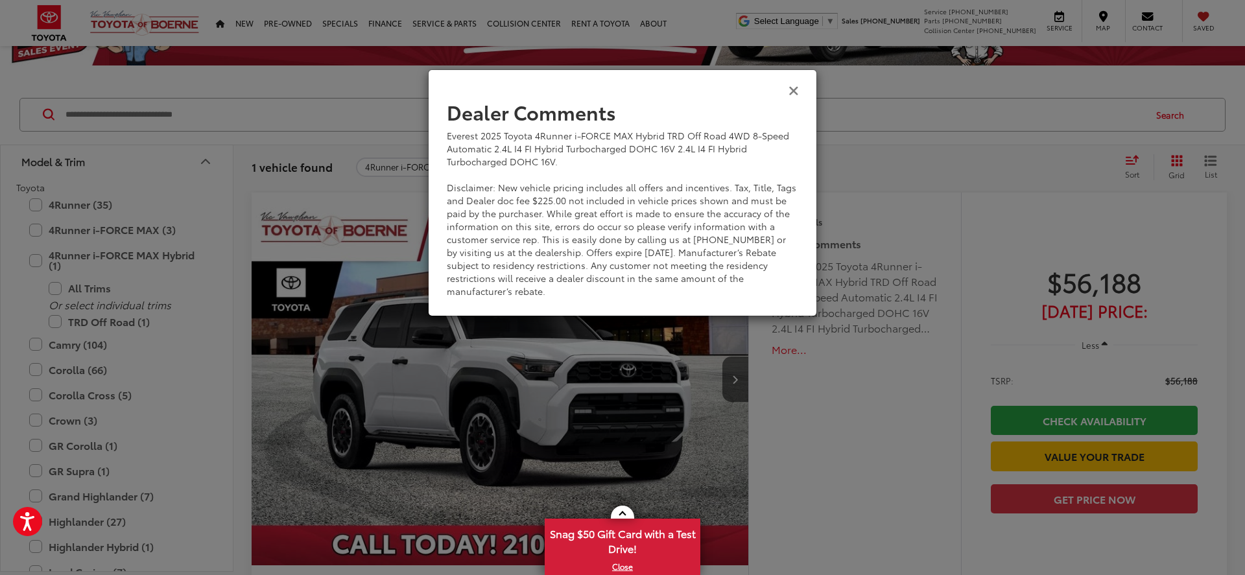
click at [795, 89] on icon "Close" at bounding box center [794, 90] width 10 height 14
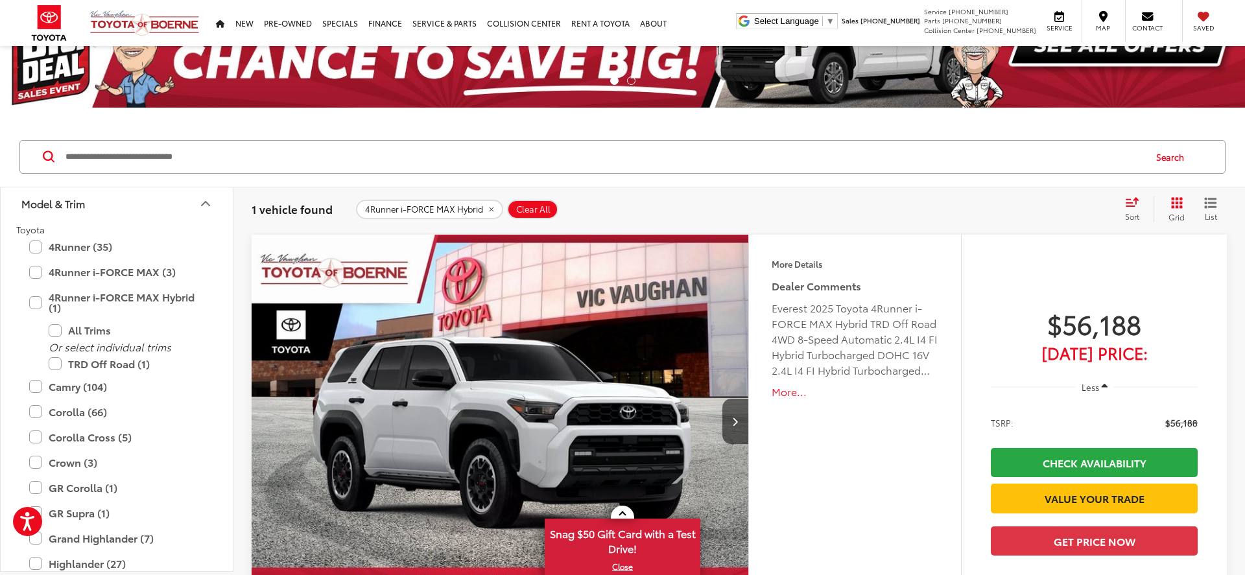
scroll to position [0, 0]
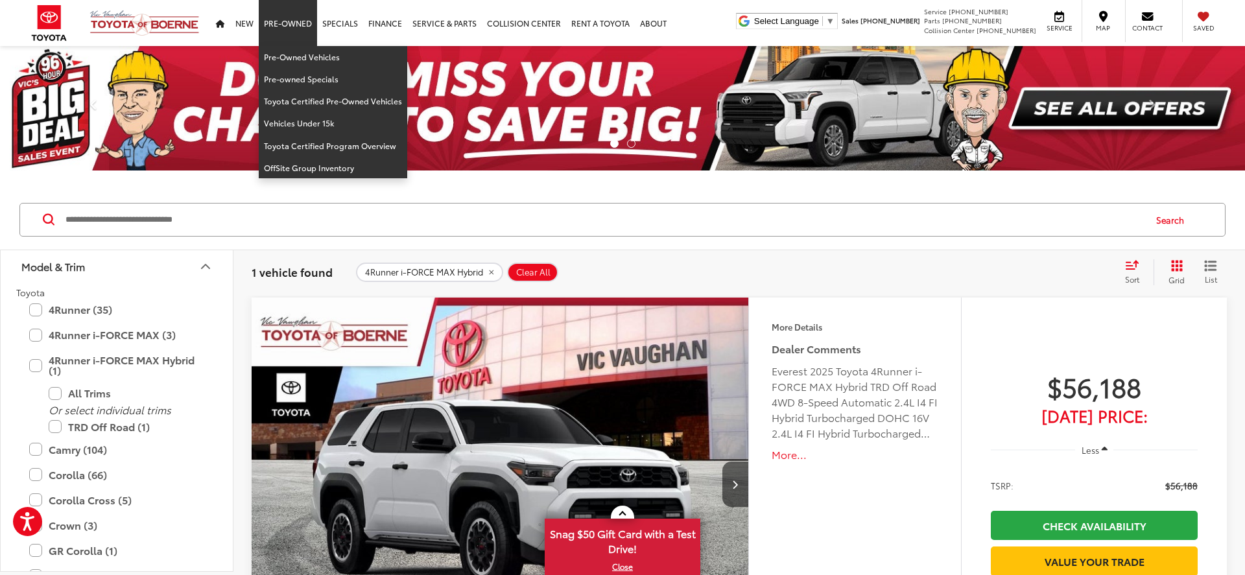
click at [292, 29] on link "Pre-Owned" at bounding box center [288, 23] width 58 height 46
click at [295, 58] on link "Pre-Owned Vehicles" at bounding box center [333, 57] width 149 height 22
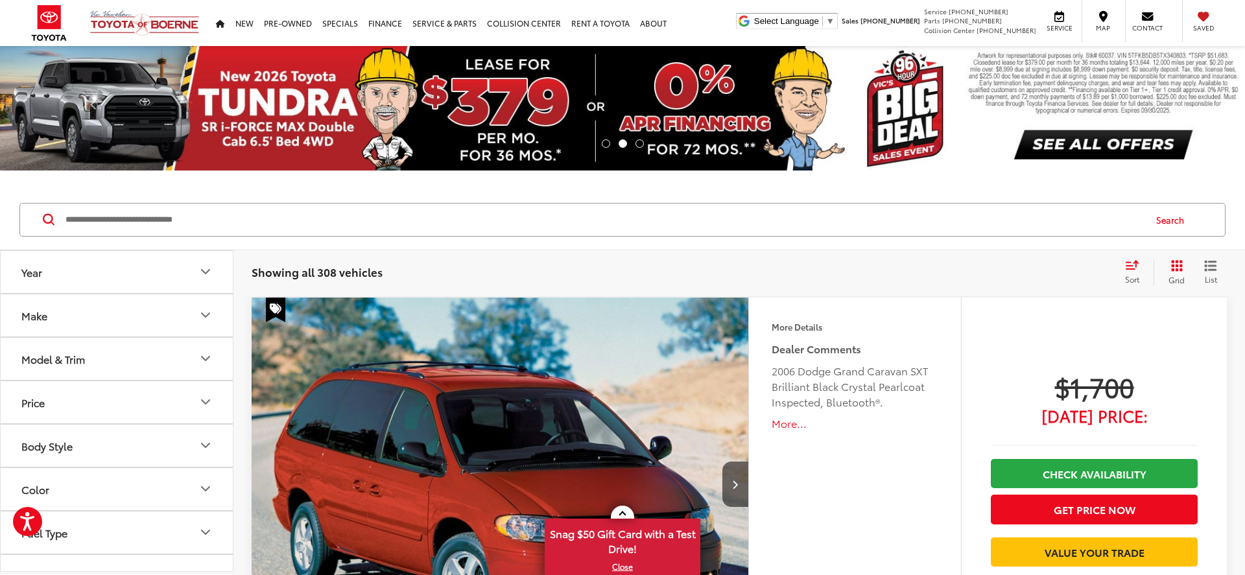
click at [155, 331] on button "Make" at bounding box center [117, 315] width 233 height 42
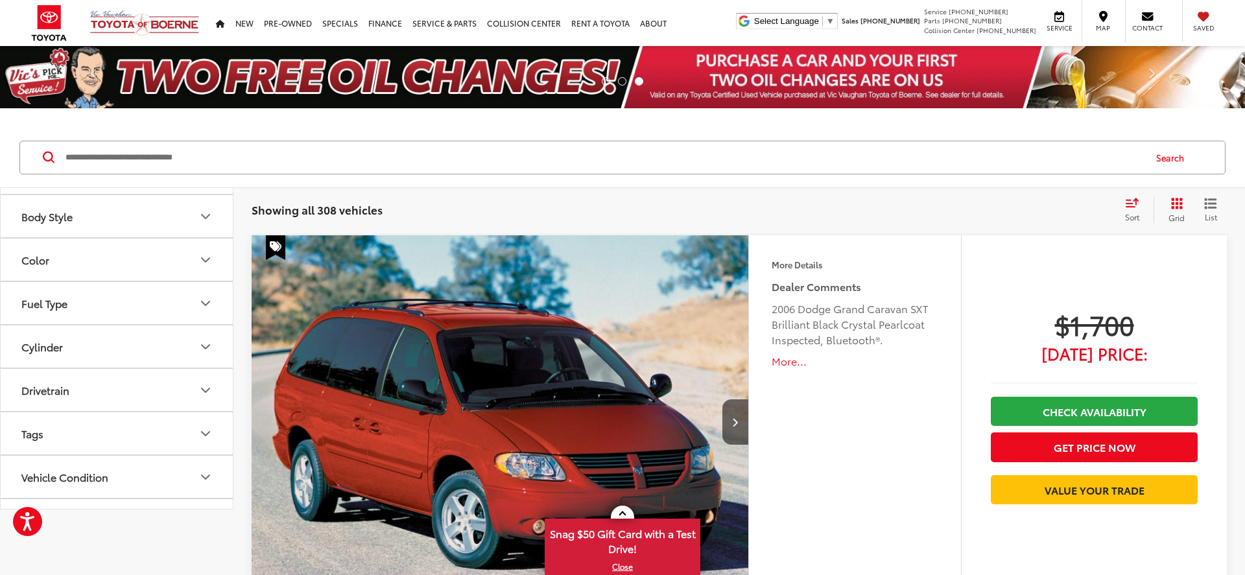
scroll to position [618, 0]
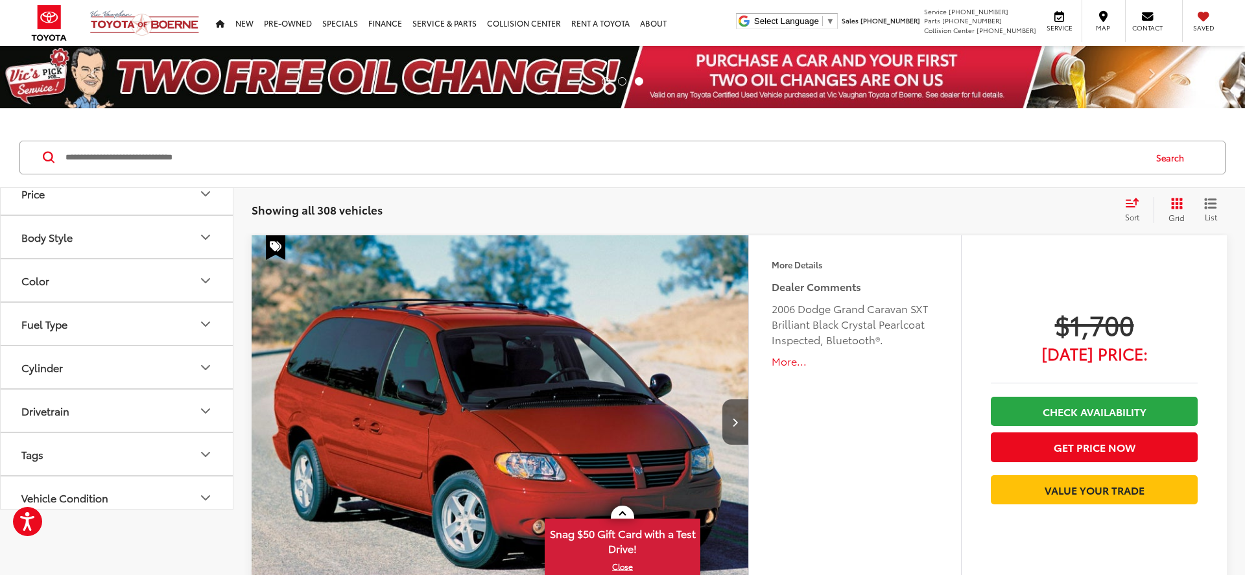
click at [180, 66] on label "Toyota (205)" at bounding box center [175, 55] width 53 height 22
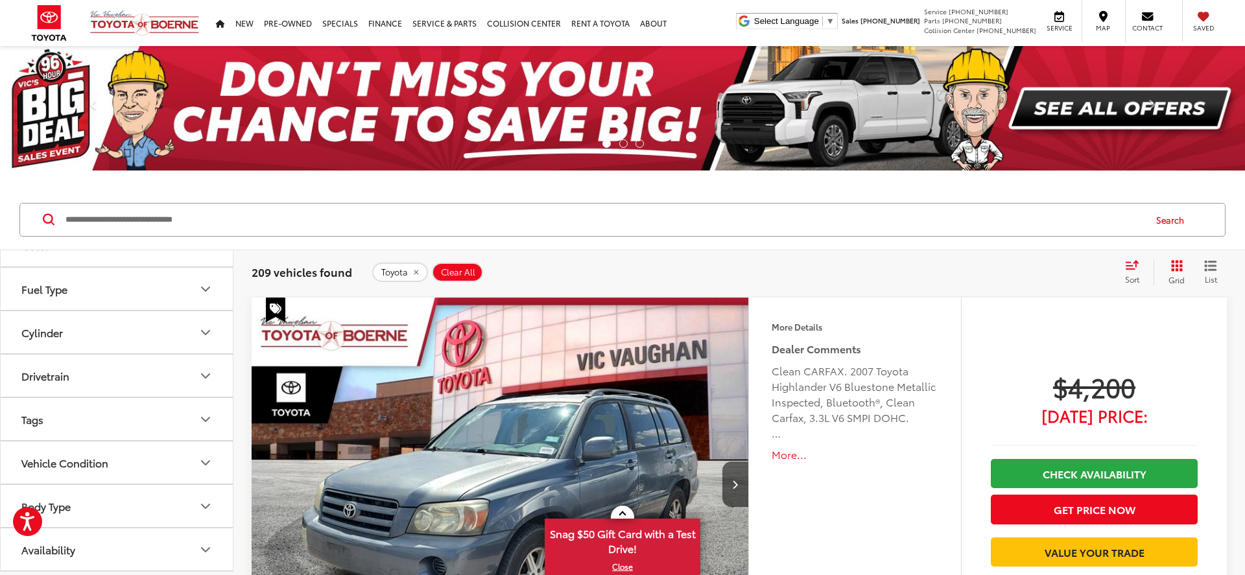
scroll to position [815, 0]
click at [185, 136] on button "Model & Trim" at bounding box center [117, 115] width 233 height 42
click at [35, 70] on label "4Runner (17)" at bounding box center [116, 58] width 175 height 23
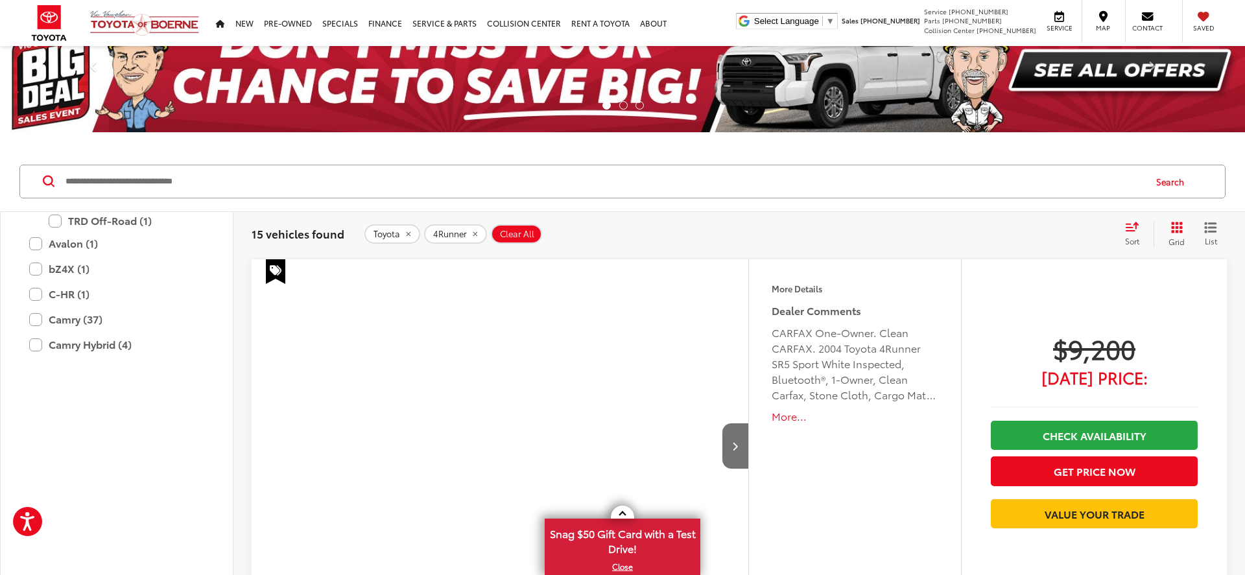
scroll to position [119, 0]
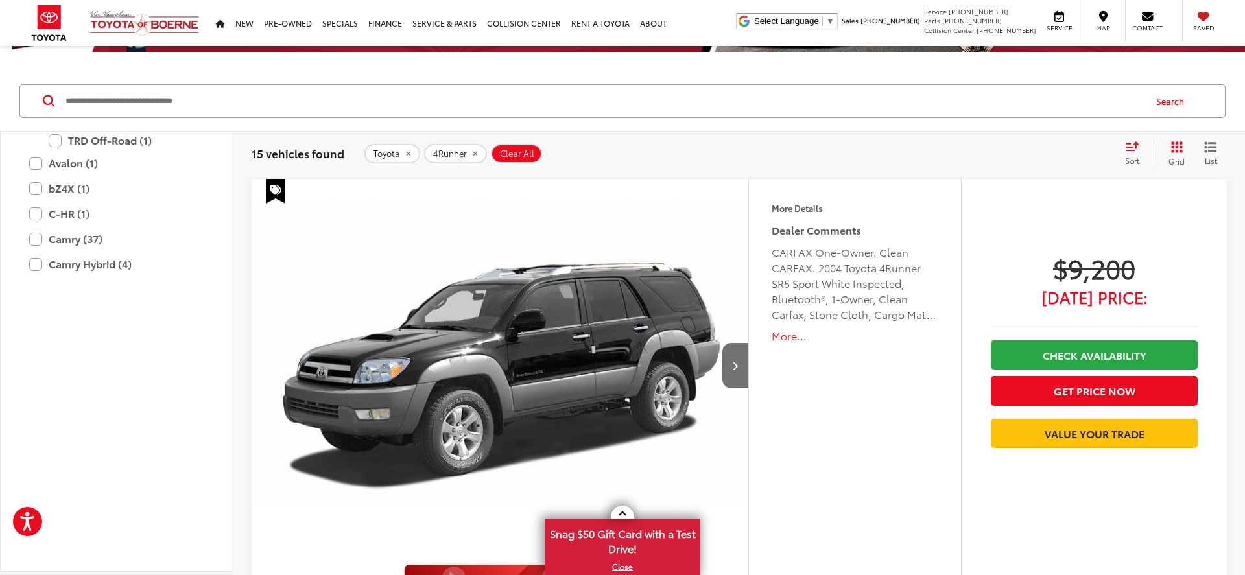
click at [54, 61] on label "TRD Off-Road Premium (3)" at bounding box center [127, 49] width 156 height 23
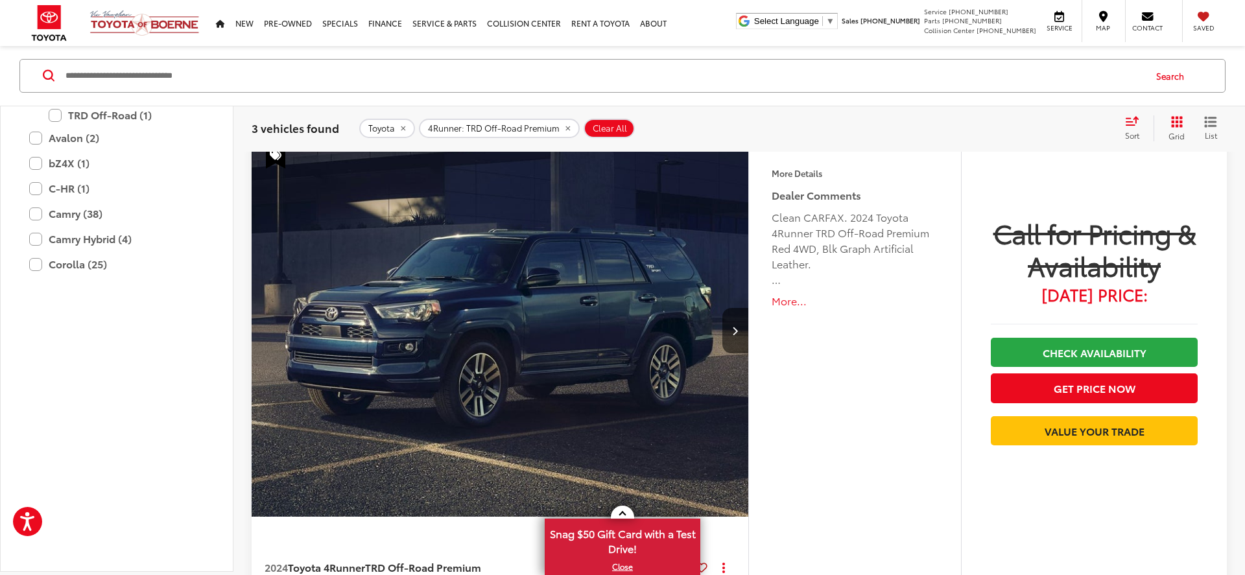
scroll to position [1363, 0]
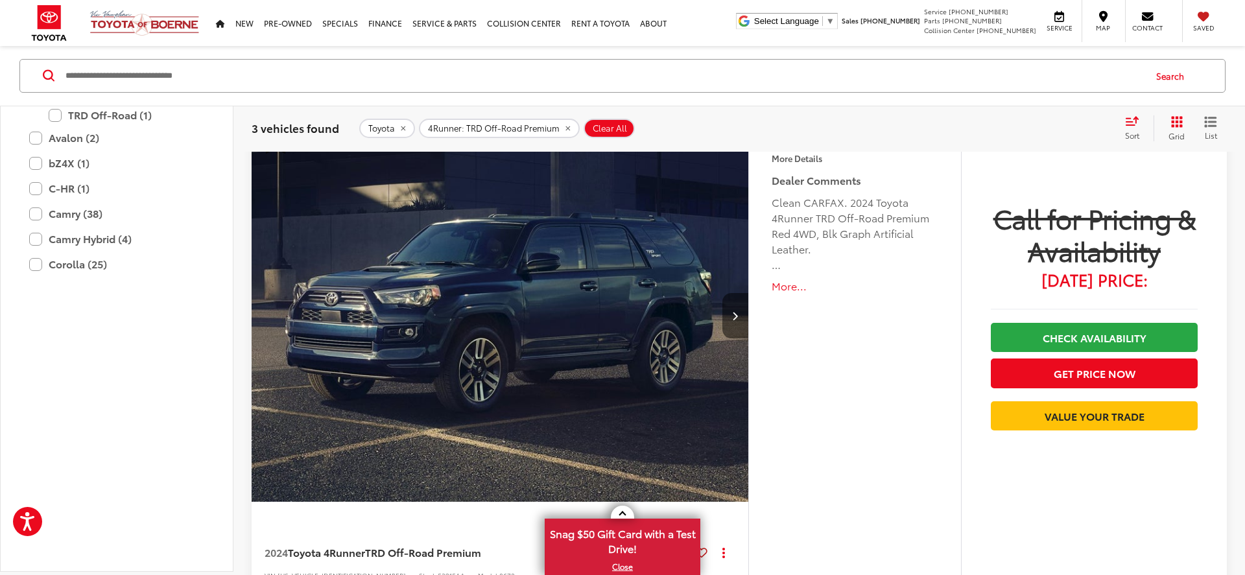
click at [735, 322] on button "Next image" at bounding box center [735, 315] width 26 height 45
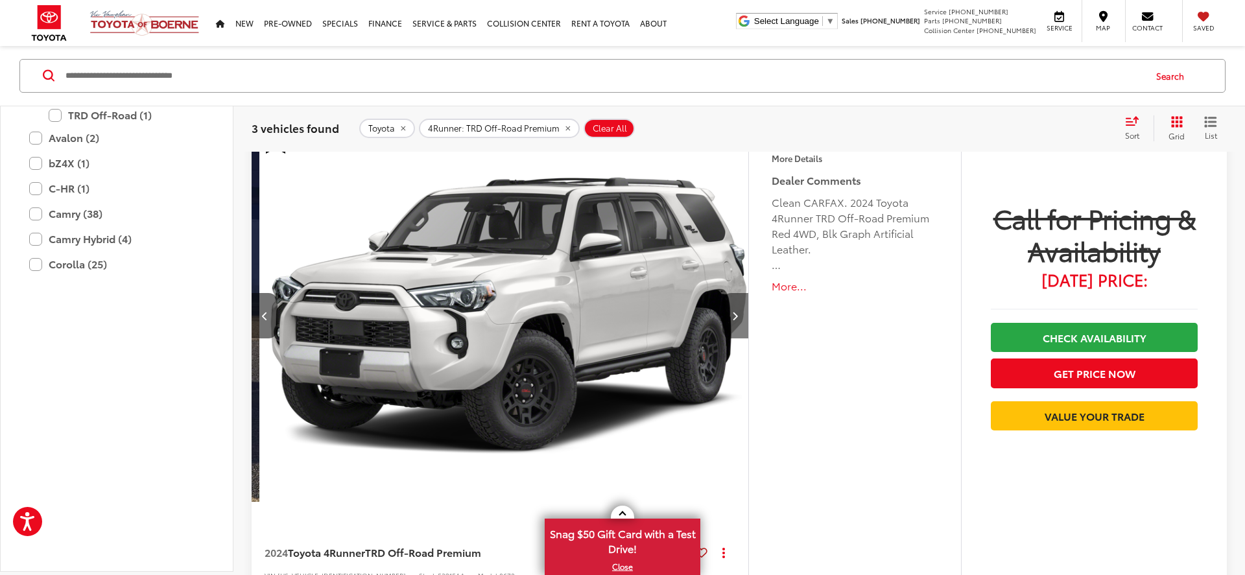
scroll to position [0, 499]
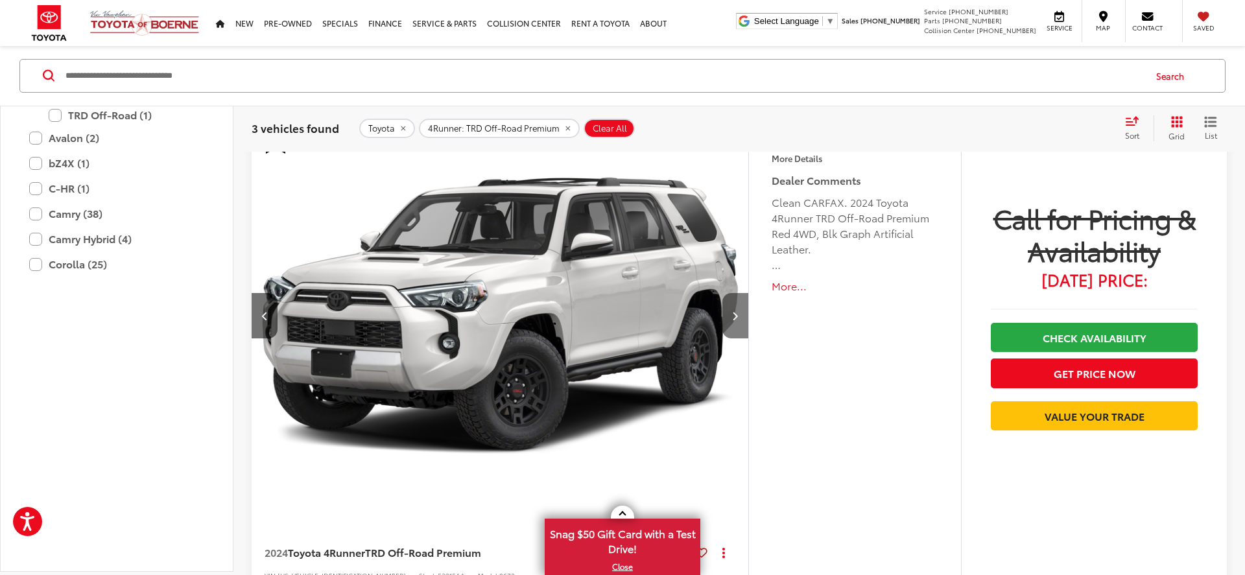
click at [735, 322] on button "Next image" at bounding box center [735, 315] width 26 height 45
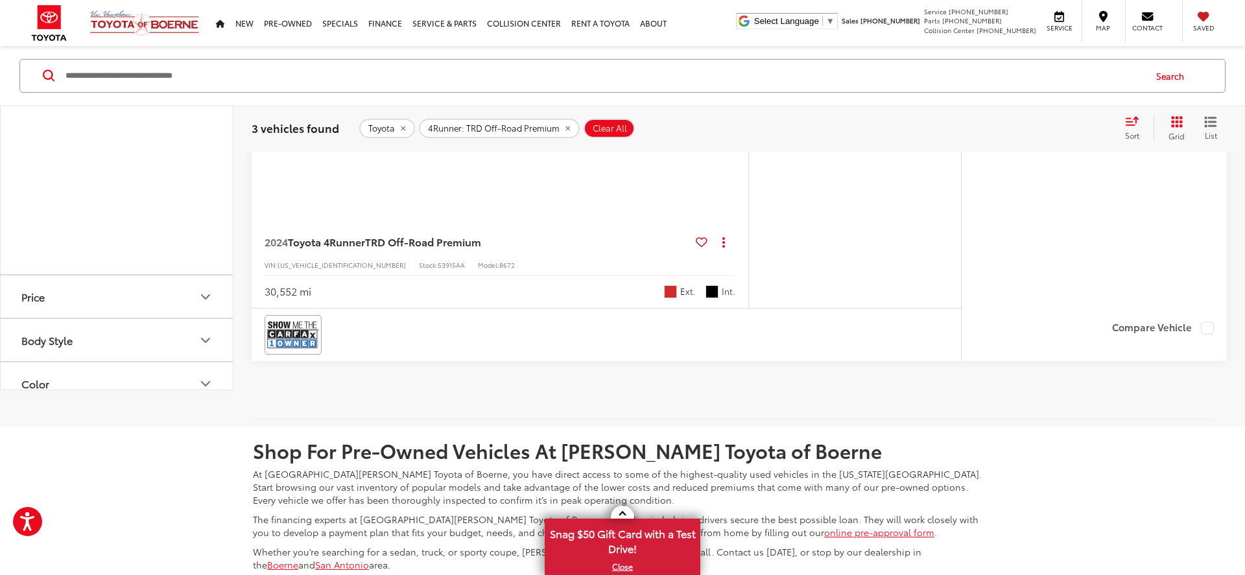
scroll to position [1032, 0]
click at [36, 29] on label "Highlander Hybrid (2)" at bounding box center [116, 17] width 175 height 23
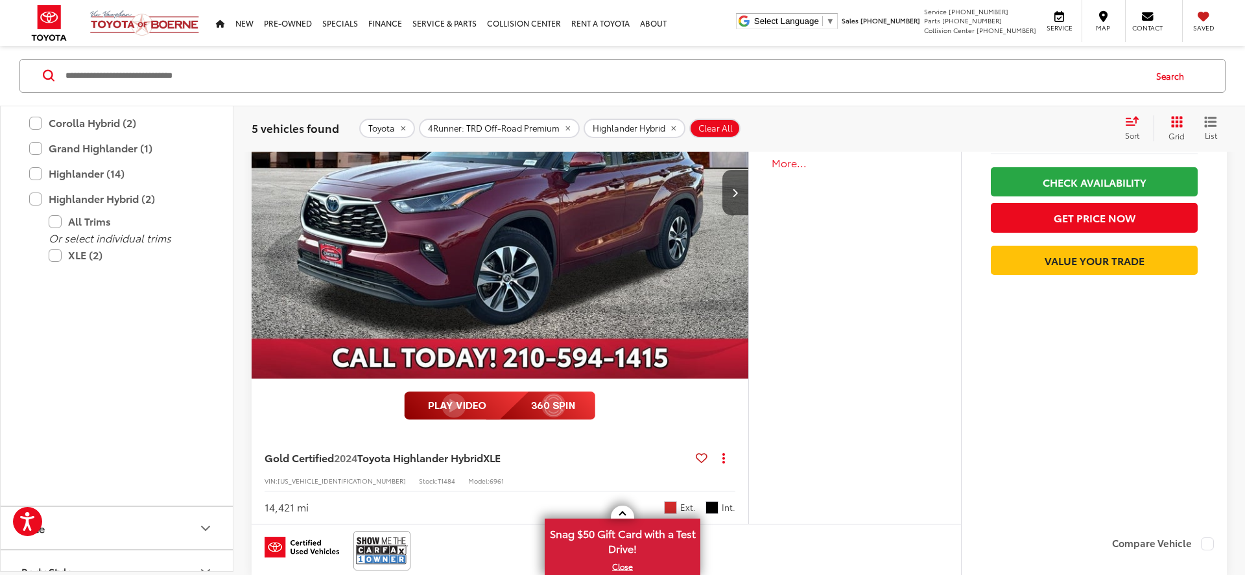
scroll to position [1436, 0]
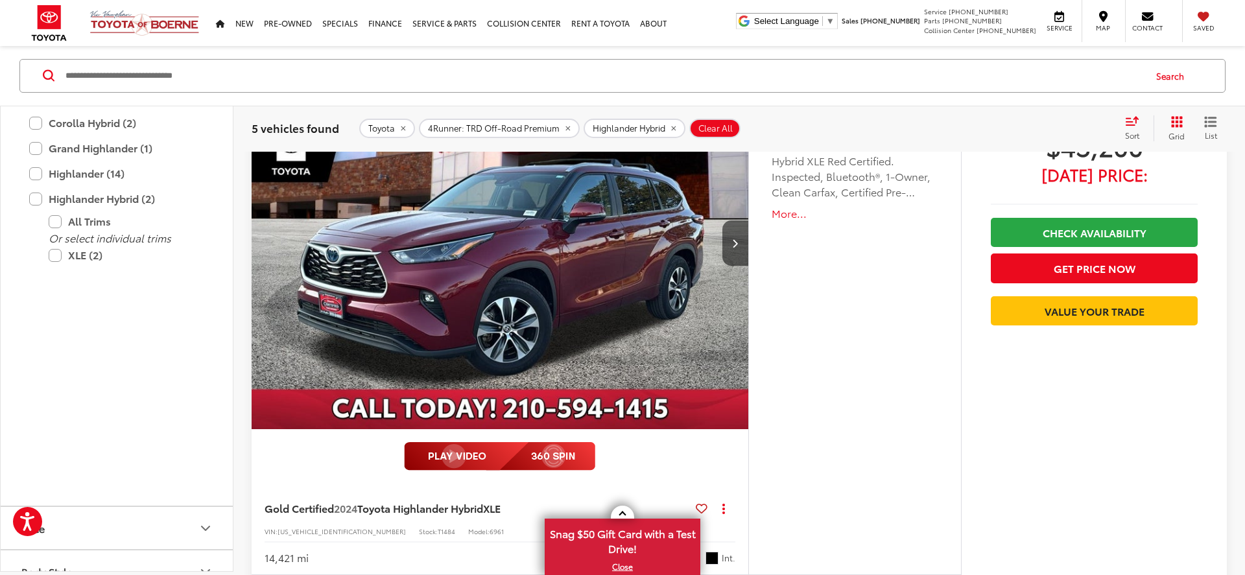
click at [787, 217] on button "More..." at bounding box center [855, 213] width 167 height 15
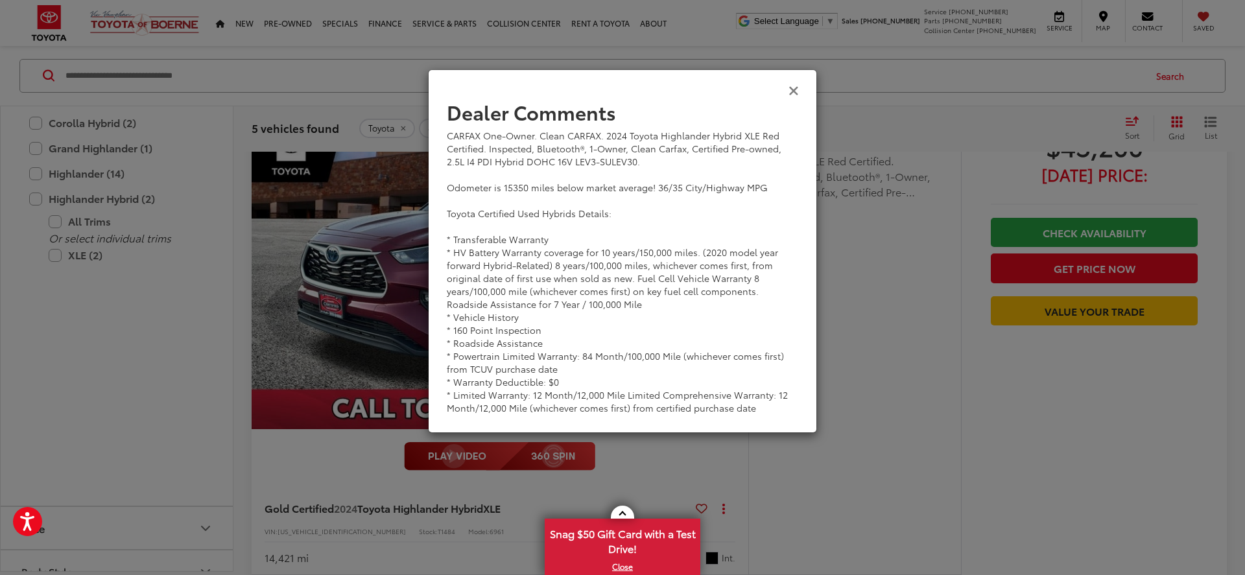
click at [798, 93] on icon "Close" at bounding box center [794, 90] width 10 height 14
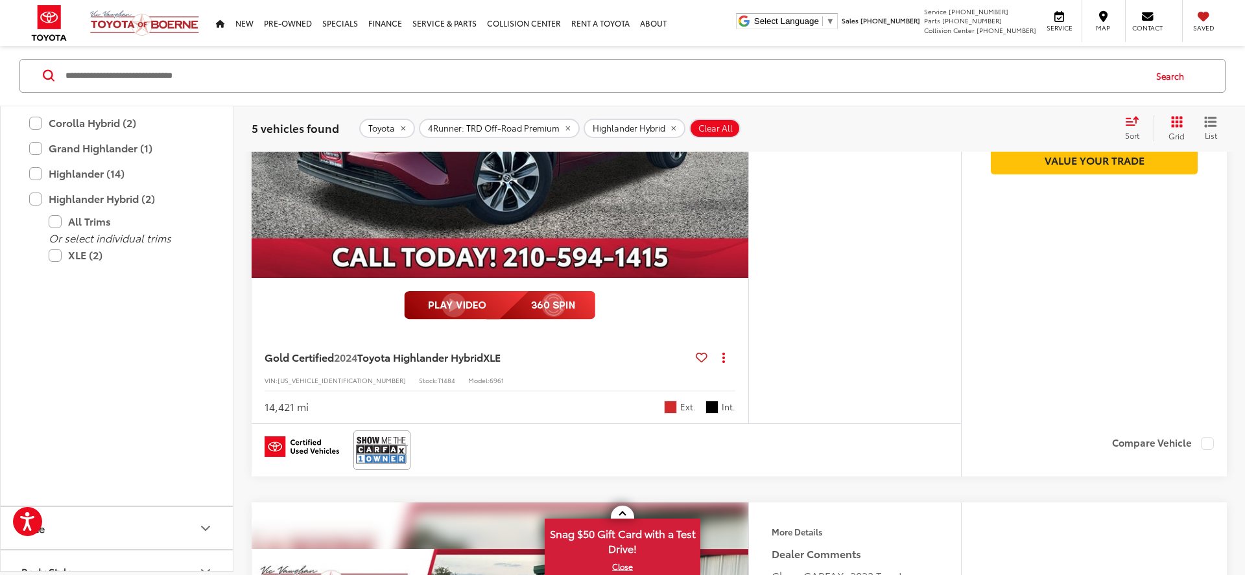
scroll to position [1605, 0]
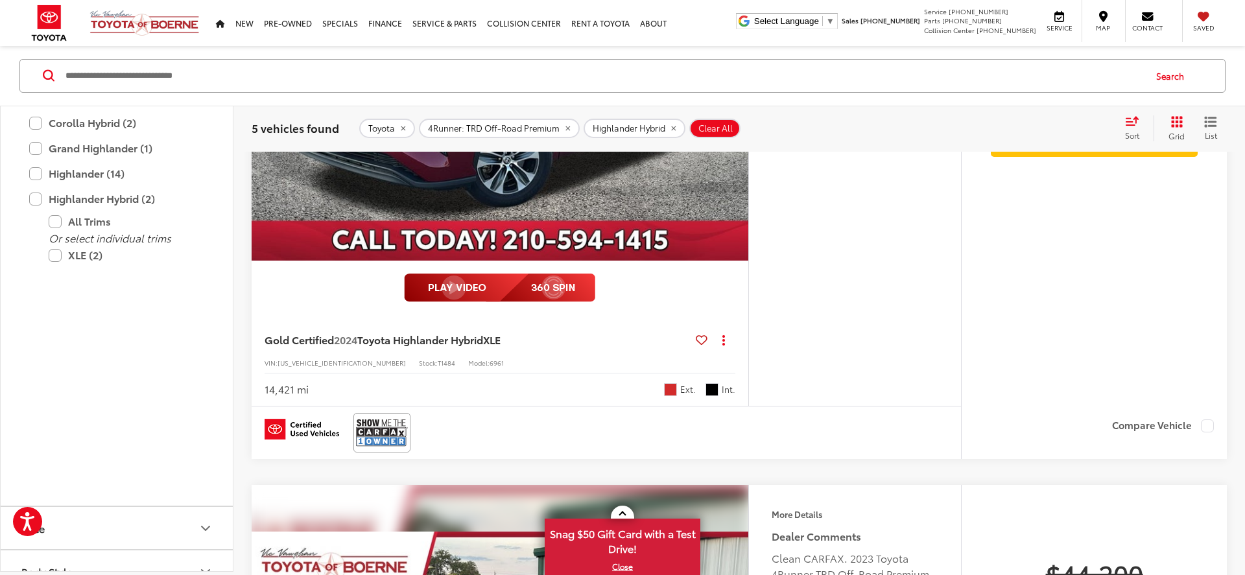
click at [704, 340] on icon at bounding box center [702, 340] width 12 height 1
click at [863, 323] on div "More Details Comments Dealer Comments CARFAX One-Owner. Clean CARFAX. 2024 Toyo…" at bounding box center [854, 147] width 213 height 518
